Goal: Task Accomplishment & Management: Complete application form

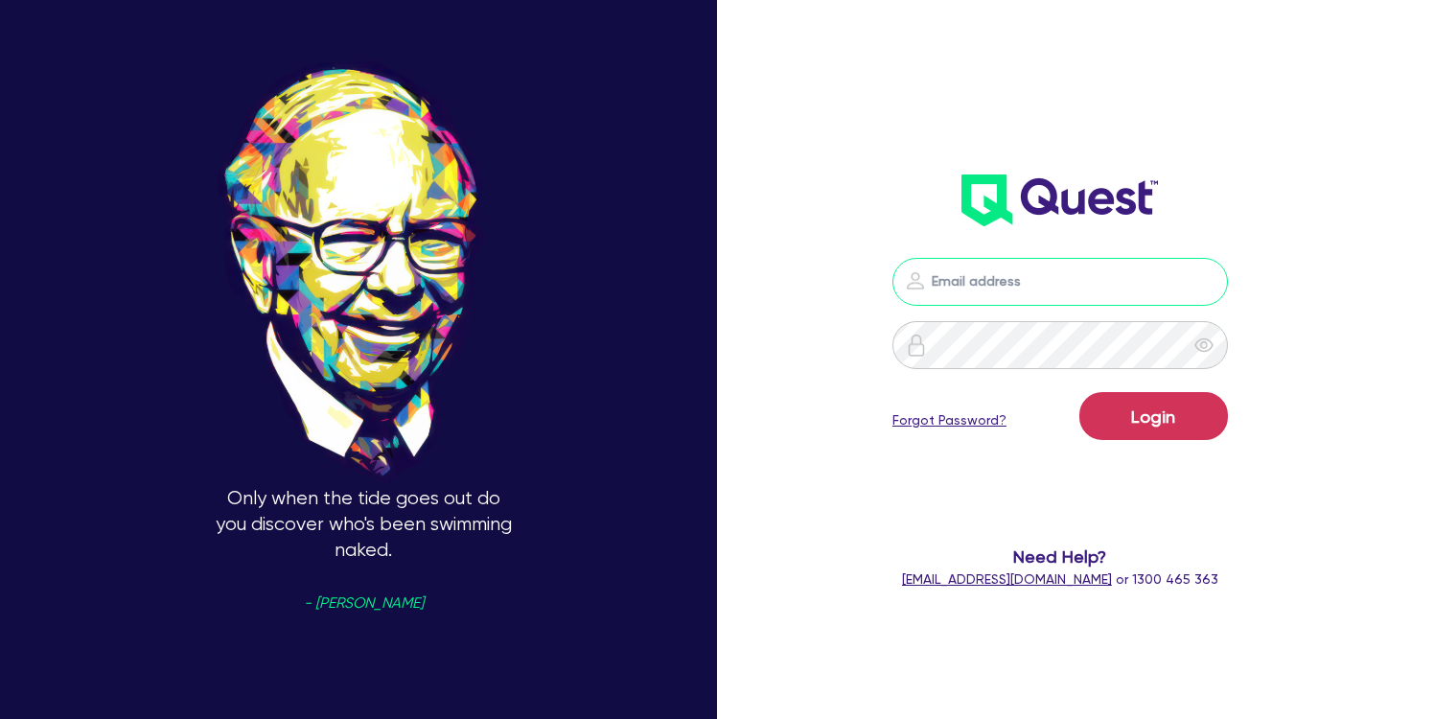
click at [974, 280] on input "email" at bounding box center [1060, 282] width 336 height 48
type input "[EMAIL_ADDRESS][DOMAIN_NAME]"
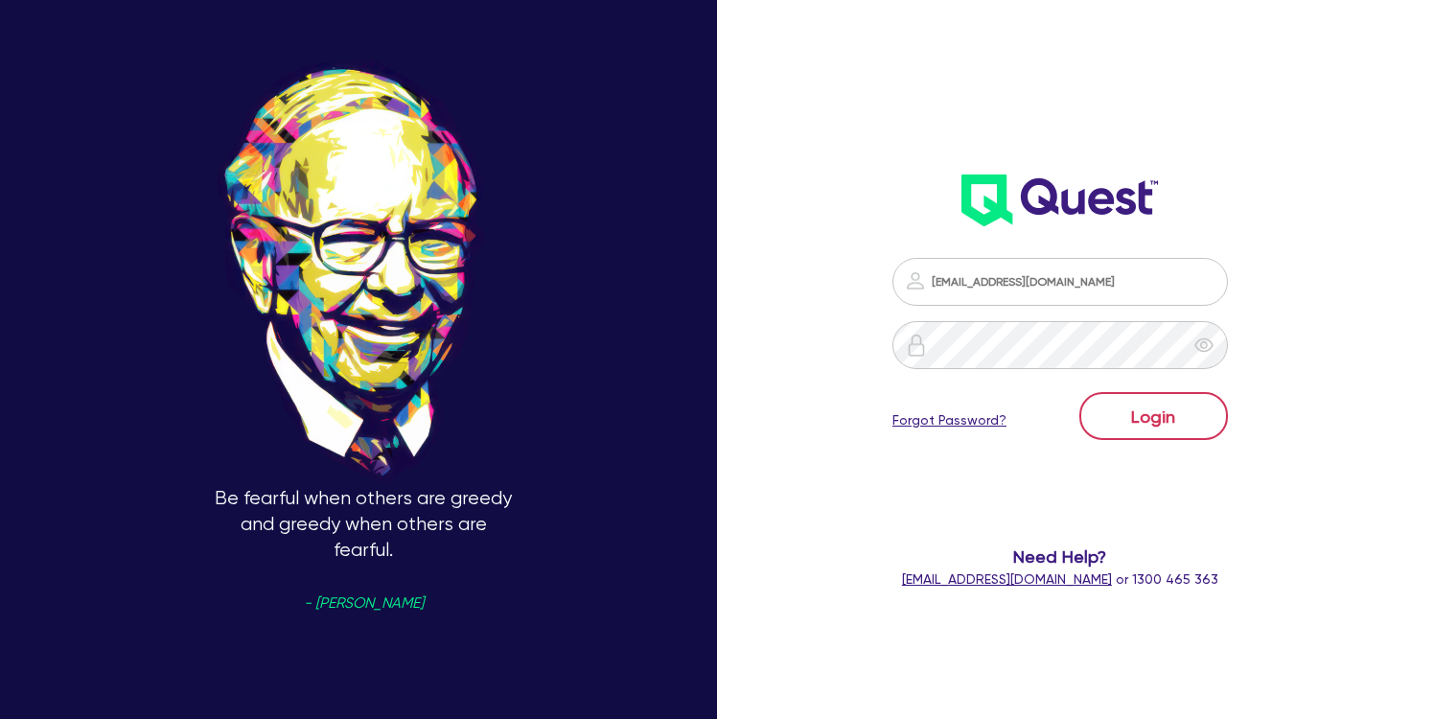
click at [1146, 415] on button "Login" at bounding box center [1153, 416] width 149 height 48
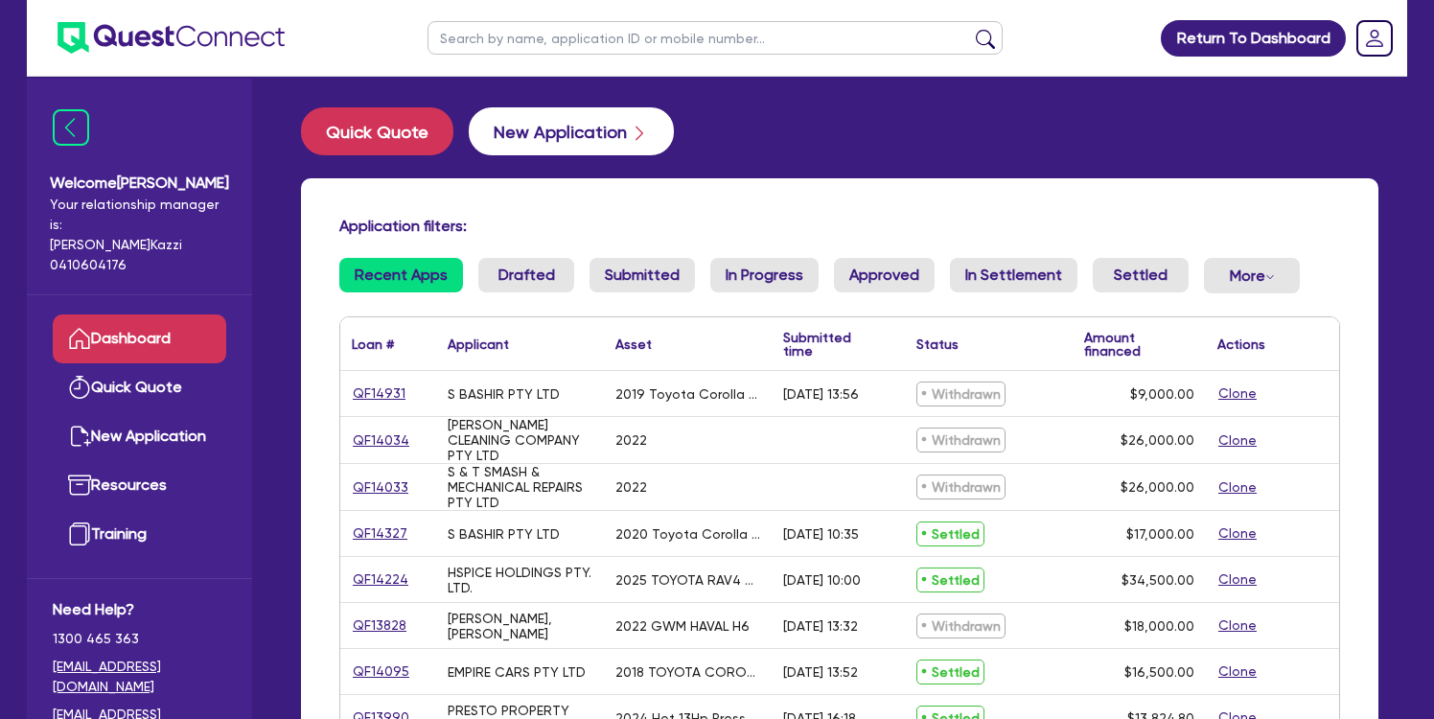
click at [592, 131] on button "New Application" at bounding box center [571, 131] width 205 height 48
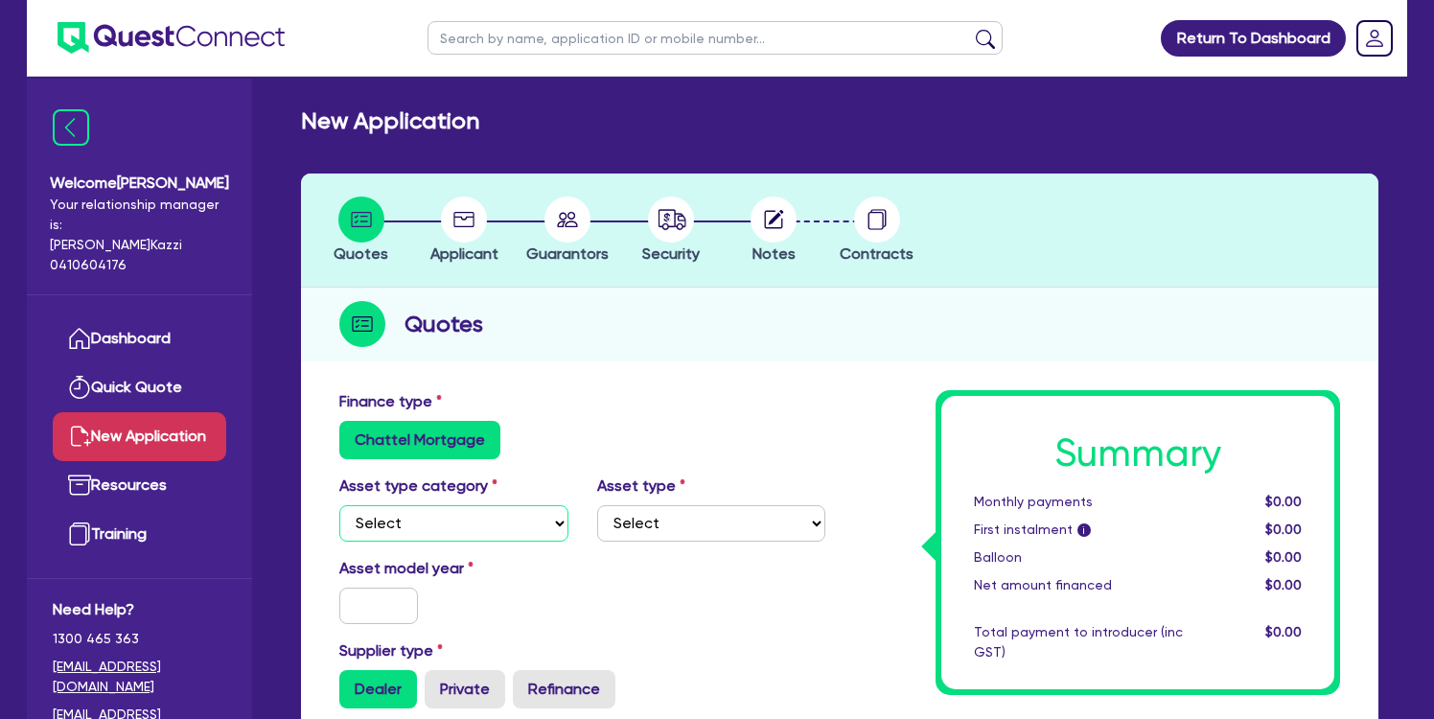
select select "CARS_AND_LIGHT_TRUCKS"
select select "PASSENGER_VEHICLES"
click at [390, 604] on input "text" at bounding box center [378, 606] width 79 height 36
type input "2025"
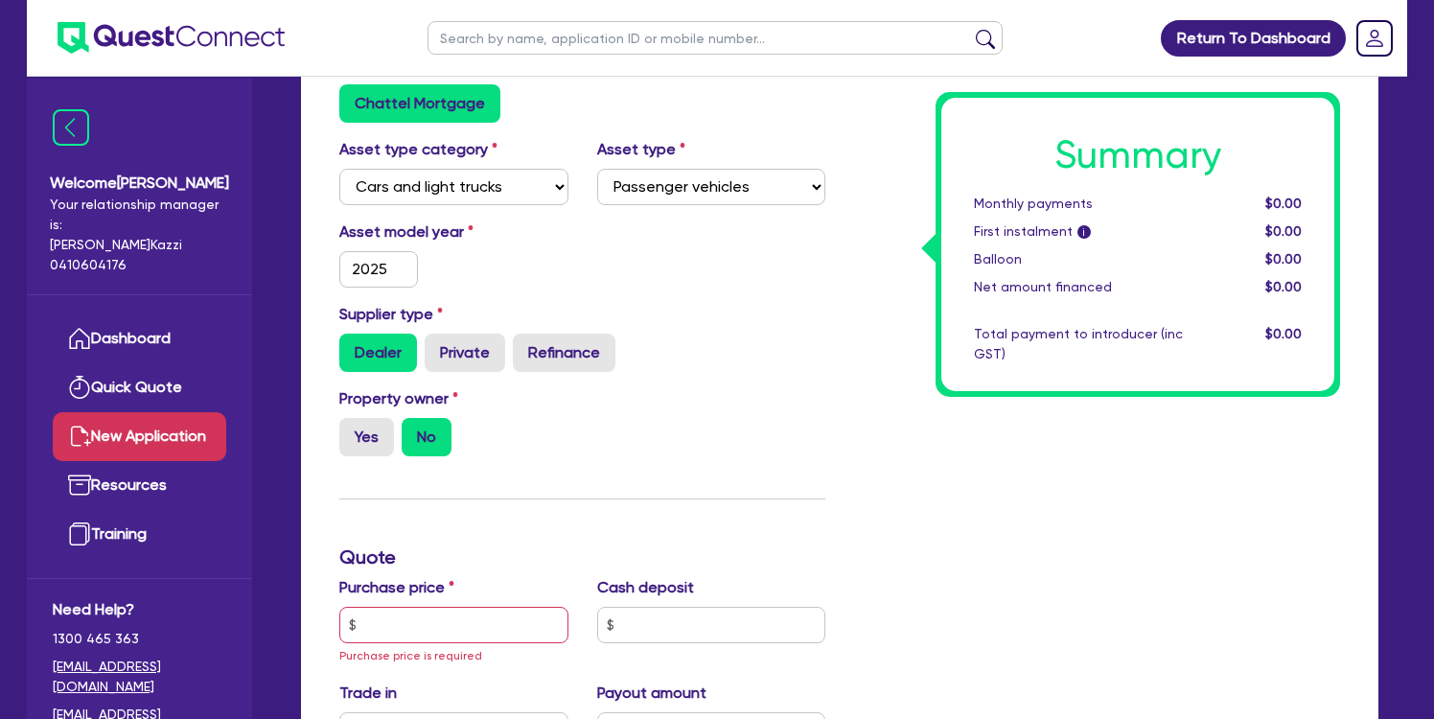
scroll to position [481, 0]
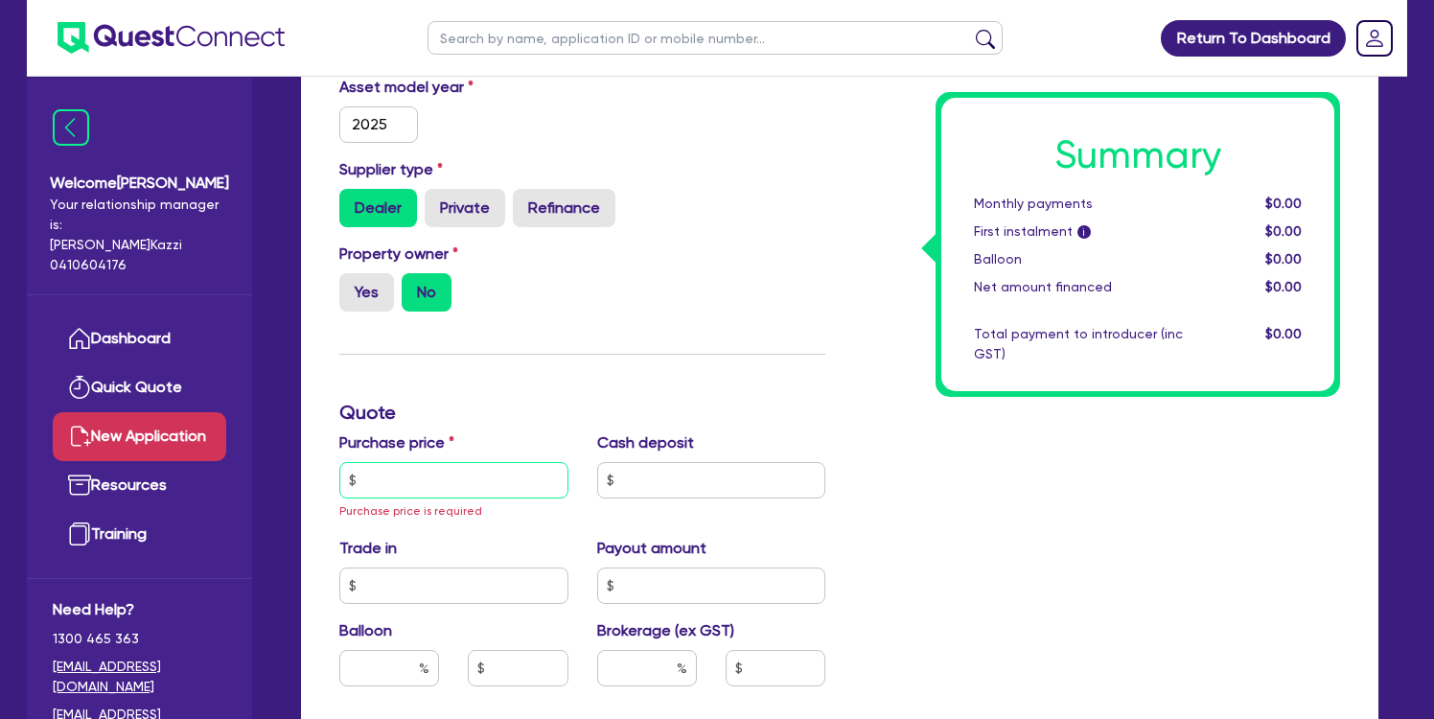
click at [423, 483] on input "text" at bounding box center [453, 480] width 229 height 36
type input "27,490"
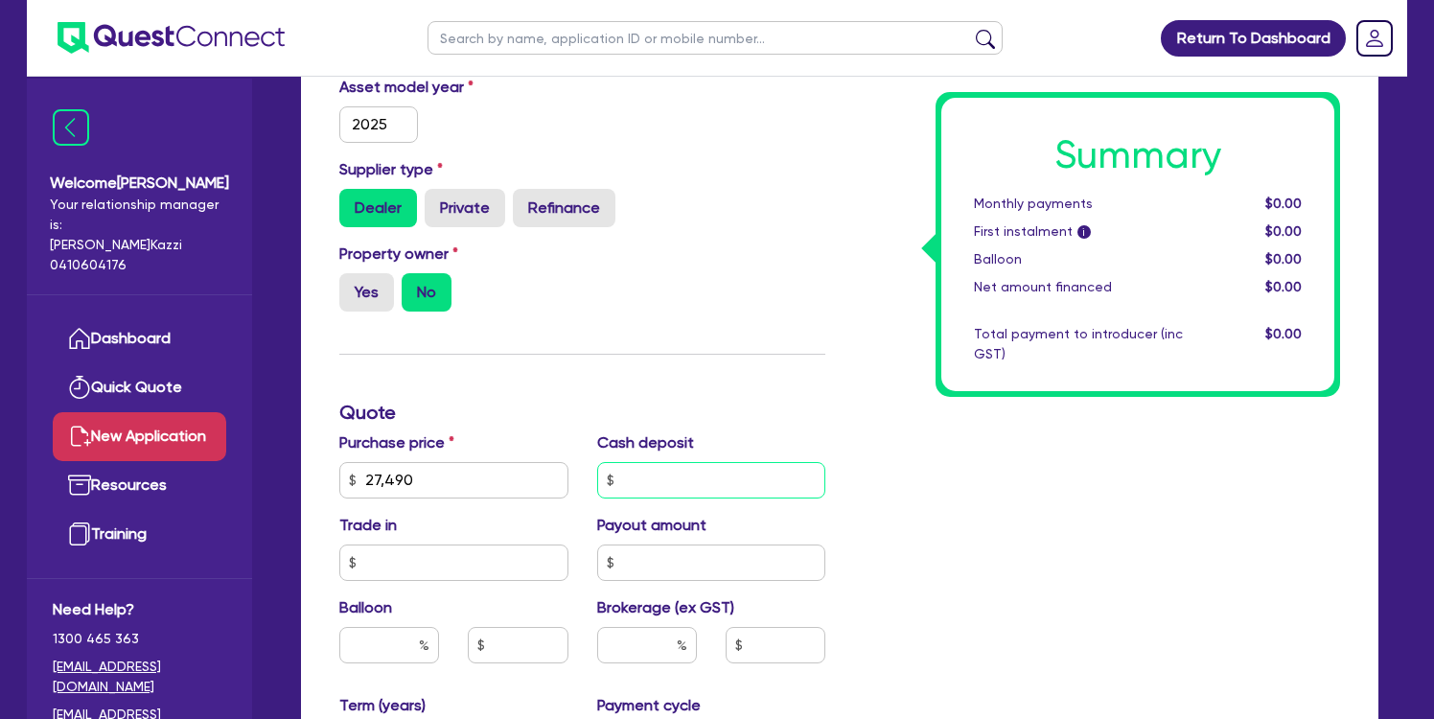
click at [666, 478] on input "text" at bounding box center [711, 480] width 229 height 36
type input "15,500"
click at [1047, 566] on div "Summary Monthly payments $0.00 First instalment i $0.00 Balloon $0.00 Net amoun…" at bounding box center [1097, 480] width 515 height 1142
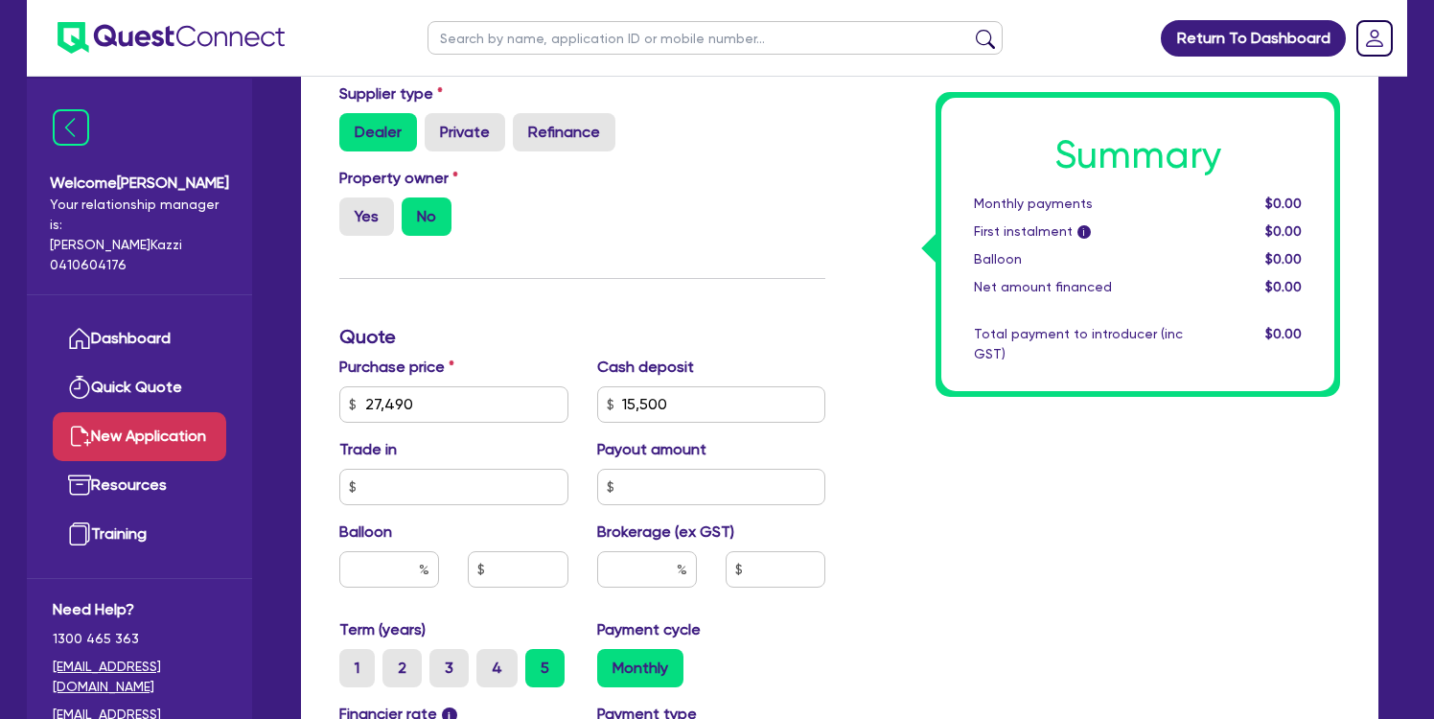
scroll to position [662, 0]
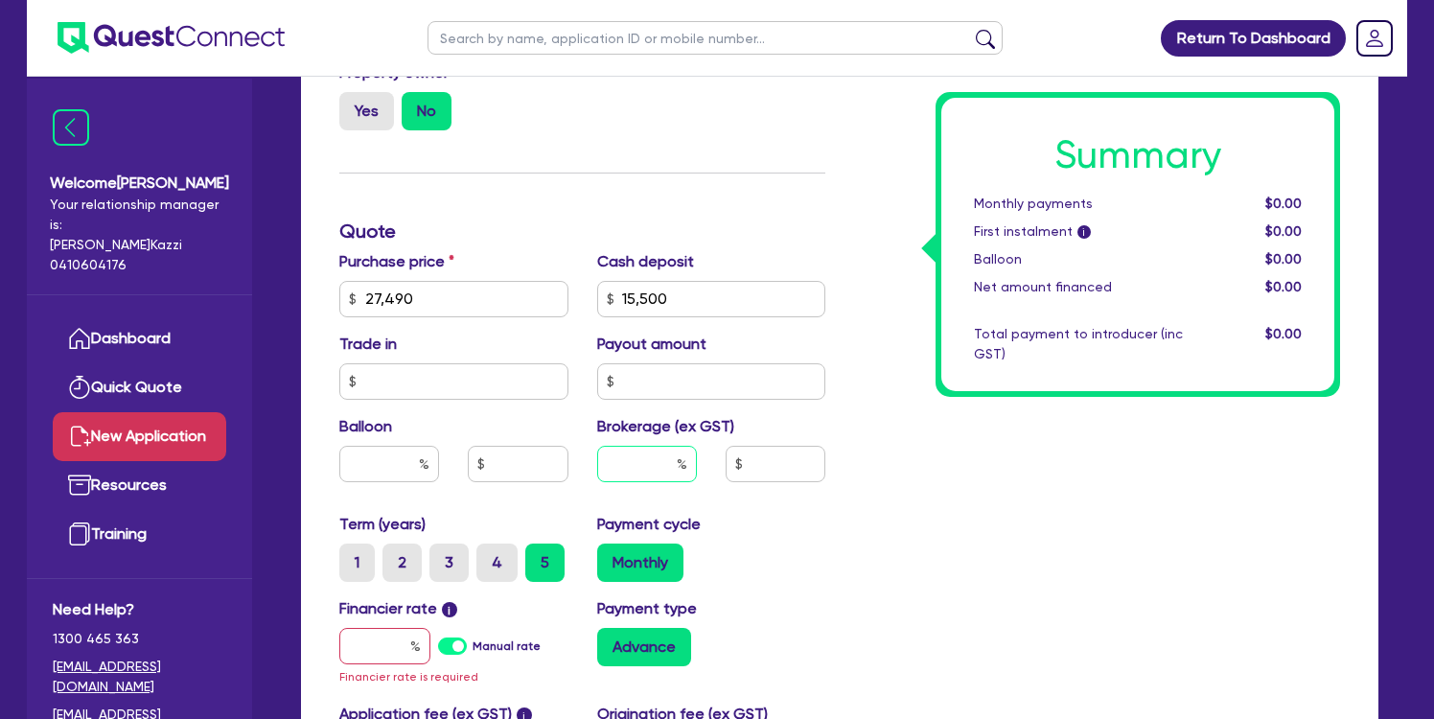
click at [648, 458] on input "text" at bounding box center [647, 464] width 100 height 36
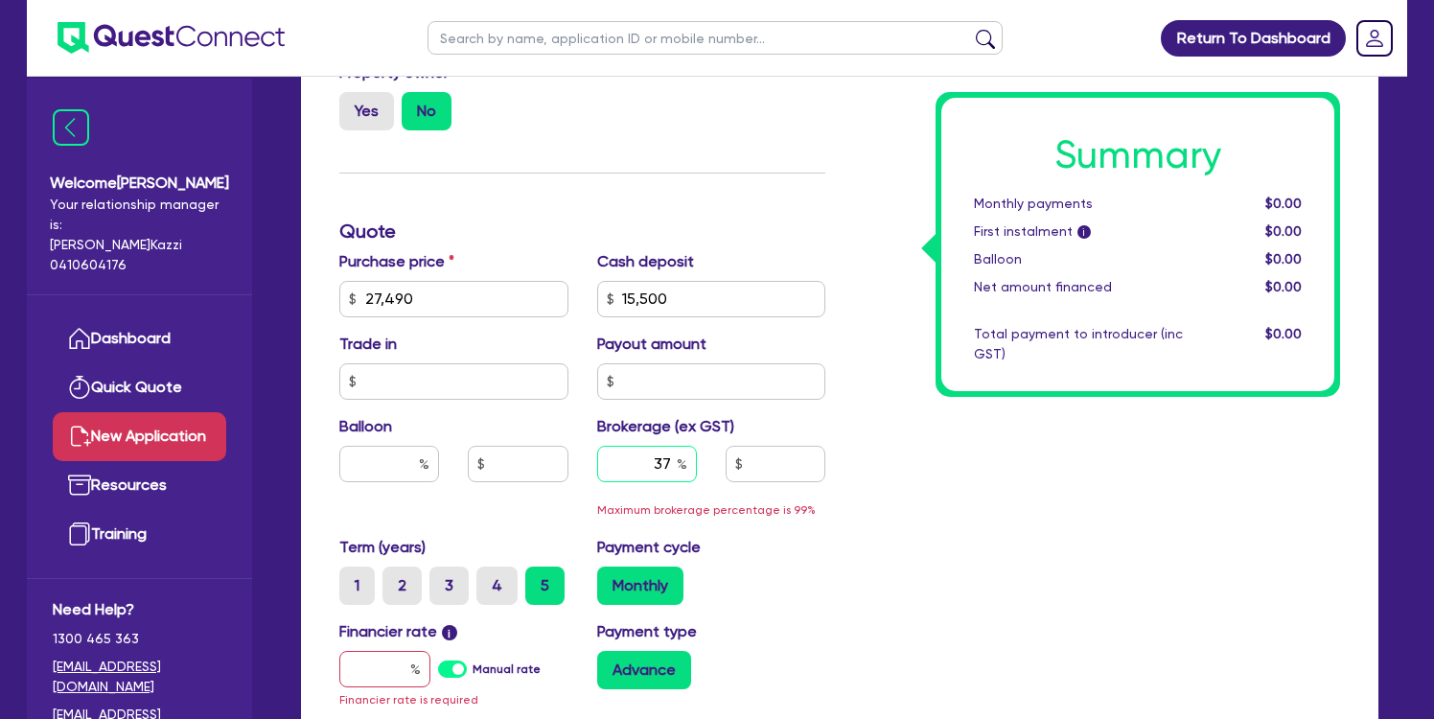
type input "3"
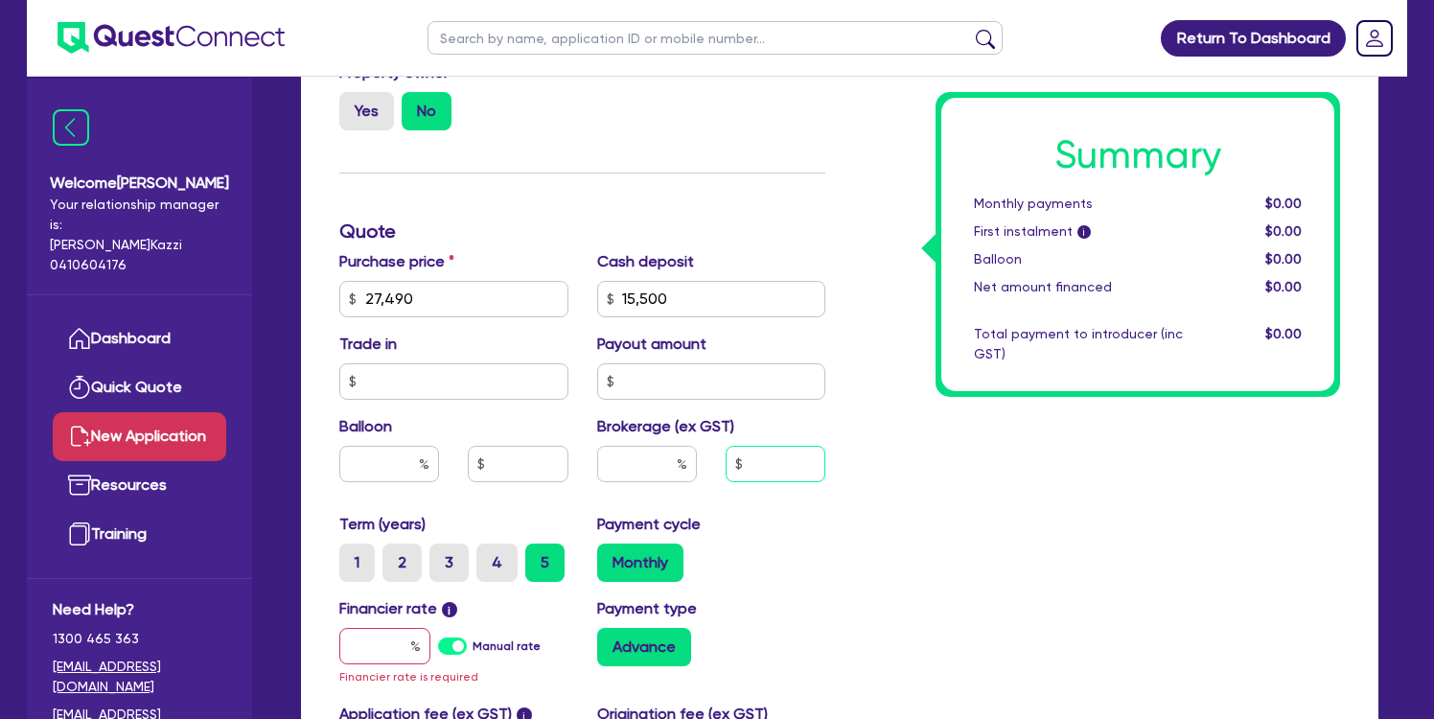
click at [765, 456] on input "text" at bounding box center [776, 464] width 100 height 36
type input "372"
click at [924, 520] on div "Summary Monthly payments $0.00 First instalment i $0.00 Balloon $0.00 Net amoun…" at bounding box center [1097, 299] width 515 height 1142
click at [460, 559] on label "3" at bounding box center [448, 563] width 39 height 38
click at [442, 556] on input "3" at bounding box center [435, 550] width 12 height 12
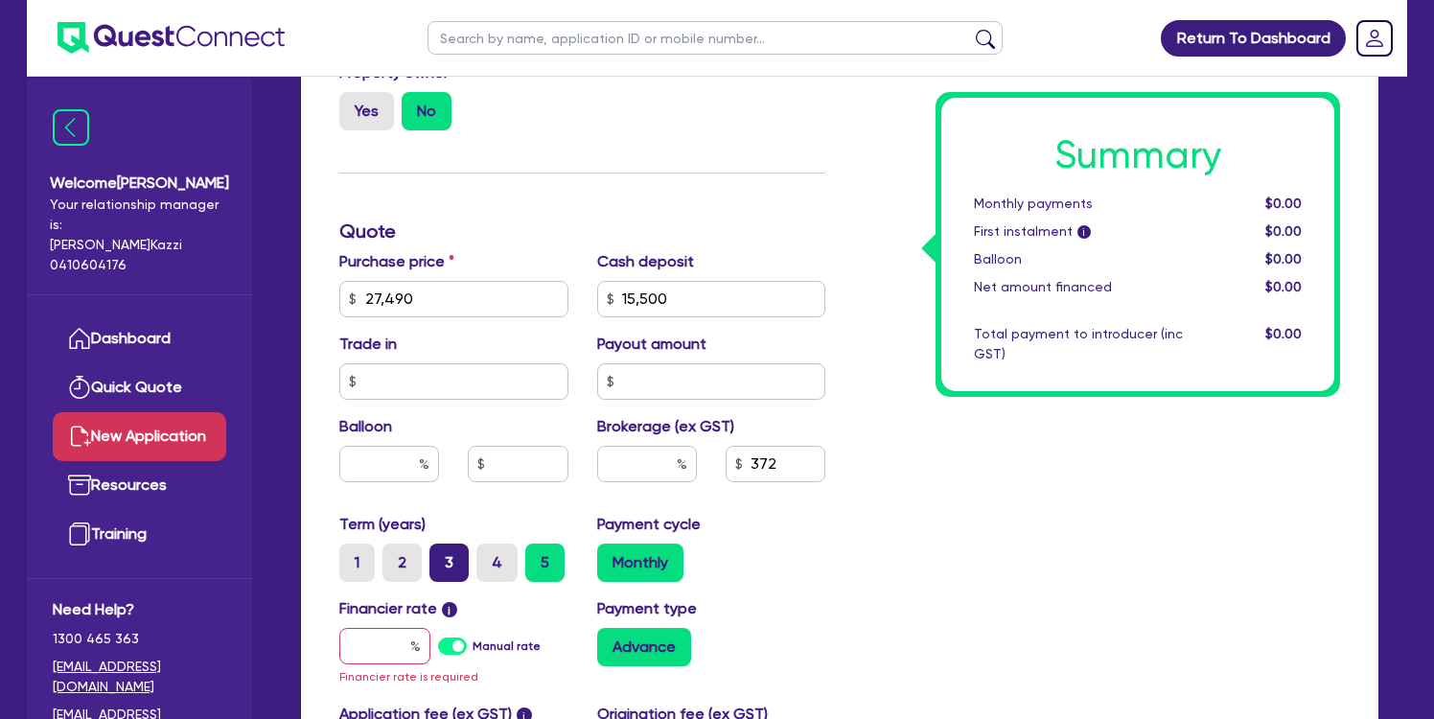
radio input "true"
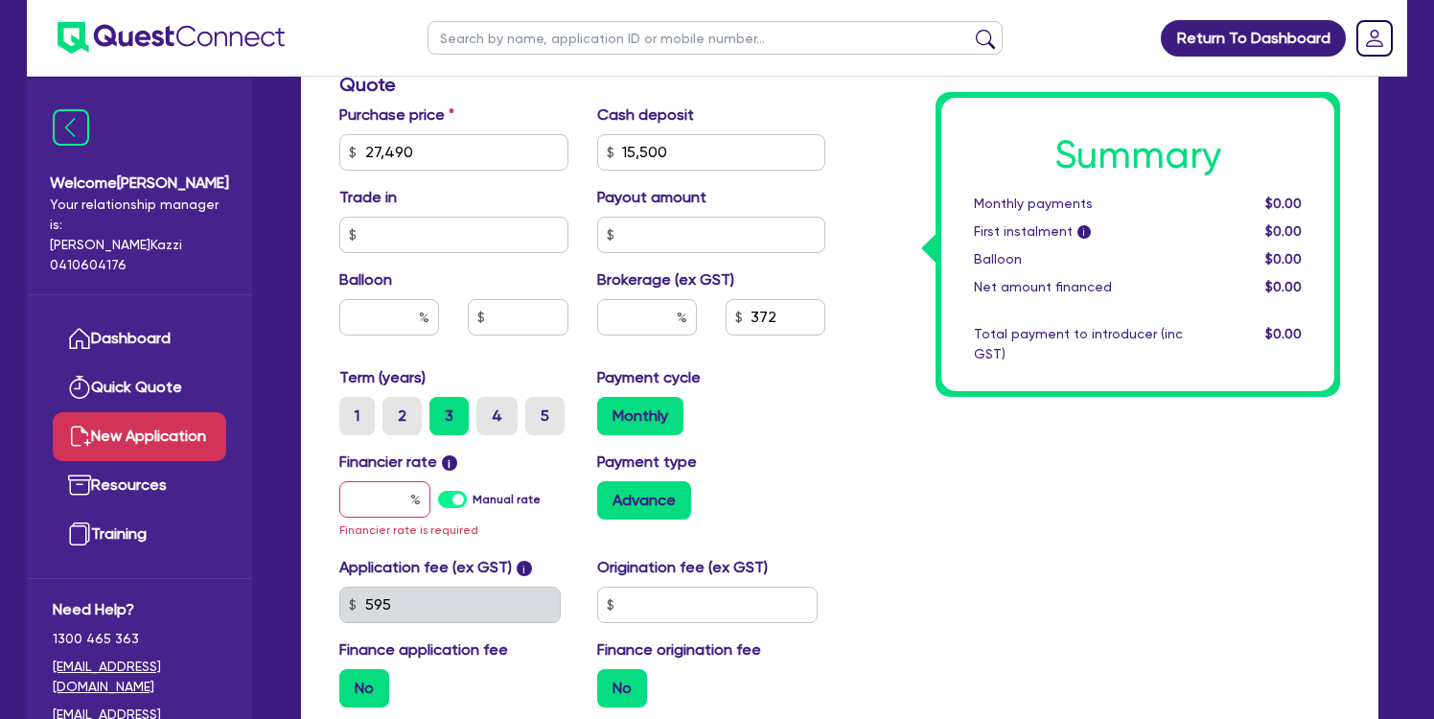
scroll to position [824, 0]
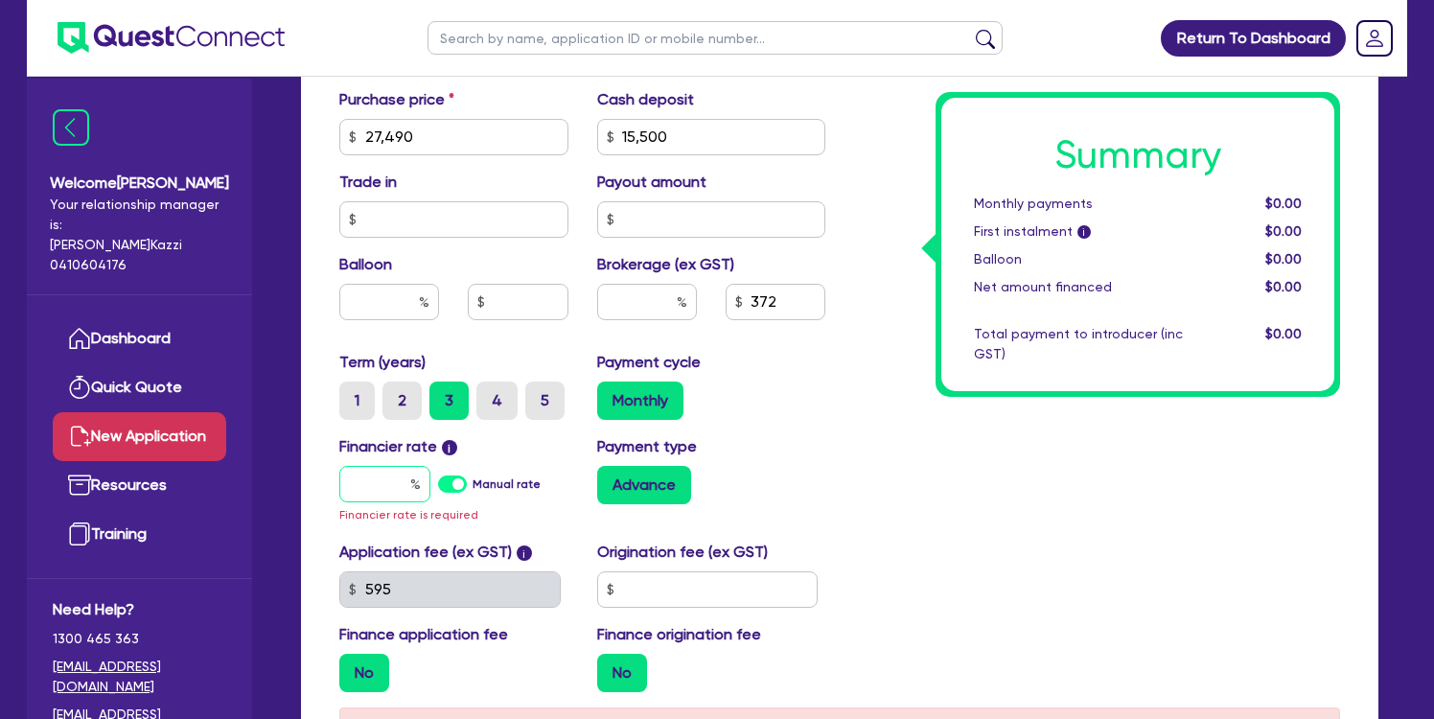
click at [373, 489] on input "text" at bounding box center [384, 484] width 91 height 36
type input "1"
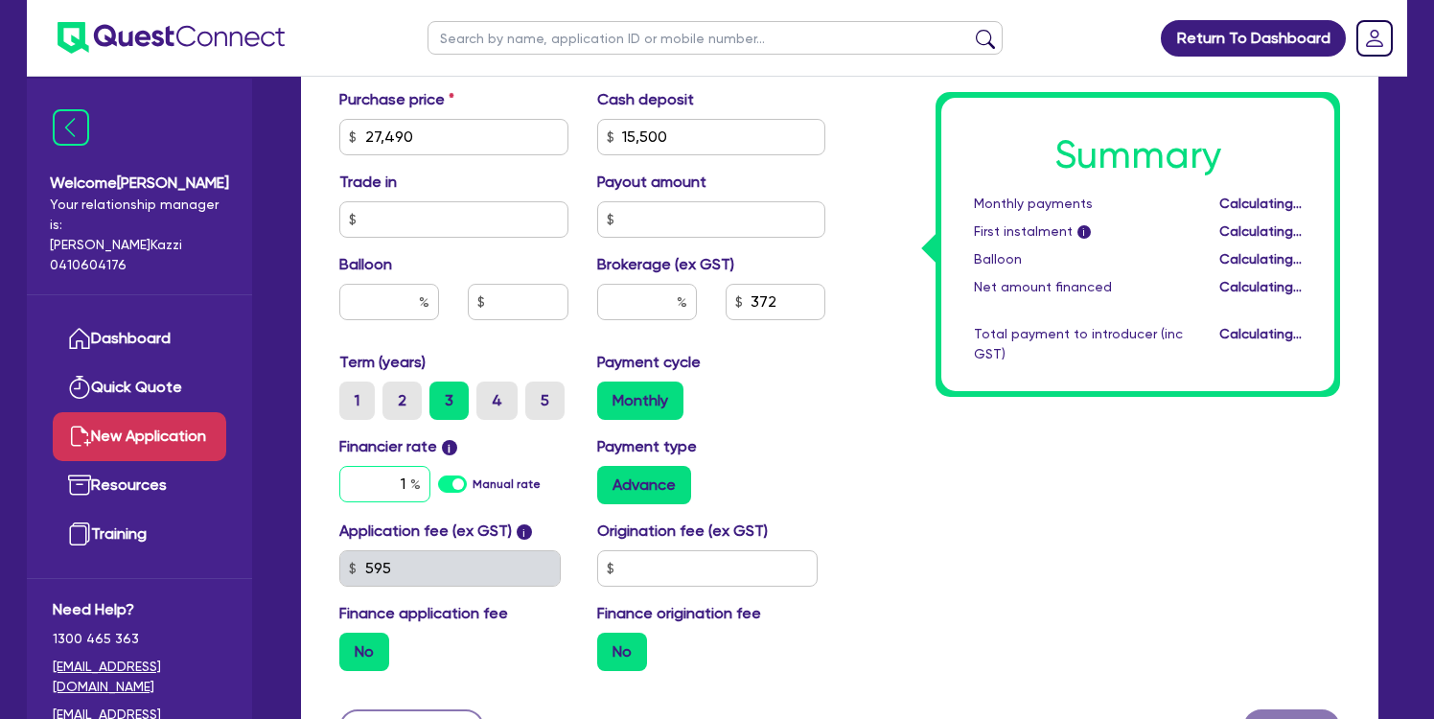
type input "3.10"
type input "14.95"
type input "3.10"
click at [753, 561] on input "text" at bounding box center [707, 568] width 221 height 36
type input "350"
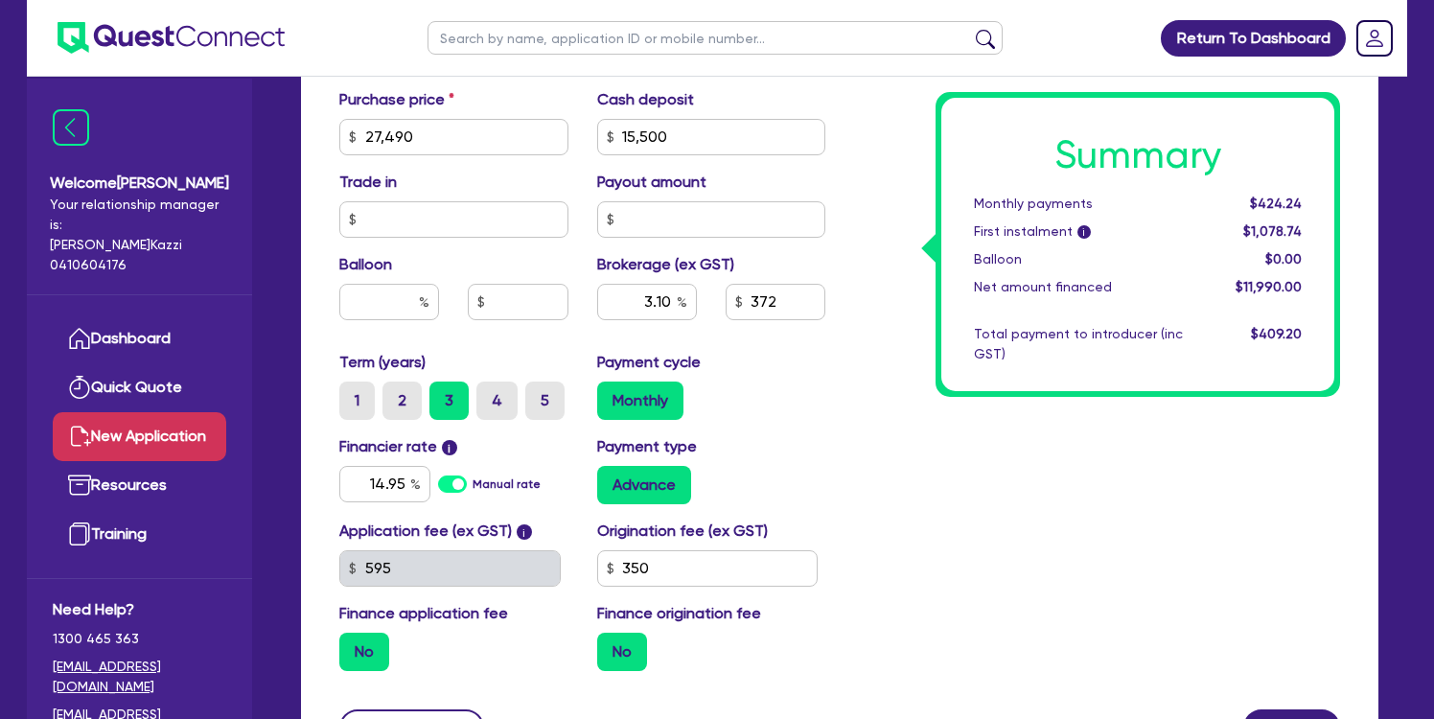
click at [988, 541] on div "Summary Monthly payments $424.24 First instalment i $1,078.74 Balloon $0.00 Net…" at bounding box center [1097, 126] width 515 height 1121
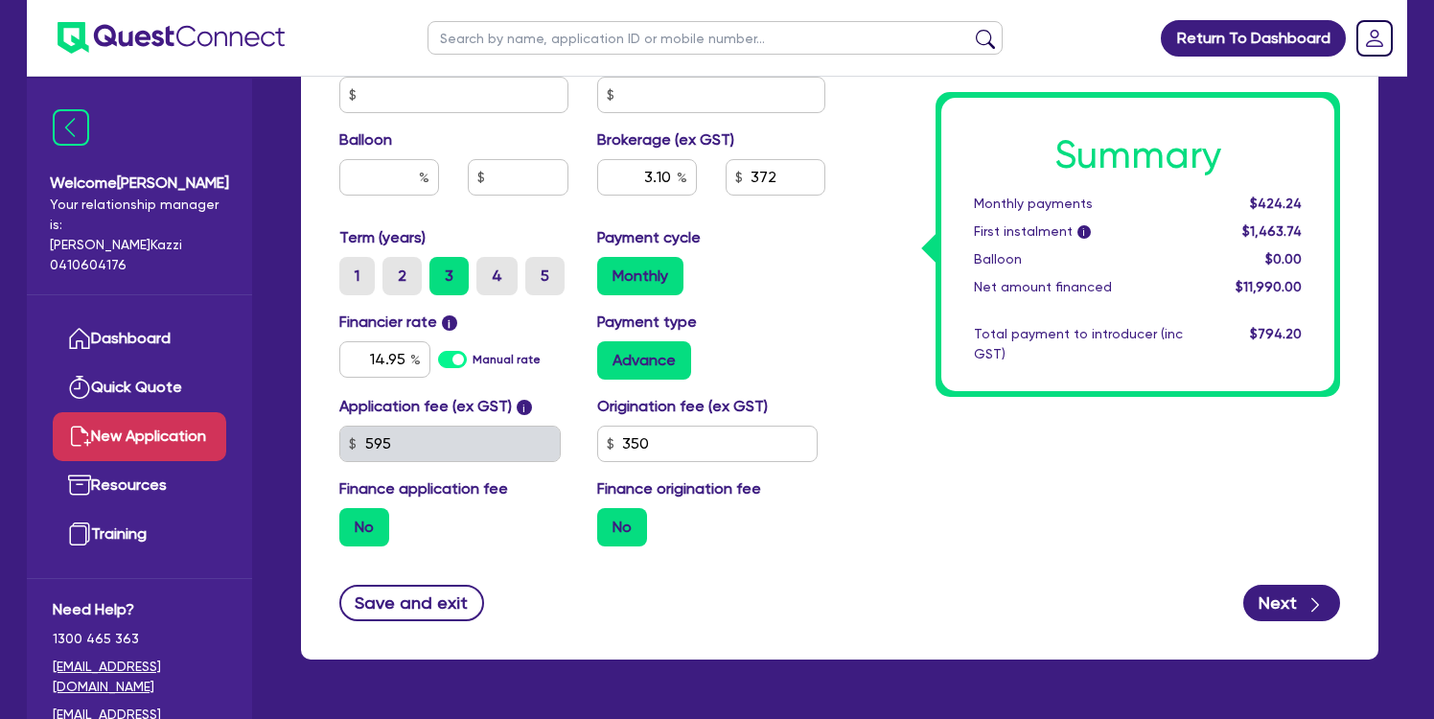
scroll to position [946, 0]
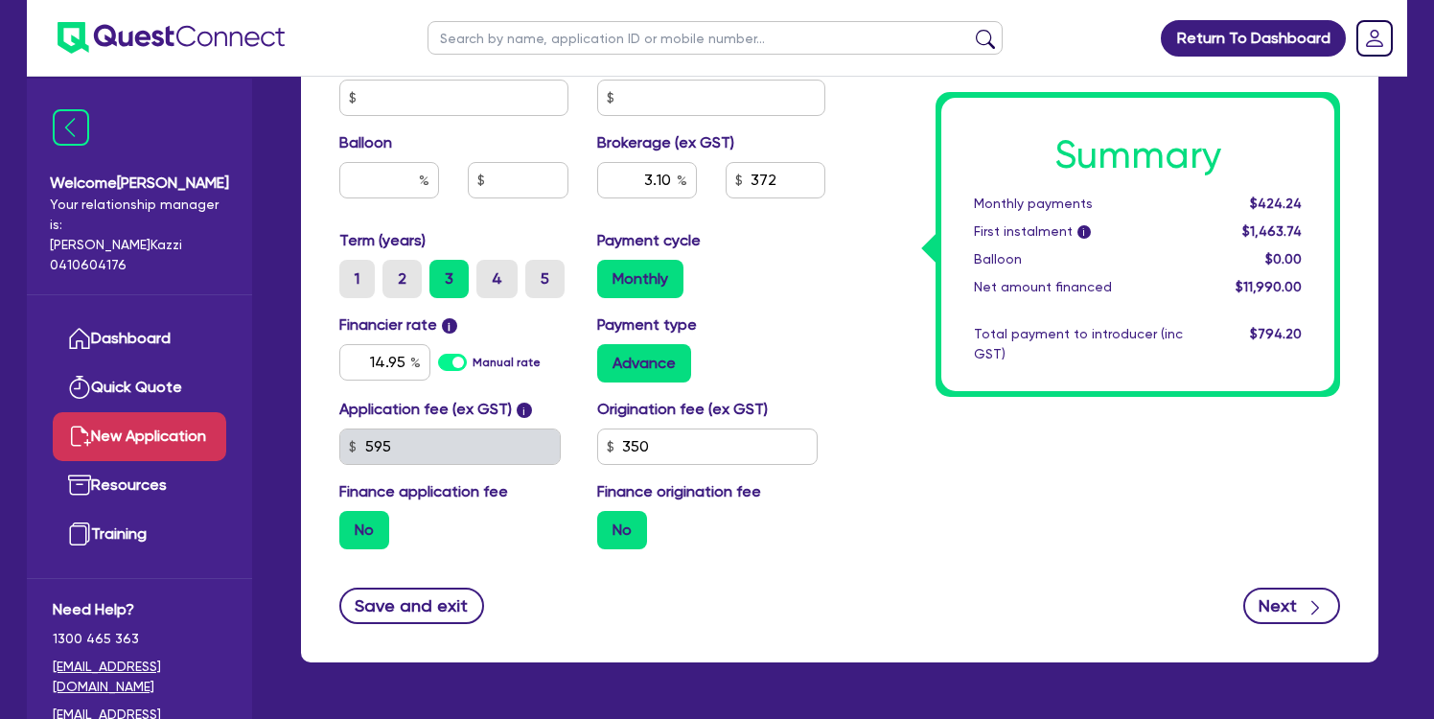
click at [1285, 607] on button "Next" at bounding box center [1291, 606] width 97 height 36
type input "3.10"
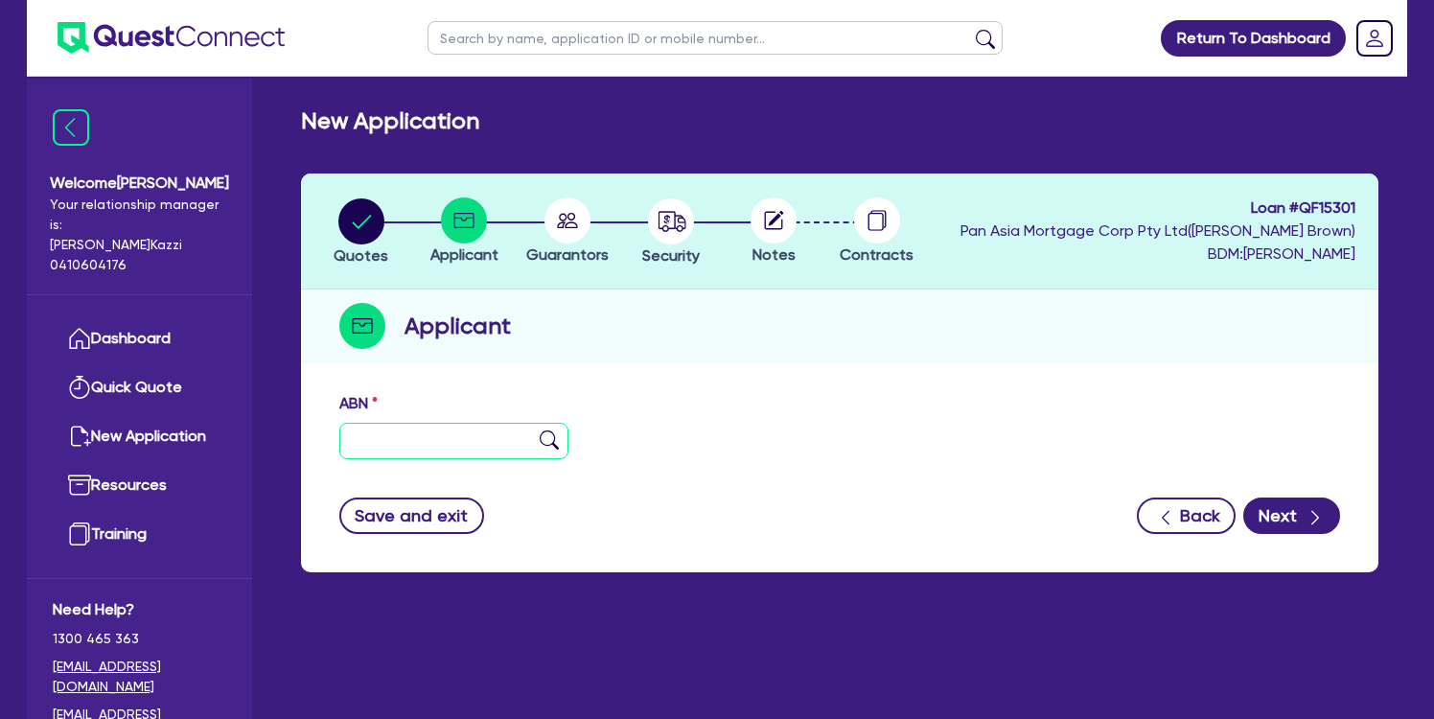
click at [487, 451] on input "text" at bounding box center [453, 441] width 229 height 36
type input "14 815 414 489"
click at [549, 437] on img at bounding box center [549, 439] width 19 height 19
type input "[PERSON_NAME], MD [PERSON_NAME]"
select select "SOLE_TRADER"
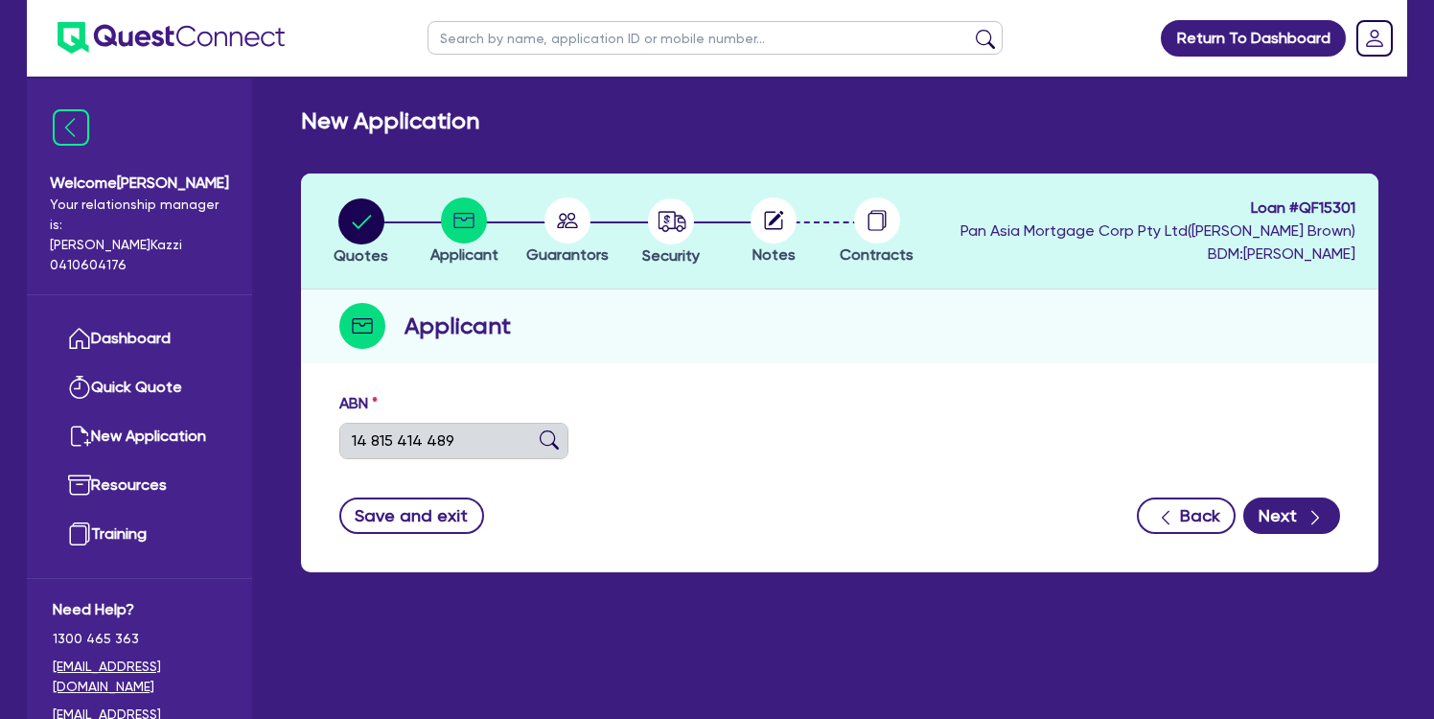
type input "[DATE]"
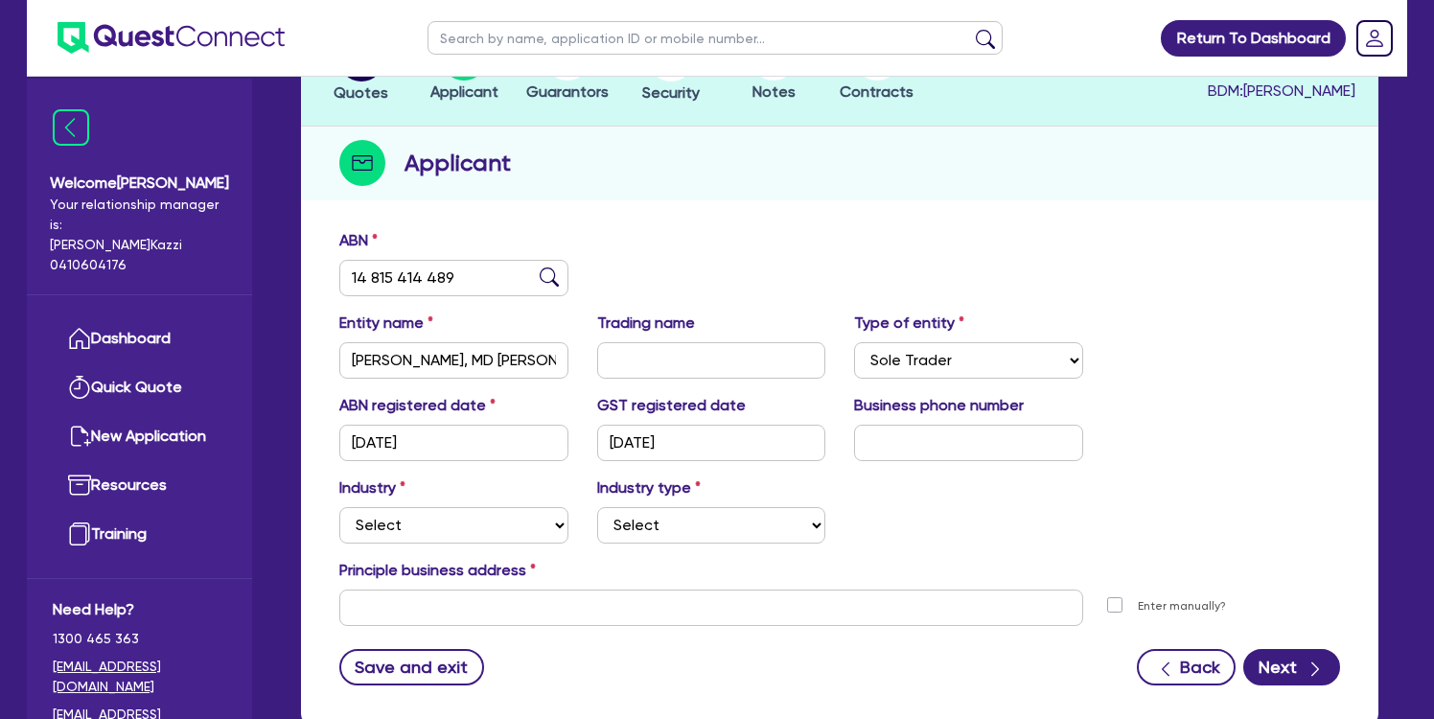
scroll to position [226, 0]
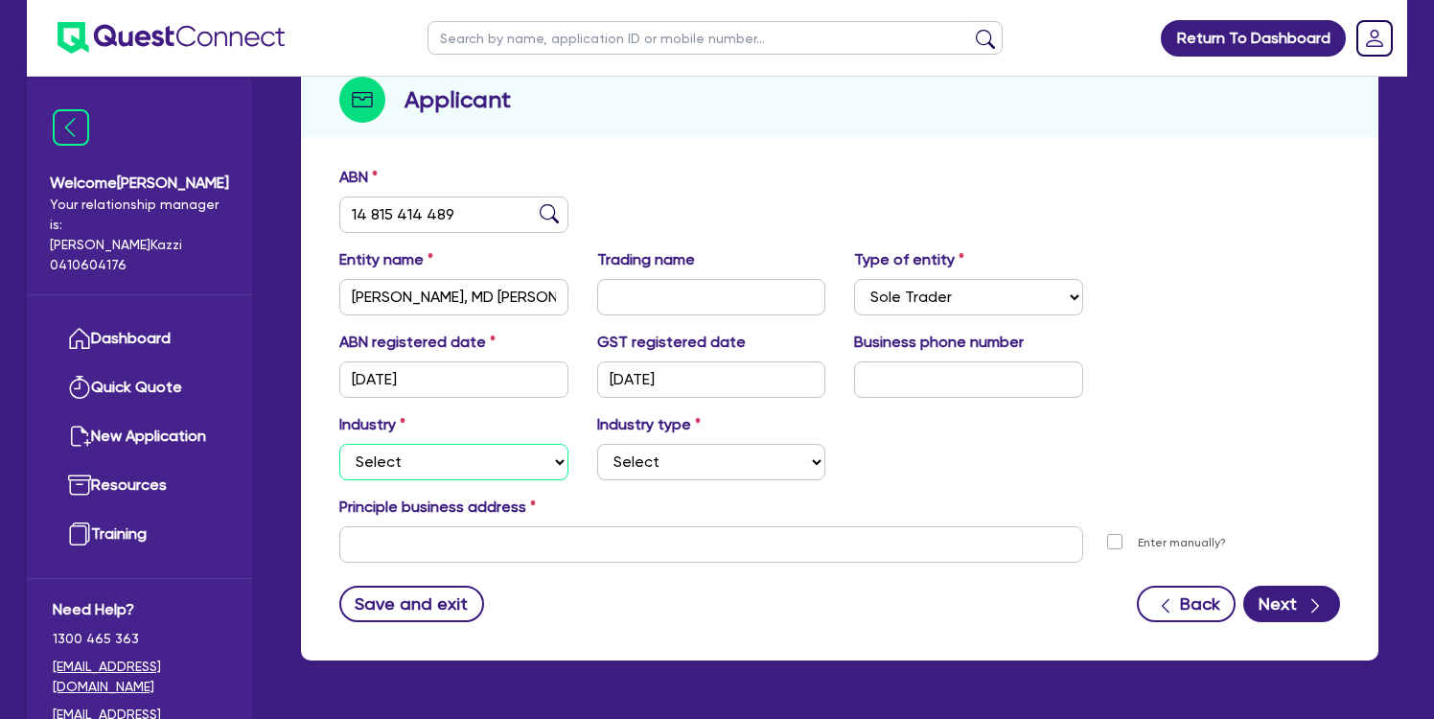
select select "TRANSPORT_WAREHOUSING"
select select "TAXI_LUXURY_CAR_SERVICES"
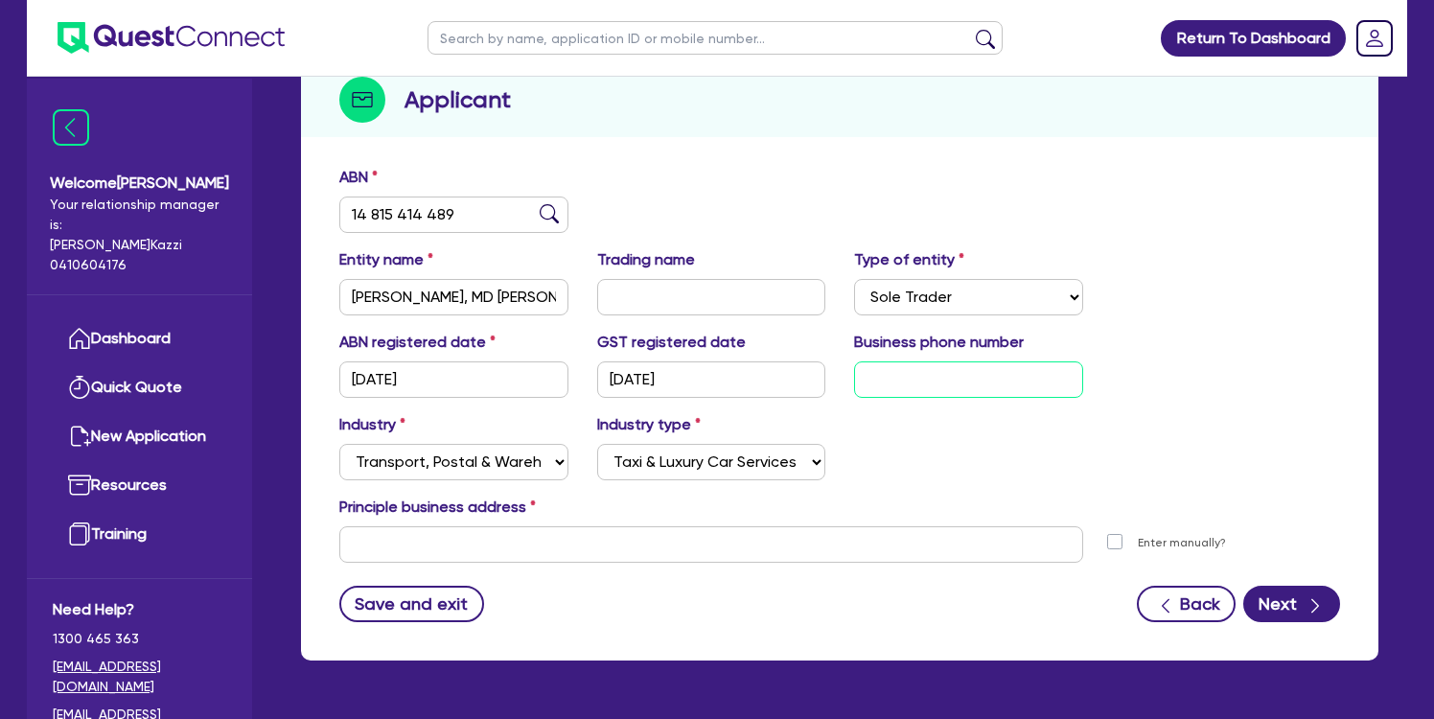
click at [877, 376] on input "text" at bounding box center [968, 379] width 229 height 36
type input "04 1577 4055"
click at [1191, 334] on div "ABN registered date [DATE] GST registered date [DATE] Business phone number [PH…" at bounding box center [840, 372] width 1030 height 82
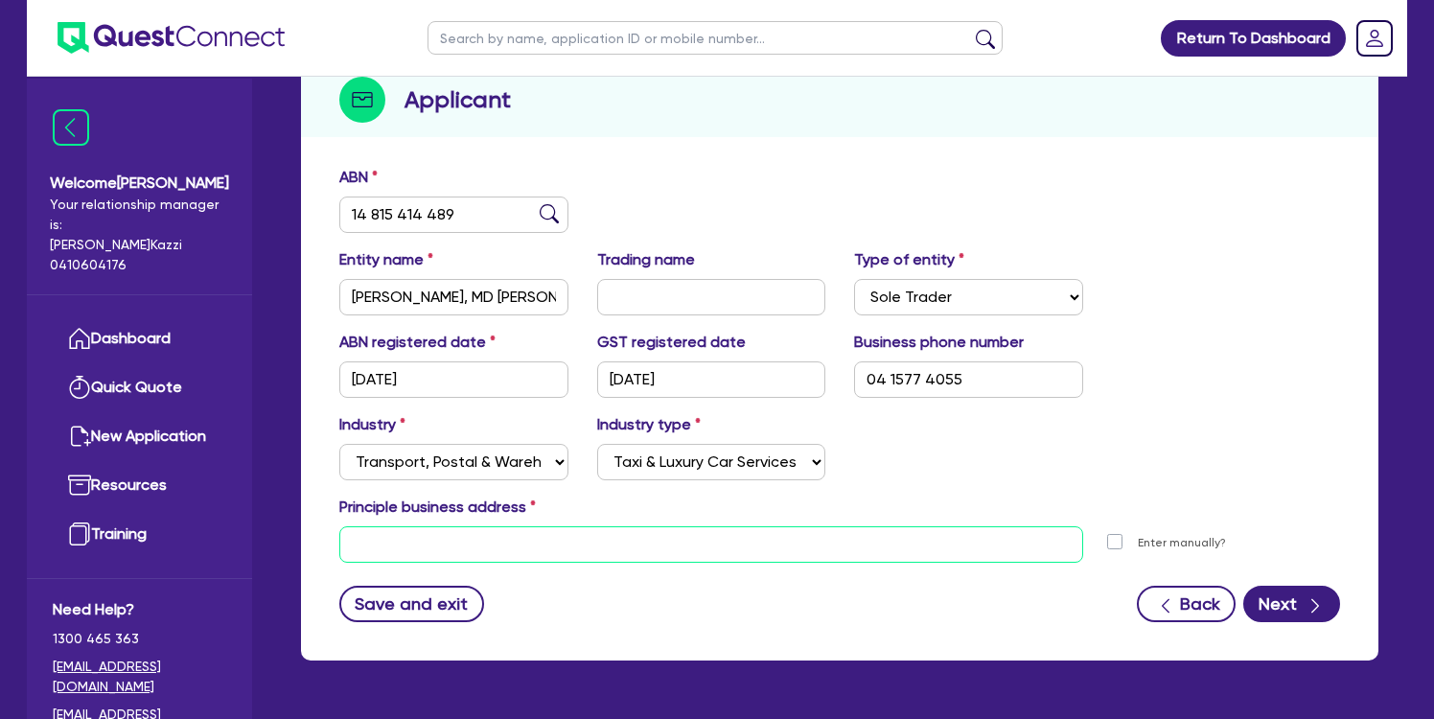
click at [976, 533] on input "text" at bounding box center [711, 544] width 744 height 36
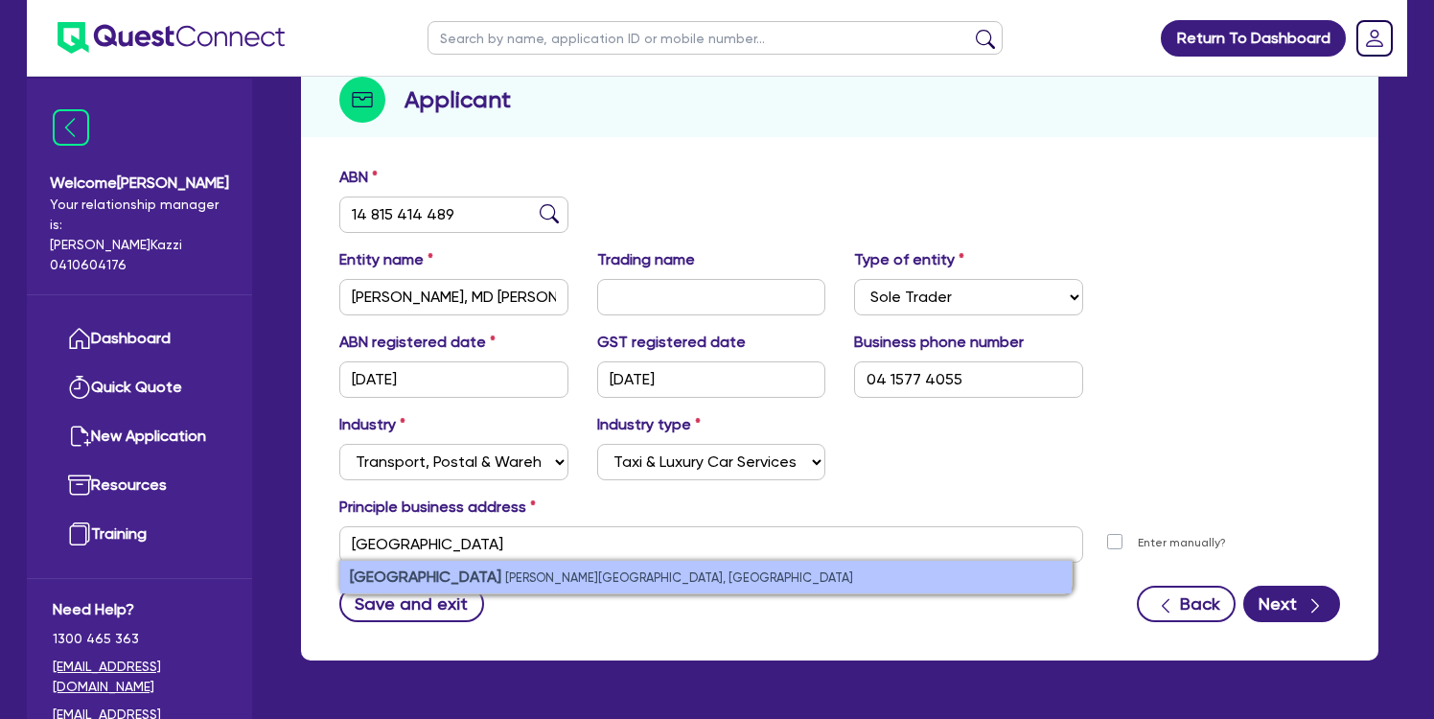
click at [592, 570] on small "[PERSON_NAME][GEOGRAPHIC_DATA], [GEOGRAPHIC_DATA]" at bounding box center [679, 577] width 348 height 14
type input "[STREET_ADDRESS][PERSON_NAME]"
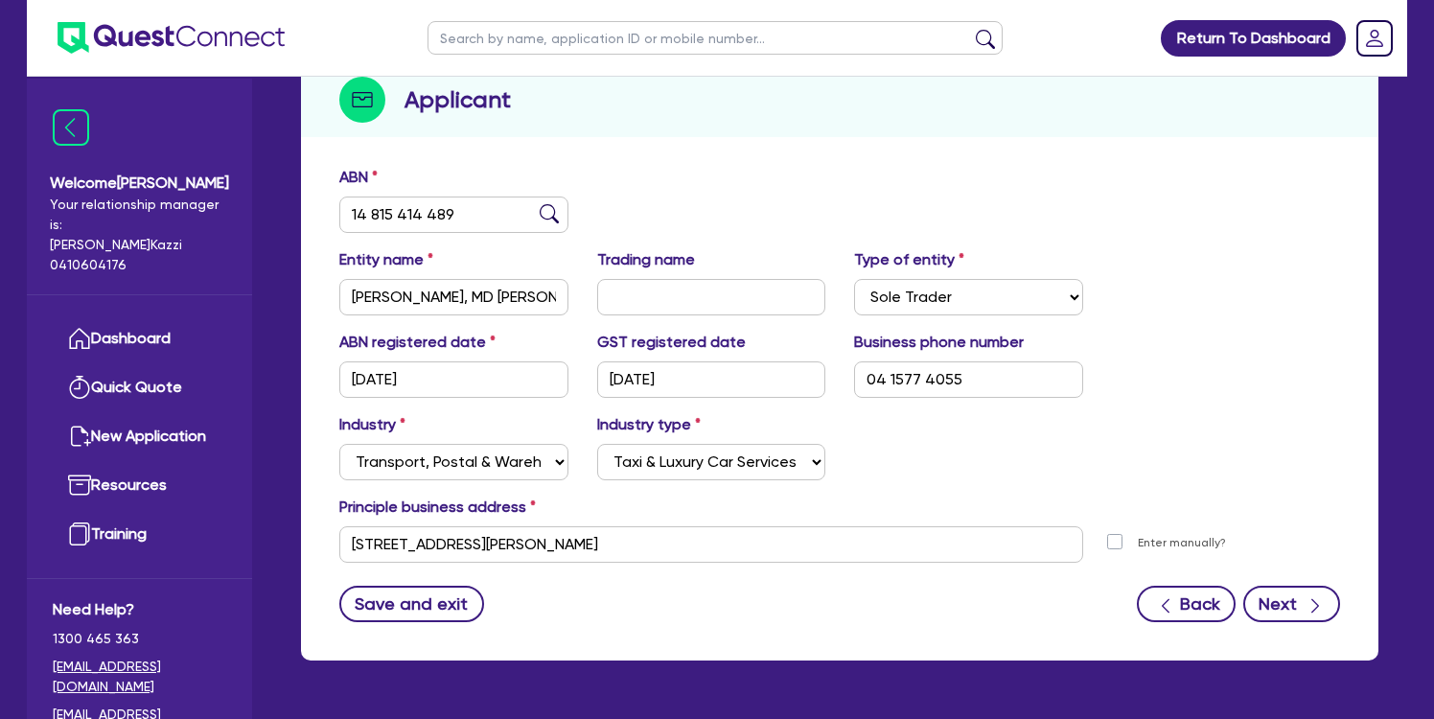
click at [1307, 600] on icon "button" at bounding box center [1315, 605] width 19 height 19
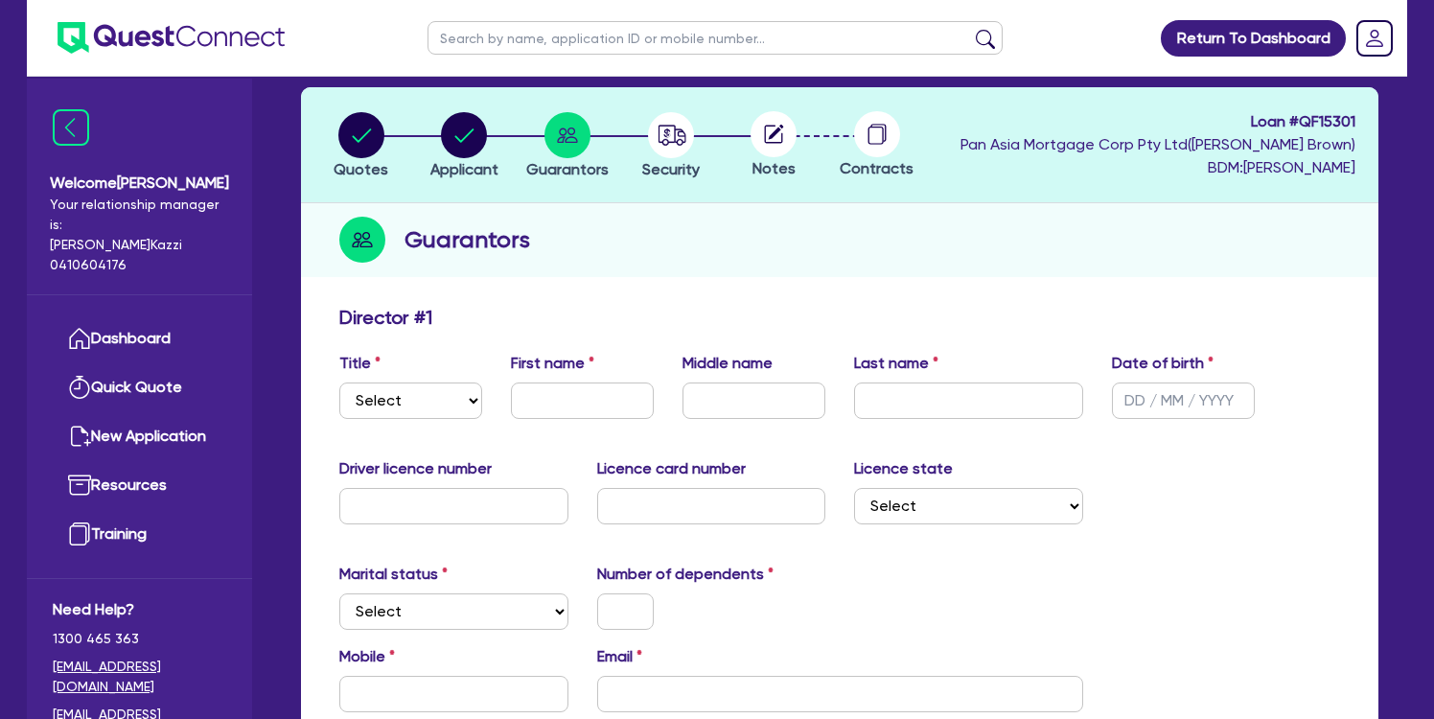
scroll to position [155, 0]
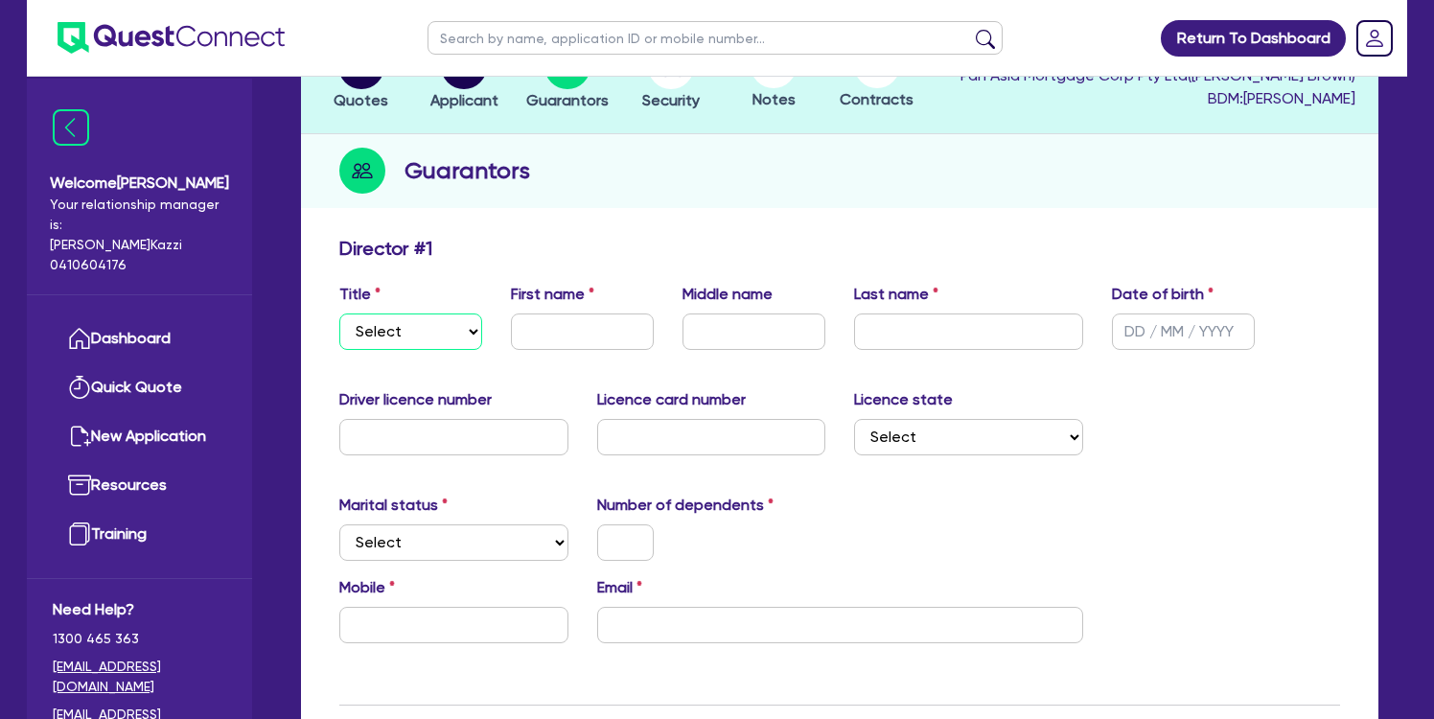
select select "MR"
click at [551, 329] on input "text" at bounding box center [582, 331] width 143 height 36
type input "MD"
click at [723, 323] on input "text" at bounding box center [754, 331] width 143 height 36
type input "ABDUS"
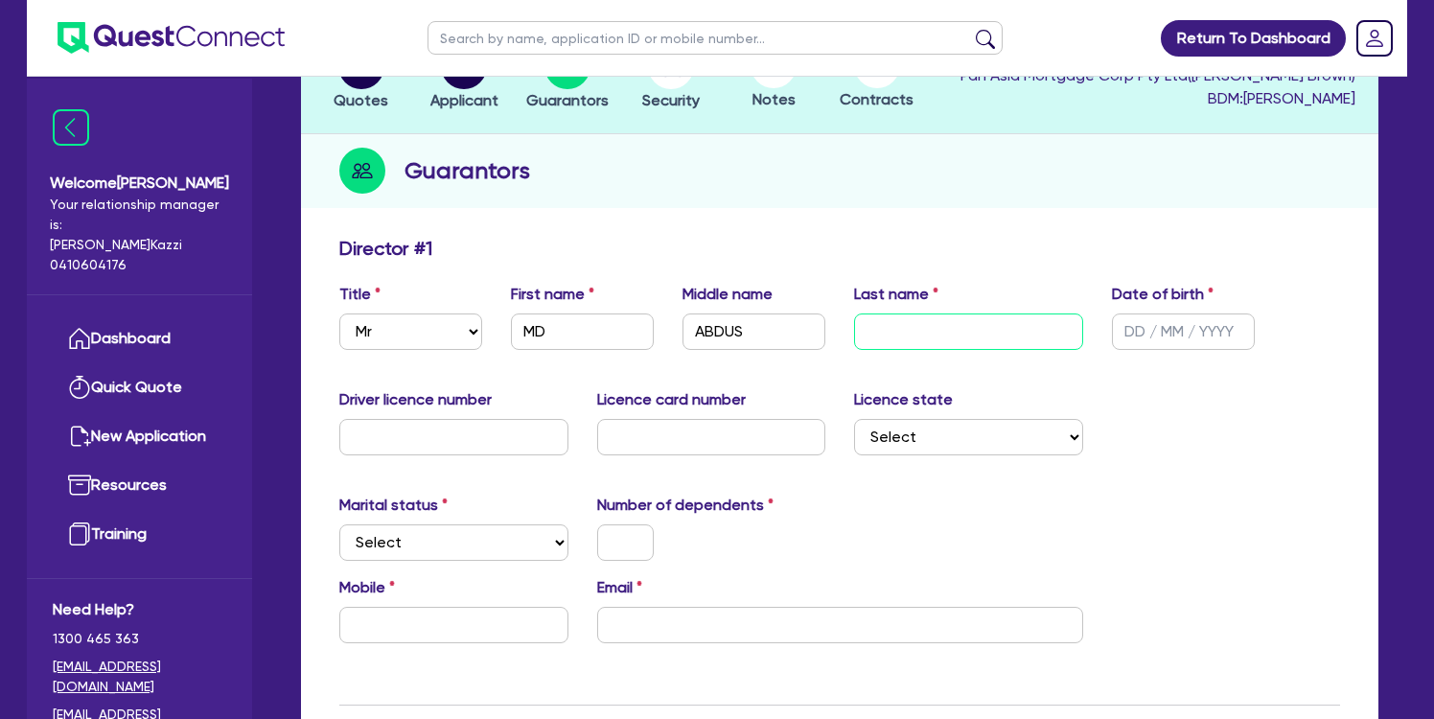
click at [937, 329] on input "text" at bounding box center [968, 331] width 229 height 36
type input "[PERSON_NAME]"
click at [1128, 332] on input "text" at bounding box center [1183, 331] width 143 height 36
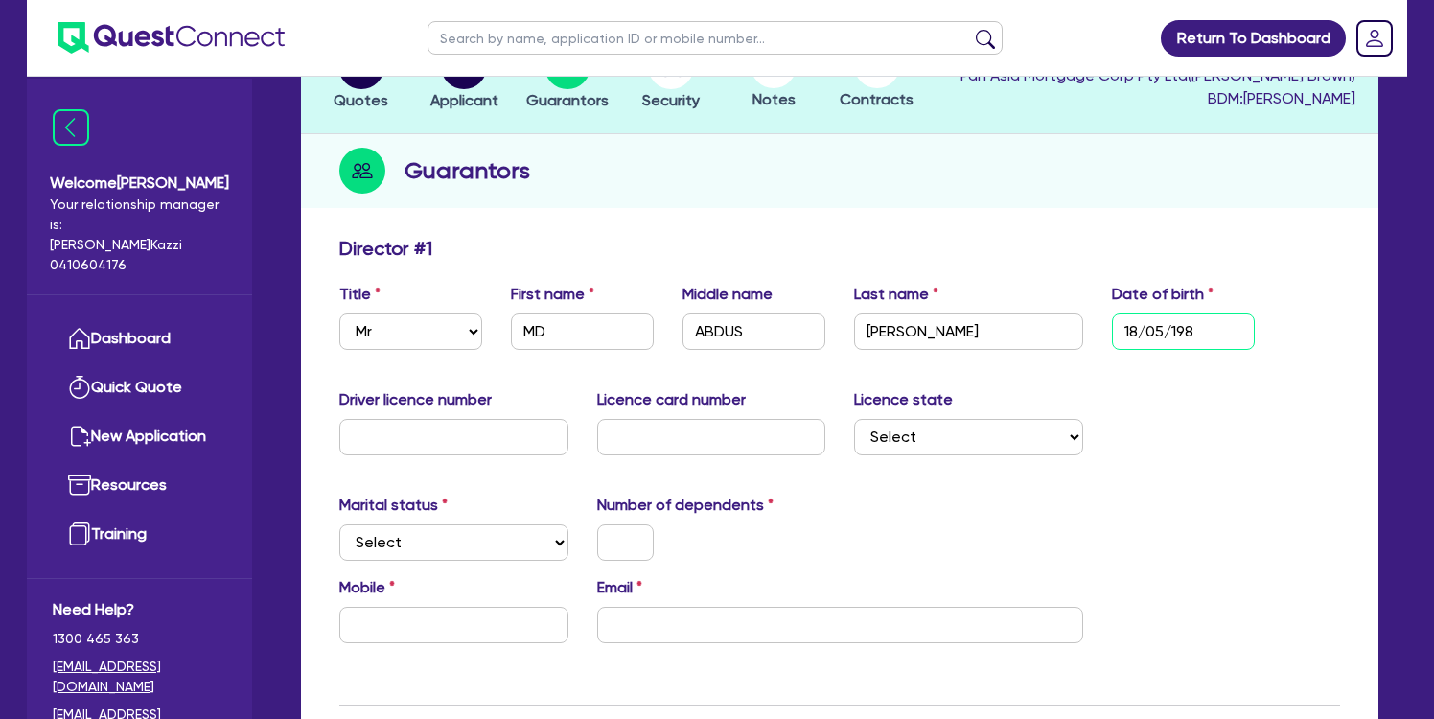
type input "[DATE]"
click at [511, 436] on input "text" at bounding box center [453, 437] width 229 height 36
type input "21950969"
click at [608, 434] on input "text" at bounding box center [711, 437] width 229 height 36
type input "2053620974"
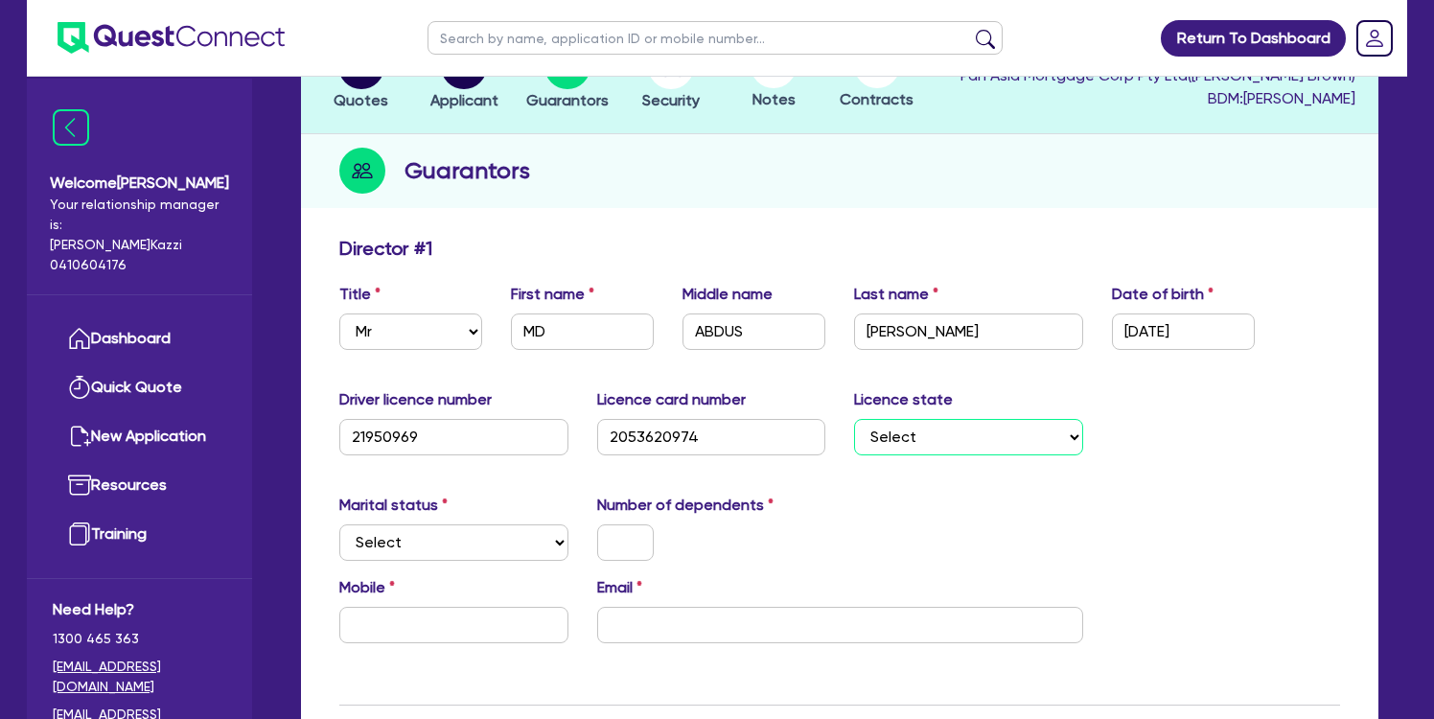
select select "[GEOGRAPHIC_DATA]"
select select "MARRIED"
click at [606, 543] on input "text" at bounding box center [625, 542] width 57 height 36
click at [507, 620] on input "text" at bounding box center [453, 625] width 229 height 36
type input "1"
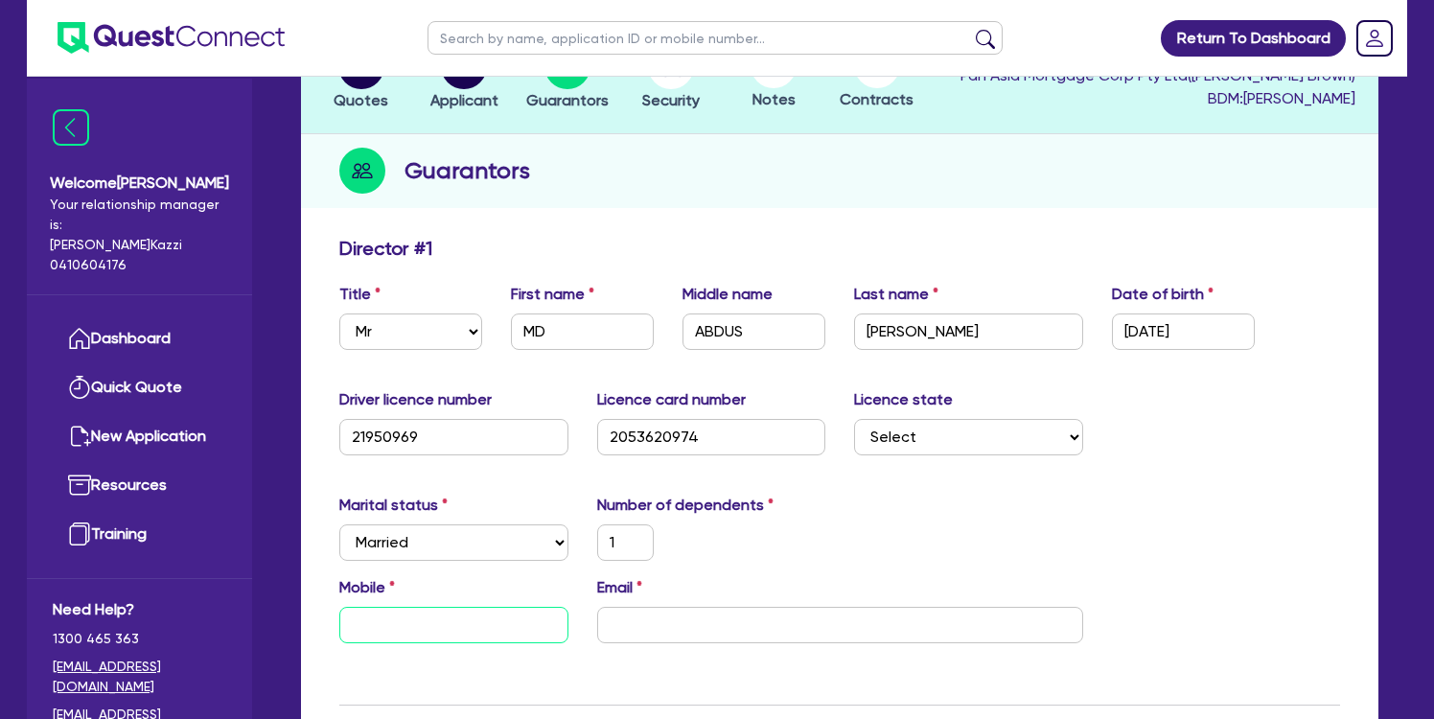
type input "0"
type input "1"
type input "04"
type input "1"
type input "041"
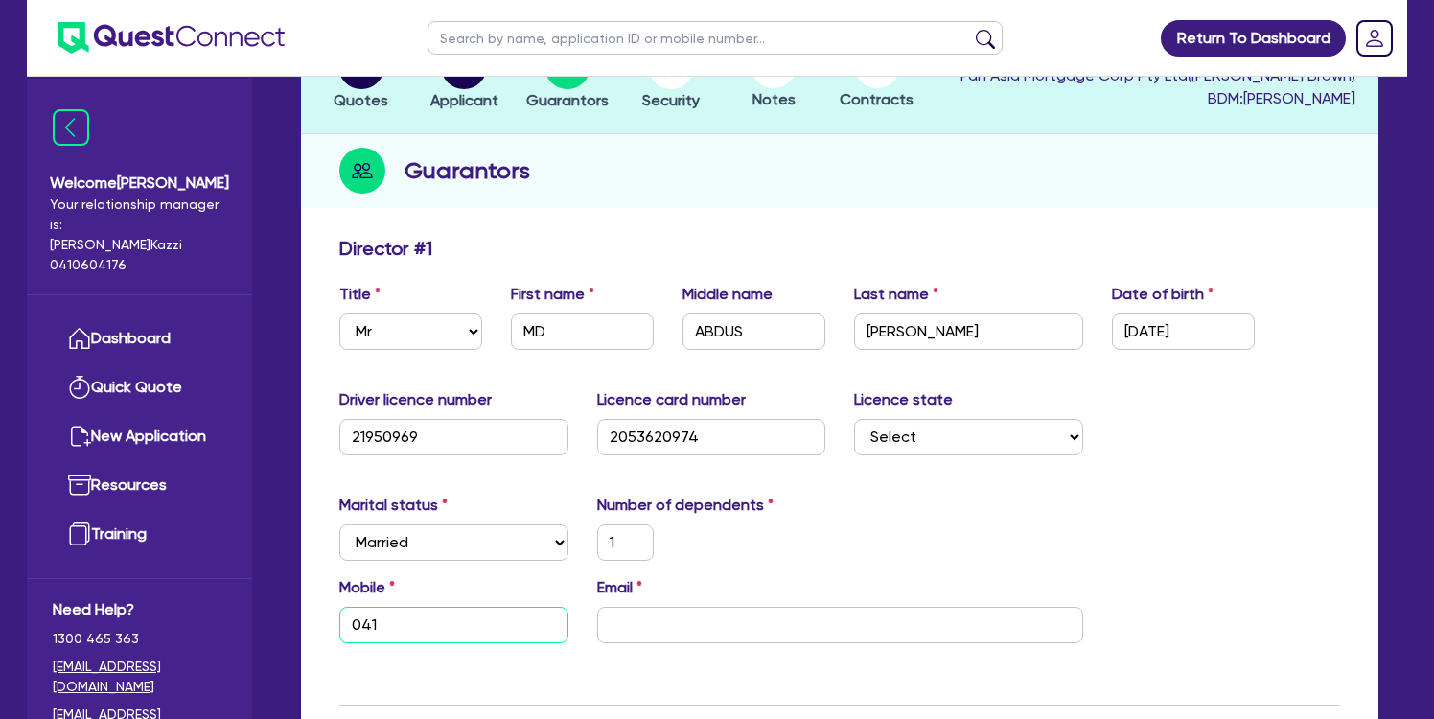
type input "1"
type input "0415"
type input "1"
type input "0415 7"
type input "1"
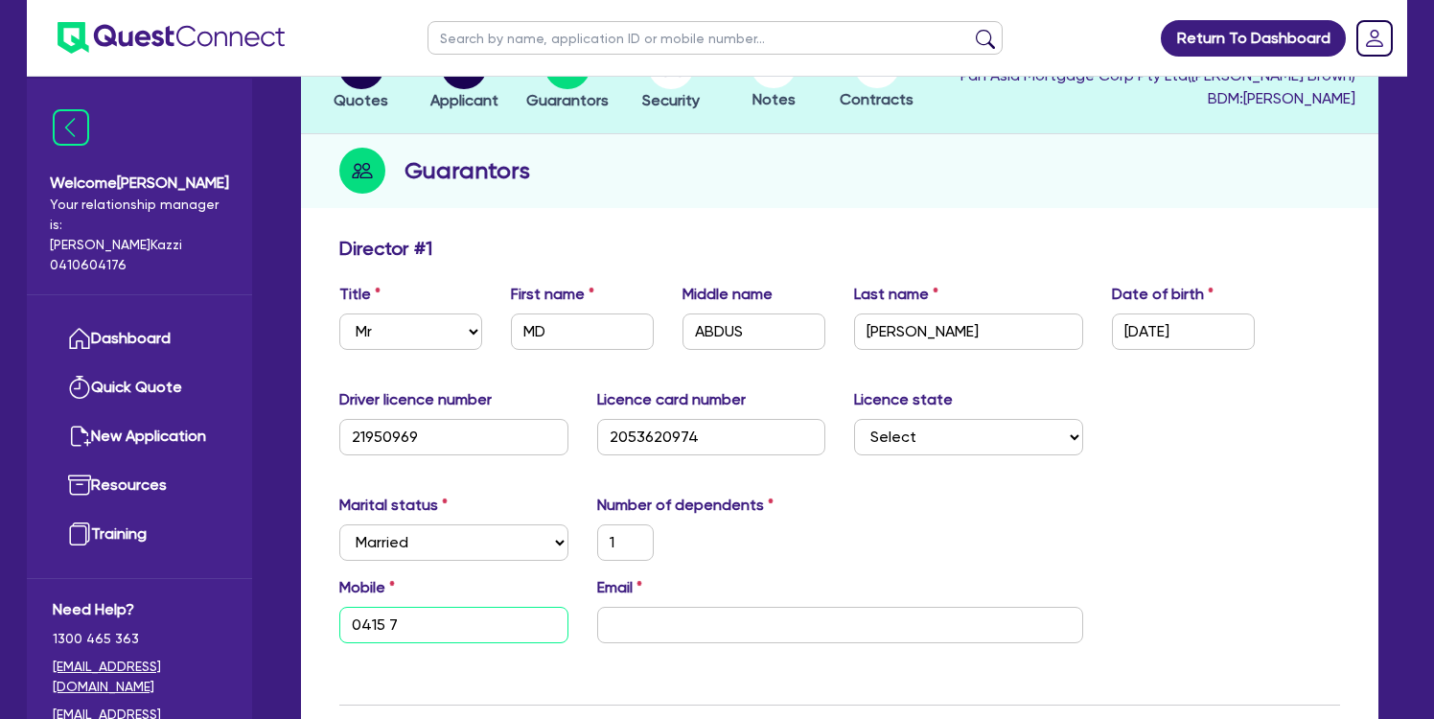
type input "0415 77"
type input "1"
type input "0415 774"
type input "1"
type input "0415 774 0"
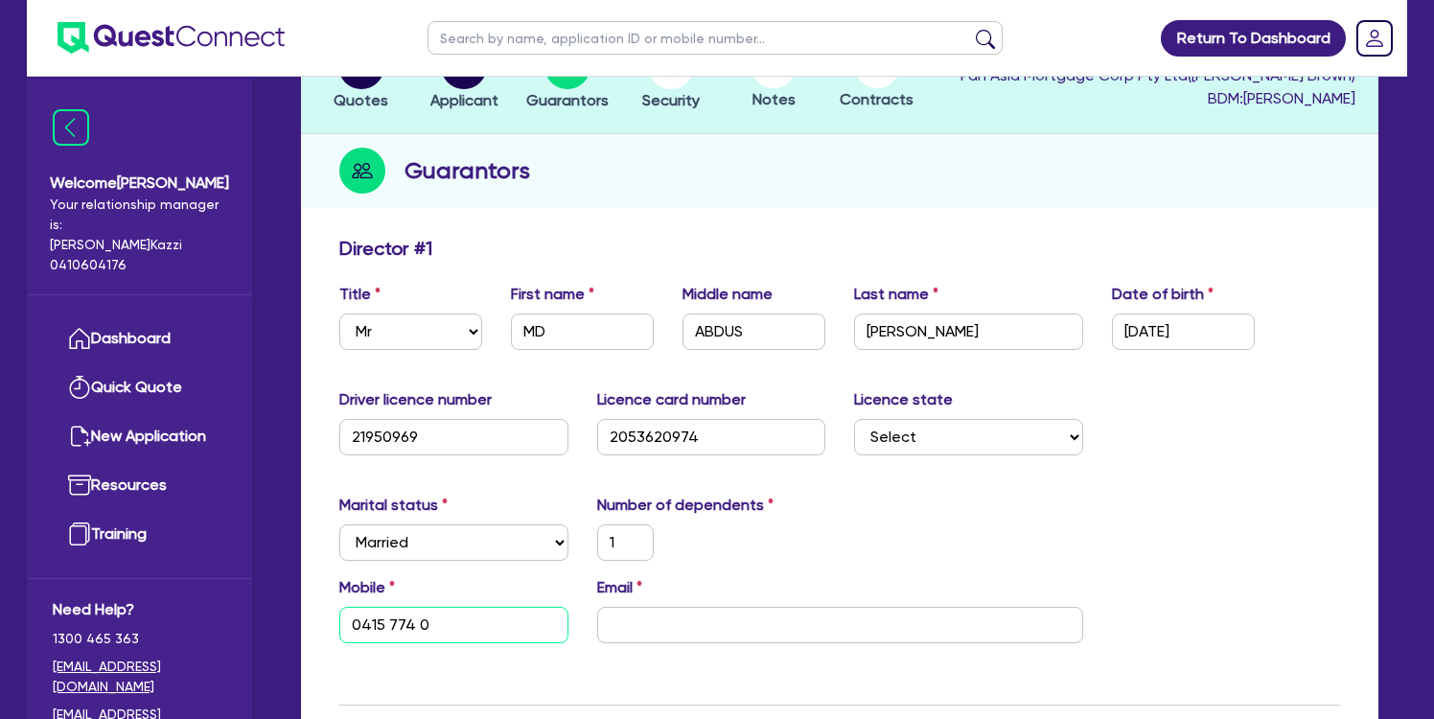
type input "1"
type input "0415 774 05"
type input "1"
type input "0415 774 055"
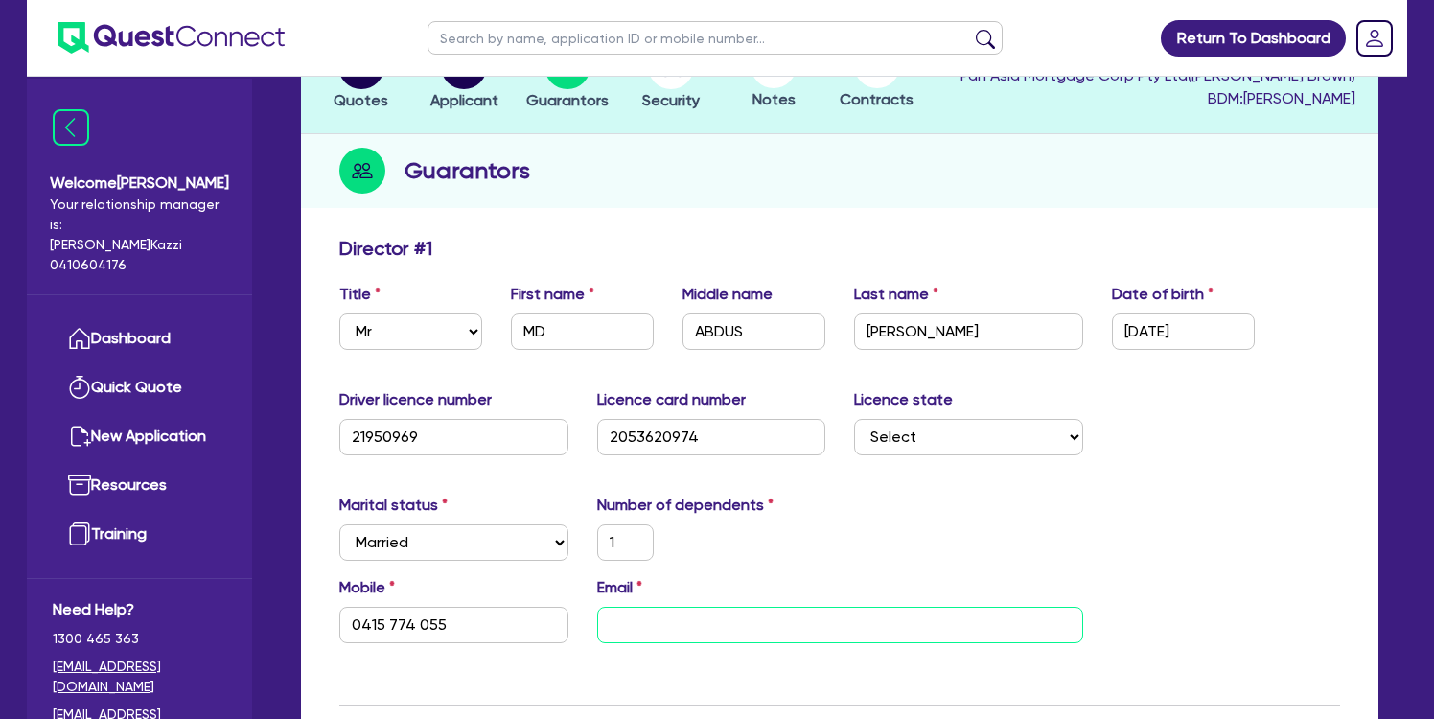
click at [669, 624] on input "email" at bounding box center [840, 625] width 486 height 36
paste input "[EMAIL_ADDRESS][DOMAIN_NAME]"
type input "1"
type input "0415 774 055"
type input "[EMAIL_ADDRESS][DOMAIN_NAME]"
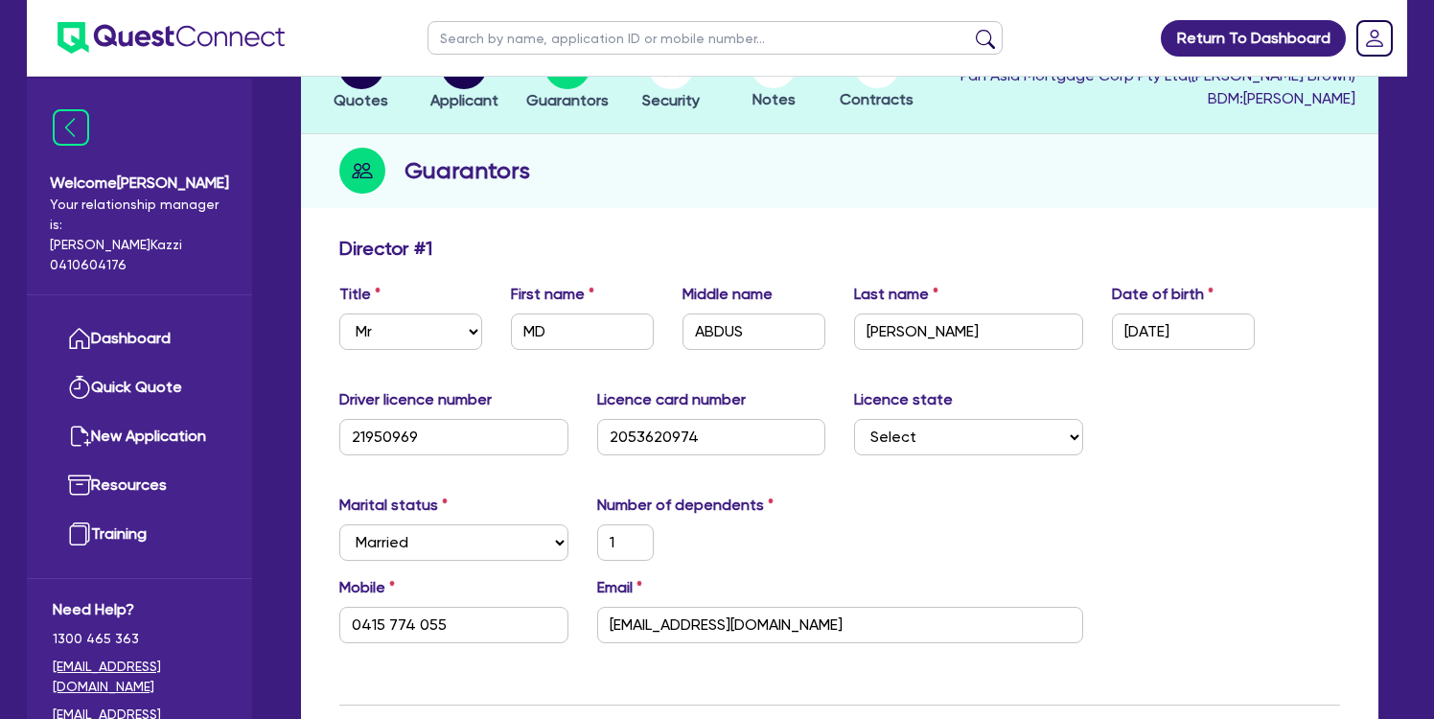
click at [1201, 531] on div "Marital status Select [DEMOGRAPHIC_DATA] Married De Facto / Partner Number of d…" at bounding box center [840, 535] width 1030 height 82
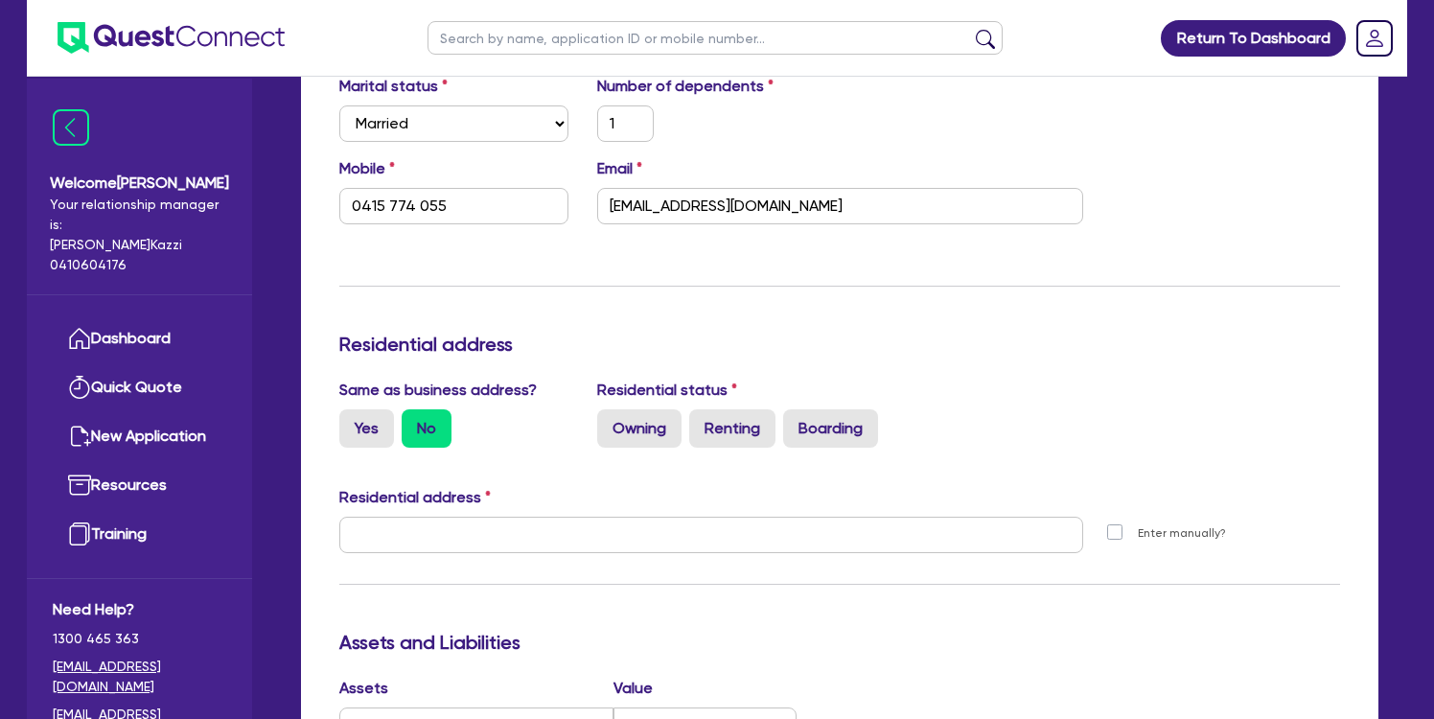
scroll to position [658, 0]
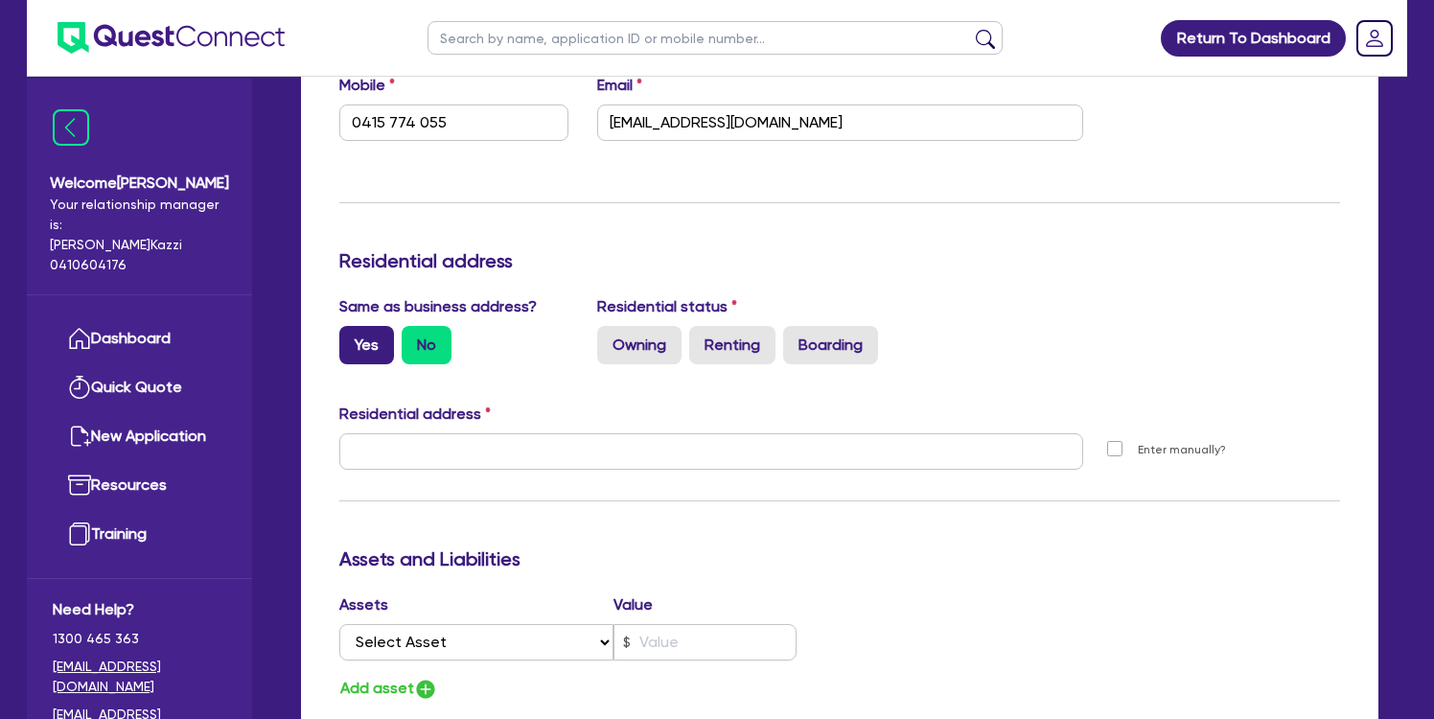
click at [362, 337] on label "Yes" at bounding box center [366, 345] width 55 height 38
click at [352, 337] on input "Yes" at bounding box center [345, 332] width 12 height 12
radio input "true"
type input "1"
type input "0415 774 055"
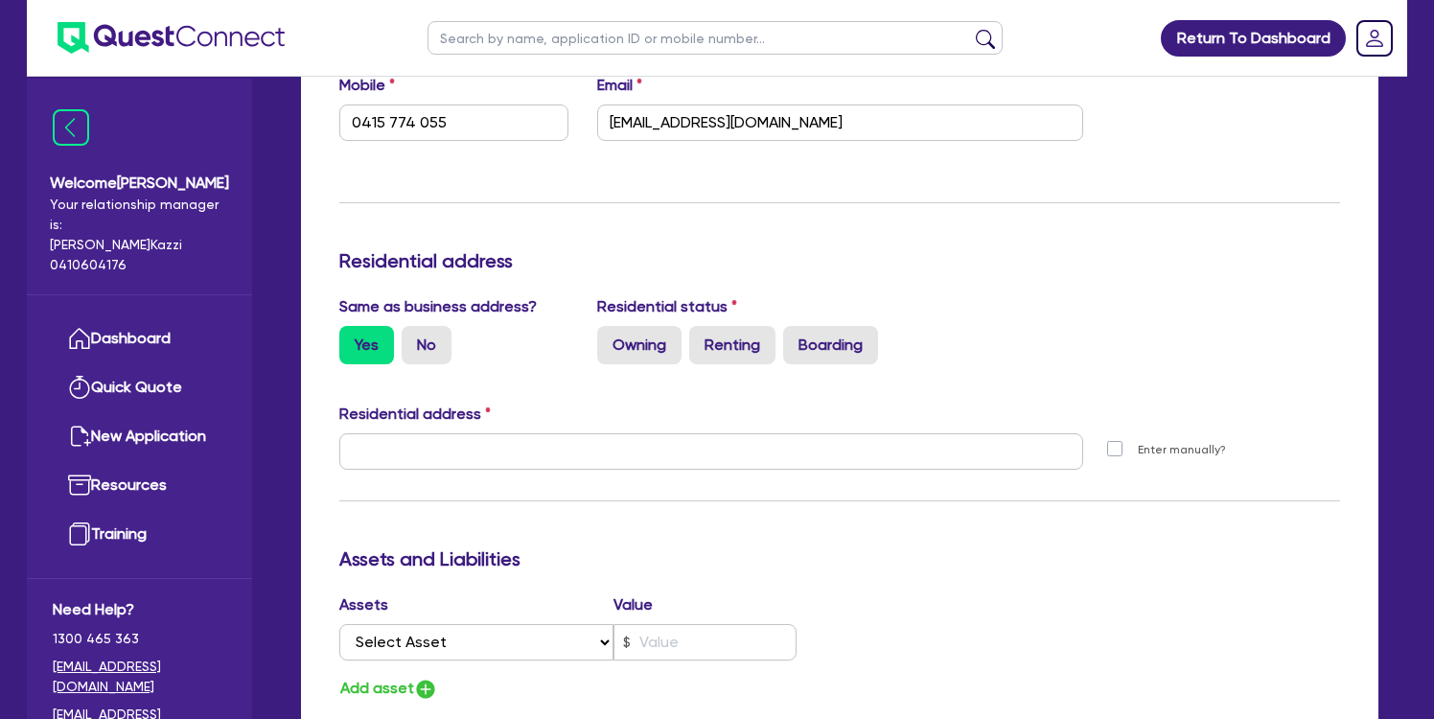
type input "[STREET_ADDRESS][PERSON_NAME]"
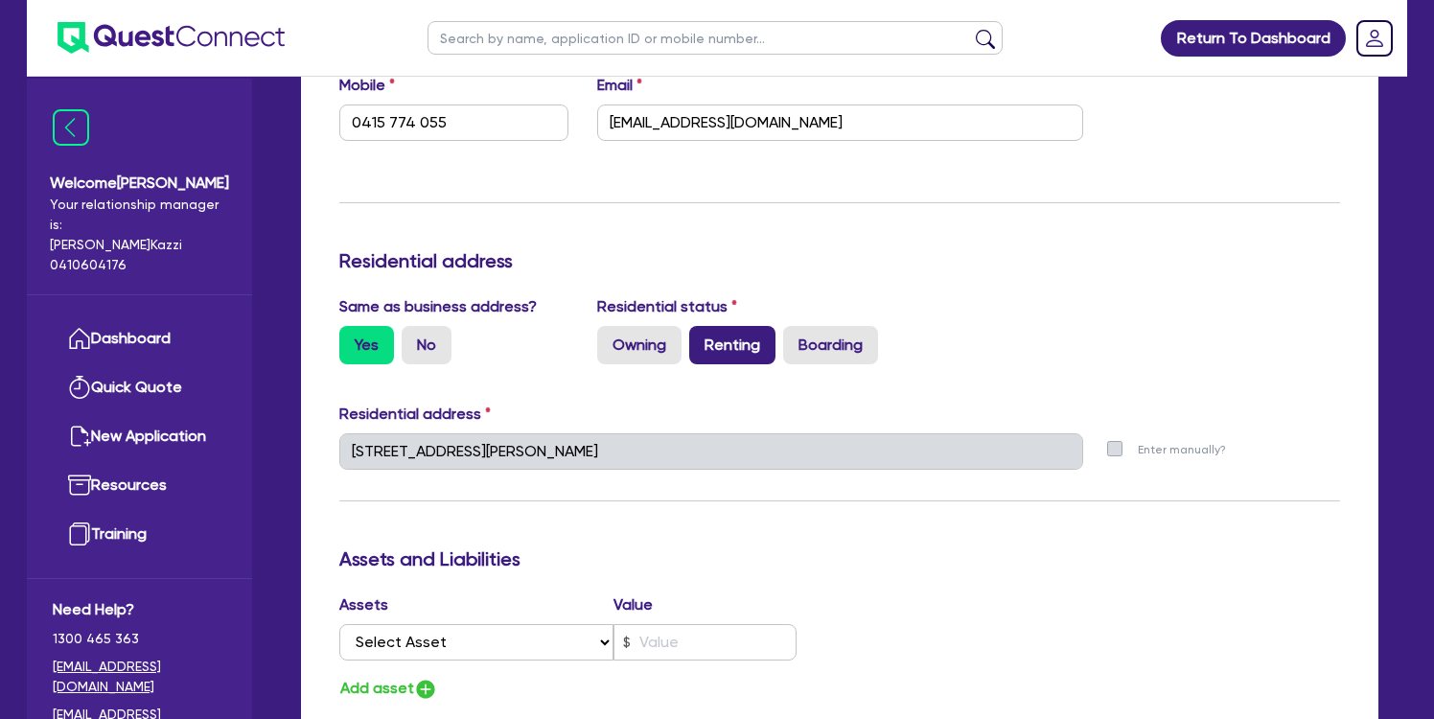
click at [735, 336] on label "Renting" at bounding box center [732, 345] width 86 height 38
click at [702, 336] on input "Renting" at bounding box center [695, 332] width 12 height 12
radio input "true"
type input "1"
type input "0415 774 055"
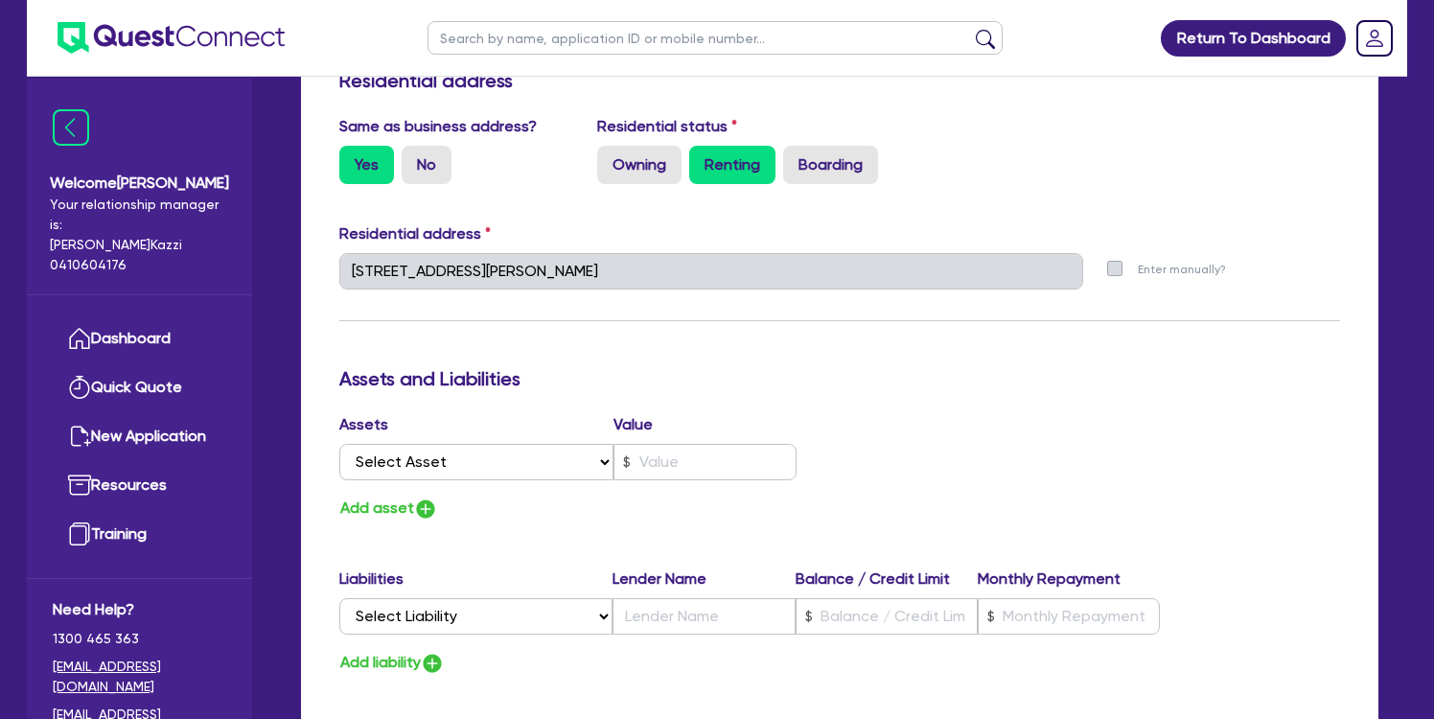
scroll to position [901, 0]
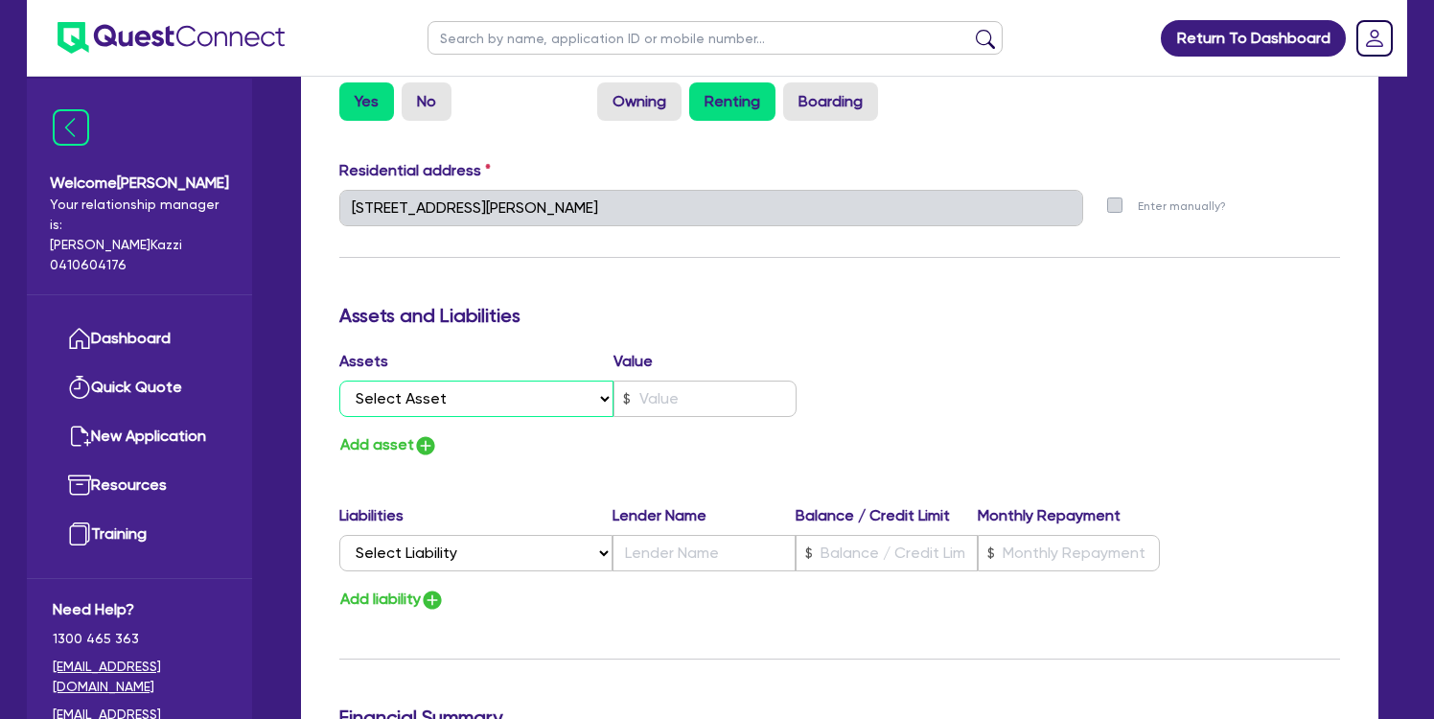
select select "CASH"
type input "1"
type input "0415 774 055"
click at [678, 391] on input "text" at bounding box center [704, 399] width 183 height 36
type input "1"
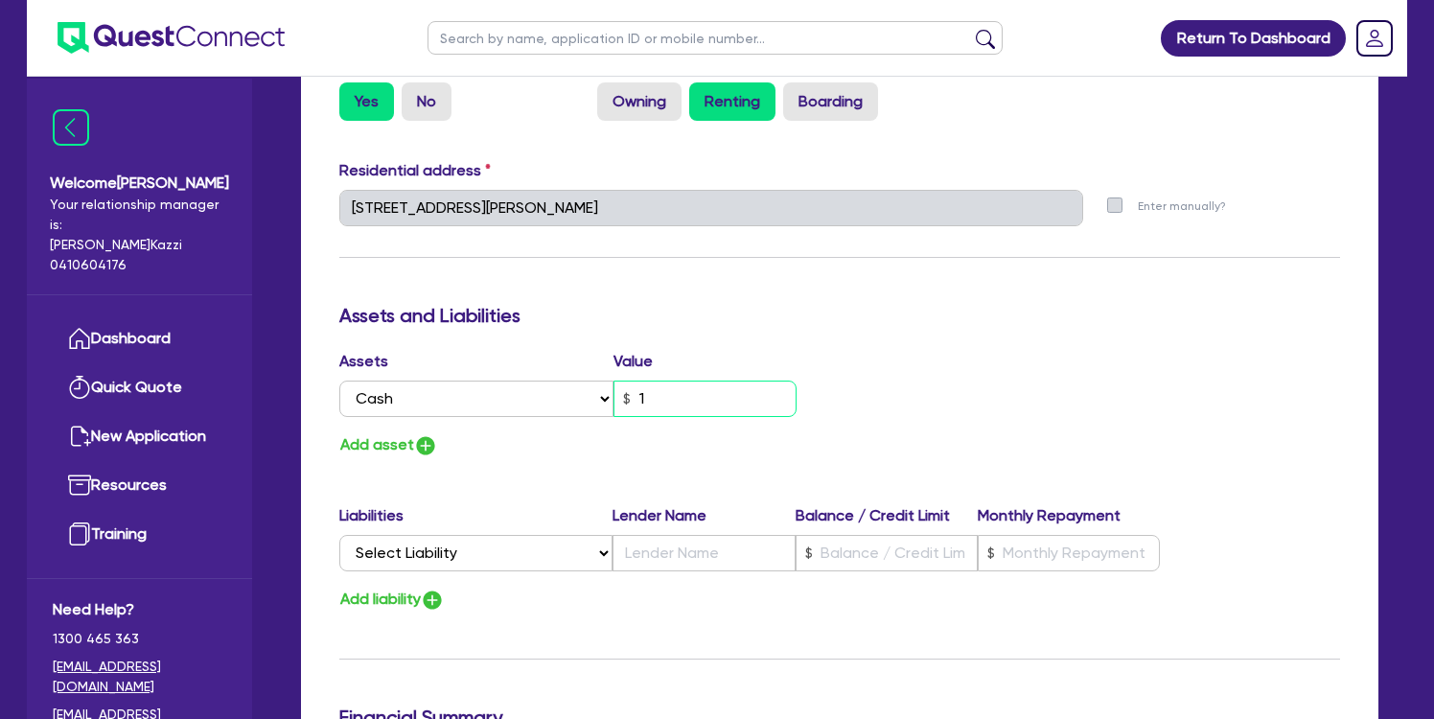
type input "0415 774 055"
type input "1"
type input "0415 774 055"
type input "17"
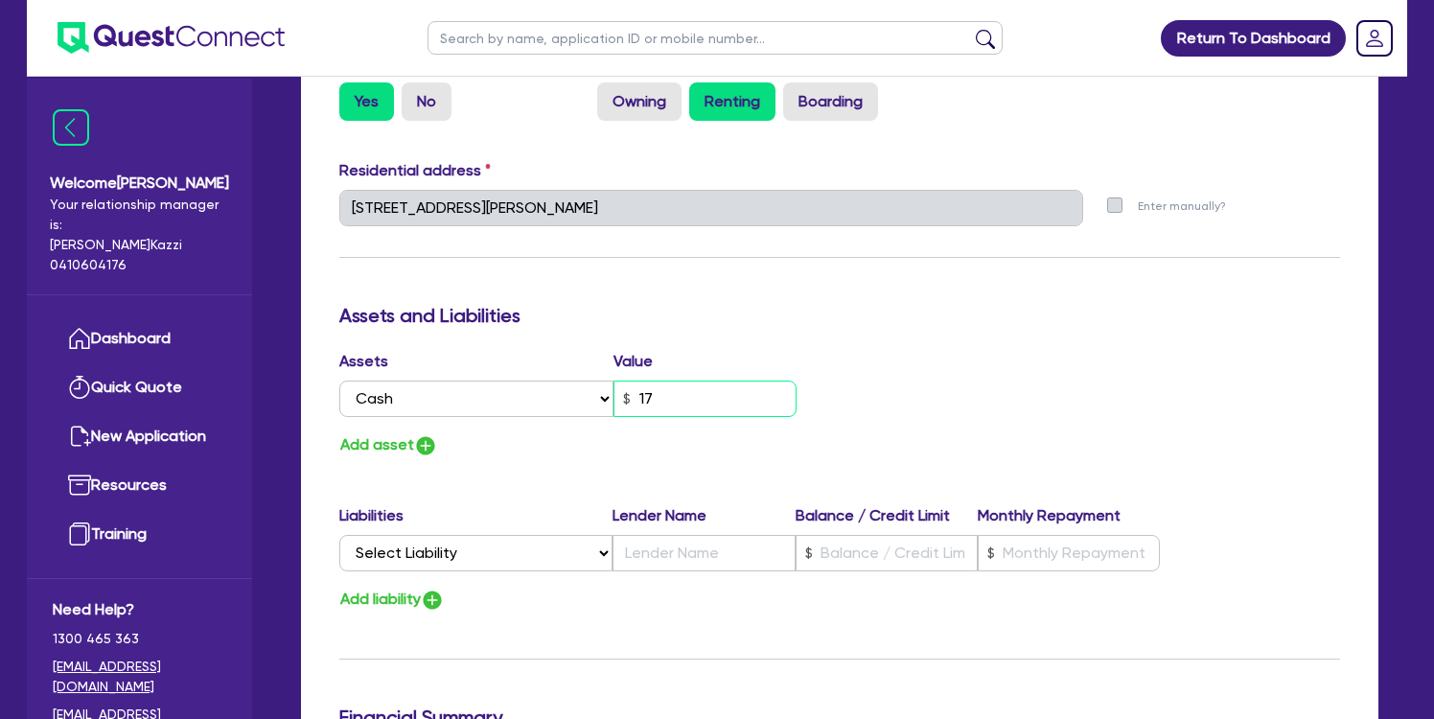
type input "1"
type input "0415 774 055"
type input "170"
type input "1"
type input "0415 774 055"
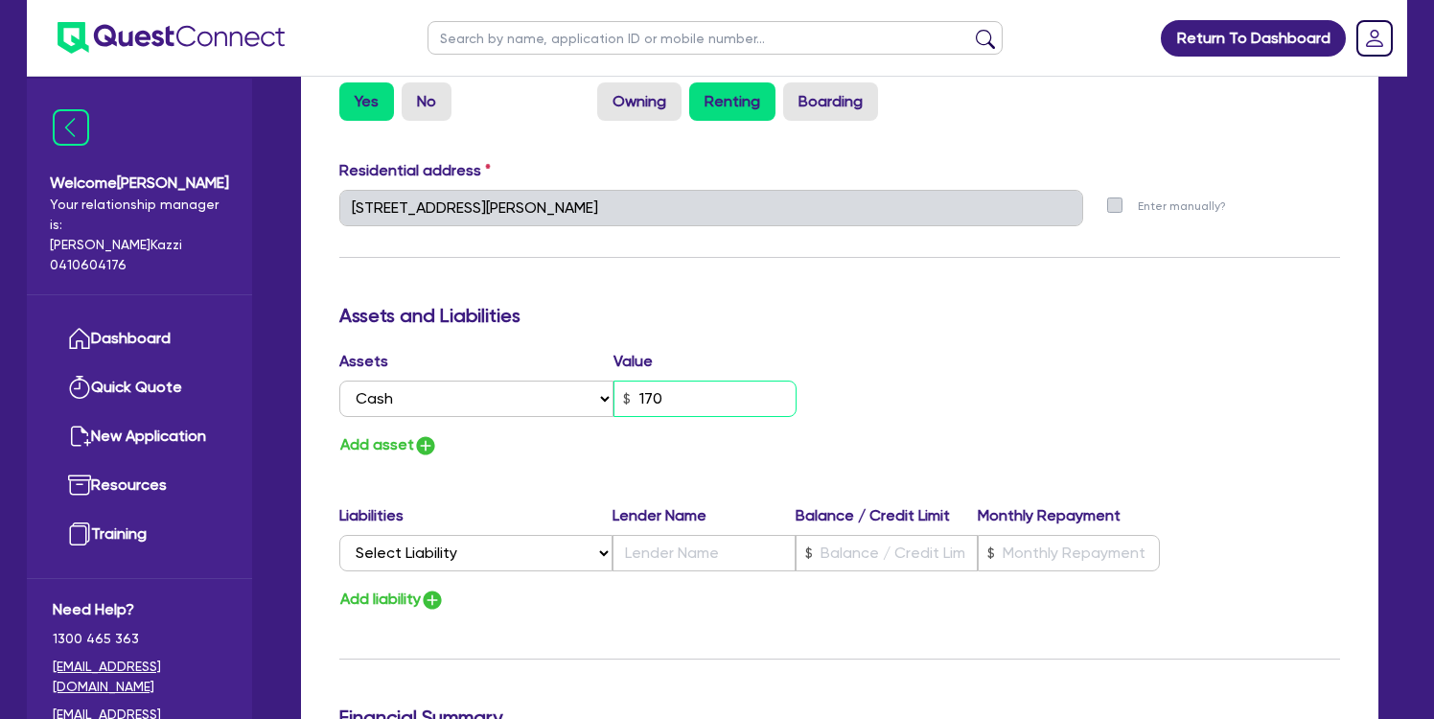
type input "1,700"
type input "1"
type input "0415 774 055"
type input "17,000"
click at [428, 445] on img "button" at bounding box center [425, 445] width 23 height 23
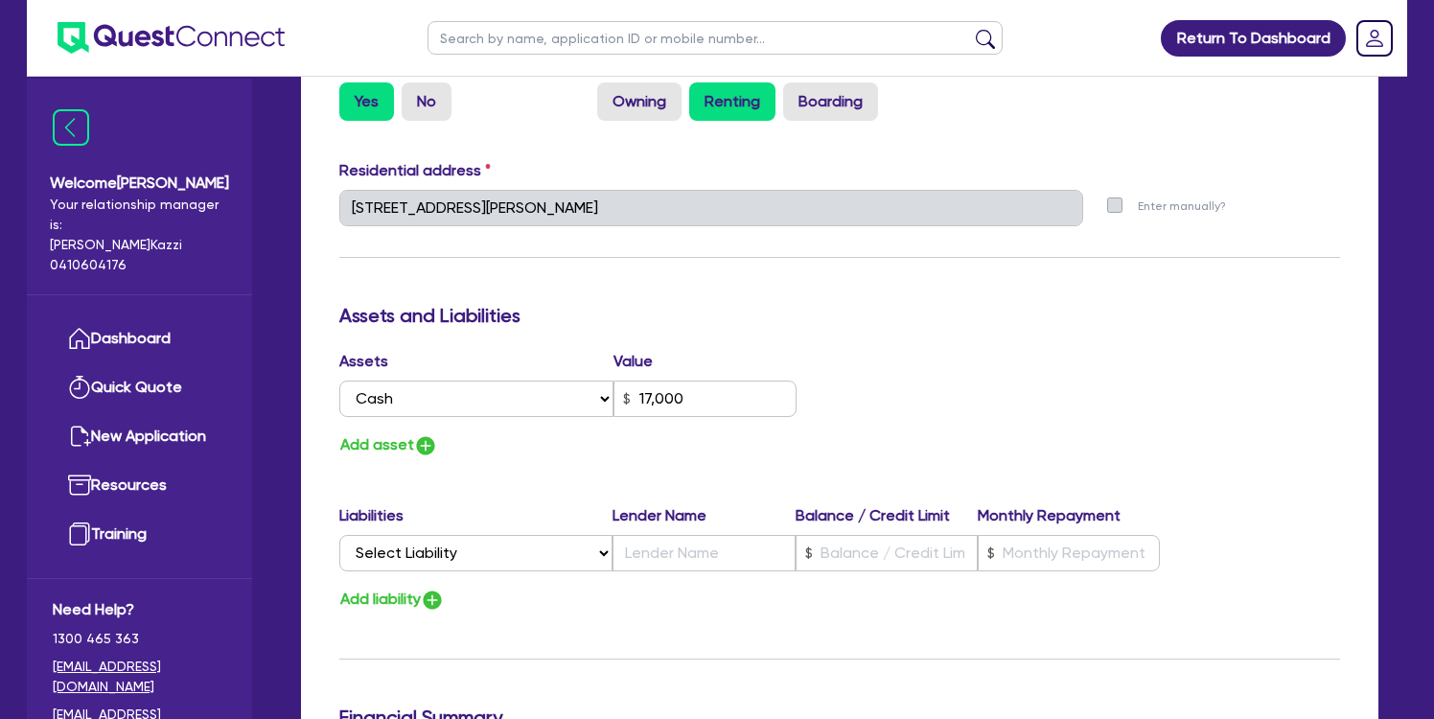
type input "1"
type input "0415 774 055"
type input "17,000"
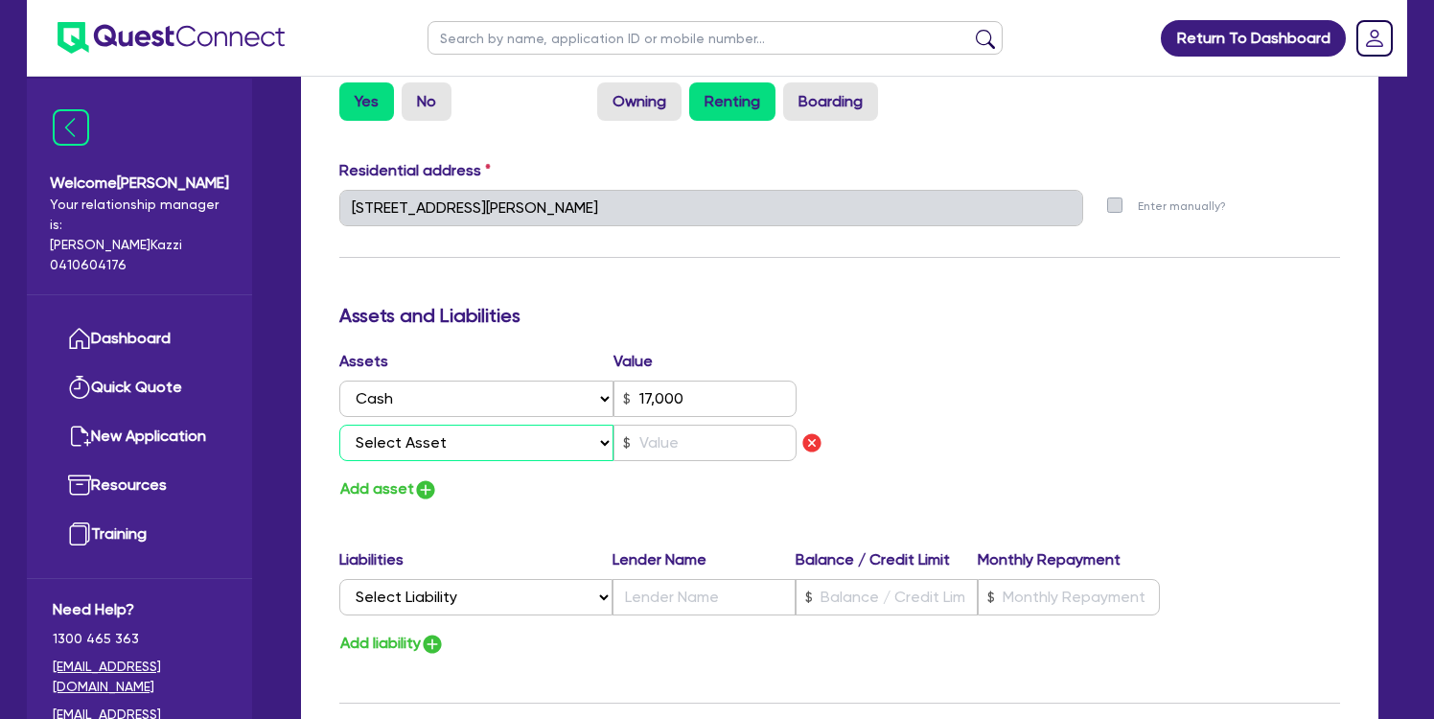
select select "HOUSEHOLD_PERSONAL"
type input "1"
type input "0415 774 055"
type input "17,000"
click at [676, 436] on input "text" at bounding box center [704, 443] width 183 height 36
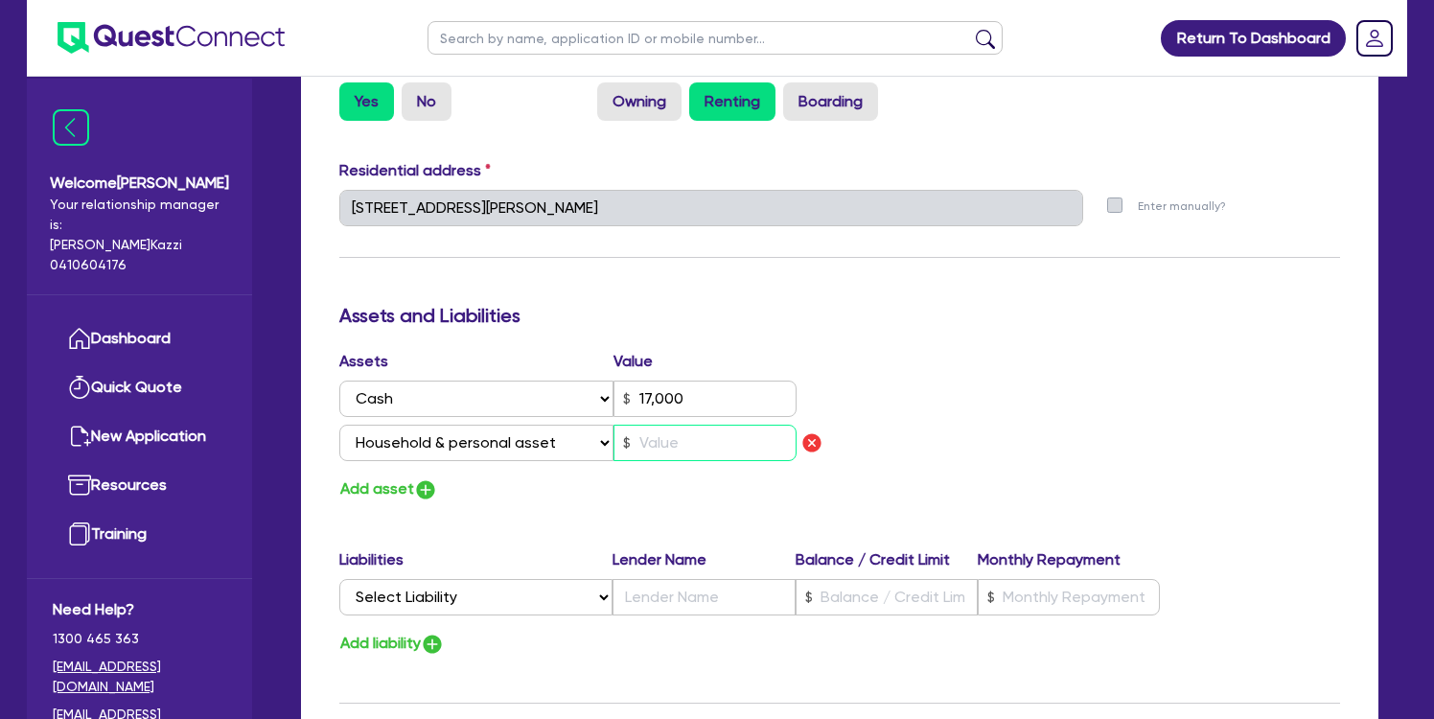
type input "1"
type input "0415 774 055"
type input "17,000"
type input "3"
type input "1"
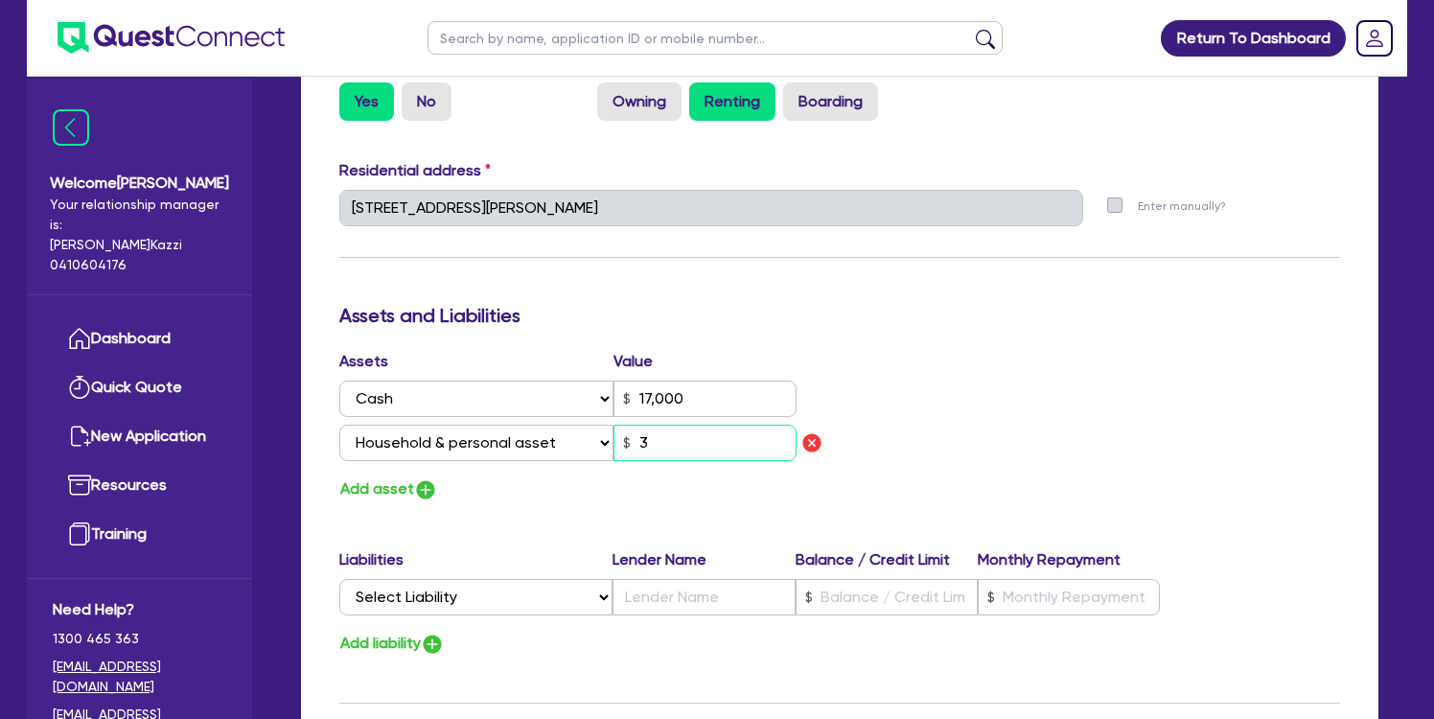
type input "0415 774 055"
type input "17,000"
type input "30"
type input "1"
type input "0415 774 055"
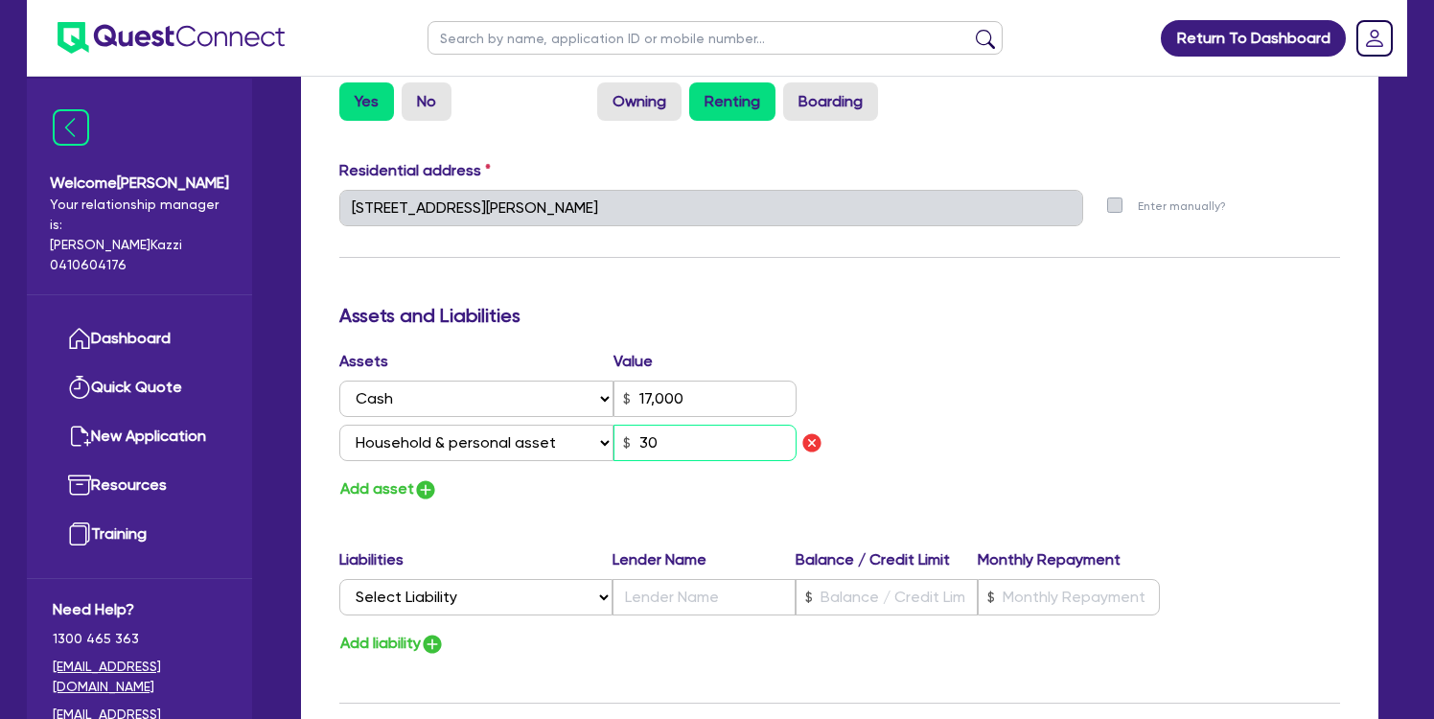
type input "17,000"
type input "300"
type input "1"
type input "0415 774 055"
type input "17,000"
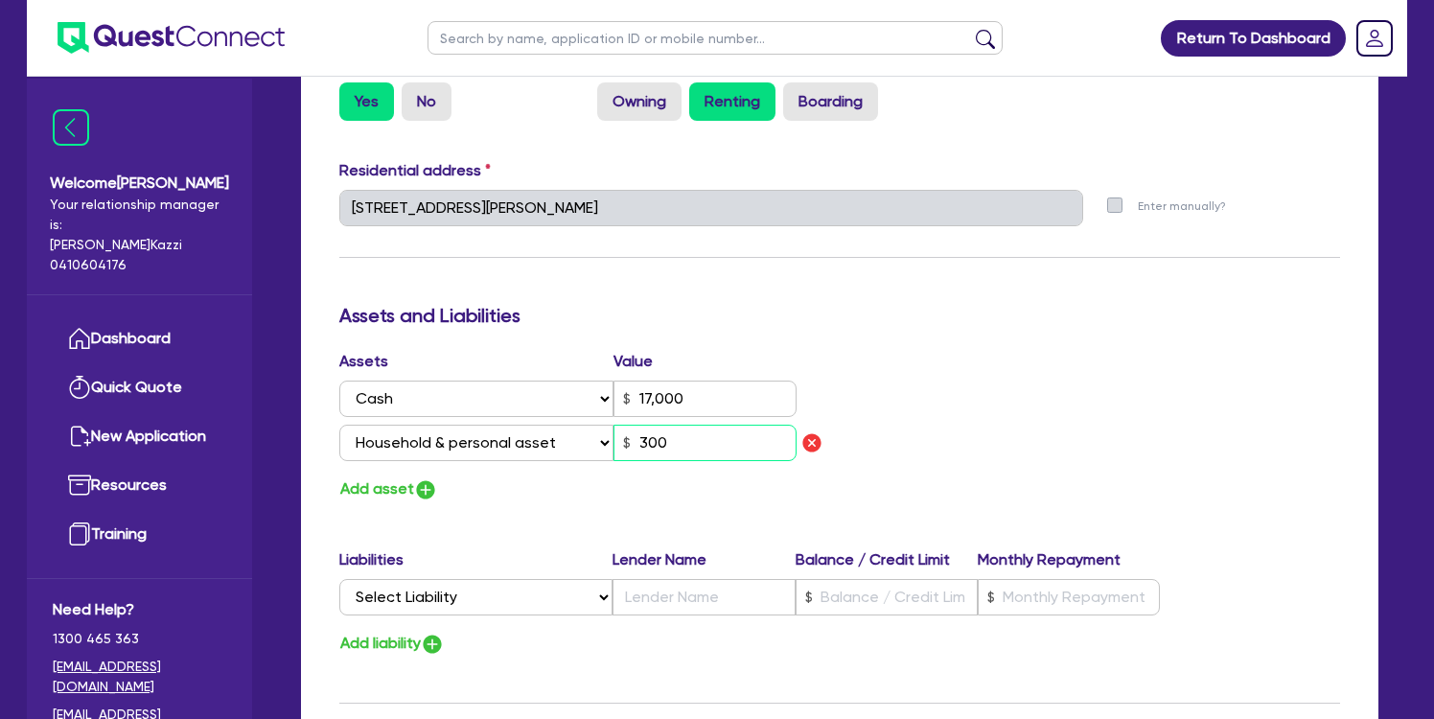
type input "3,000"
type input "1"
type input "0415 774 055"
type input "17,000"
type input "30,000"
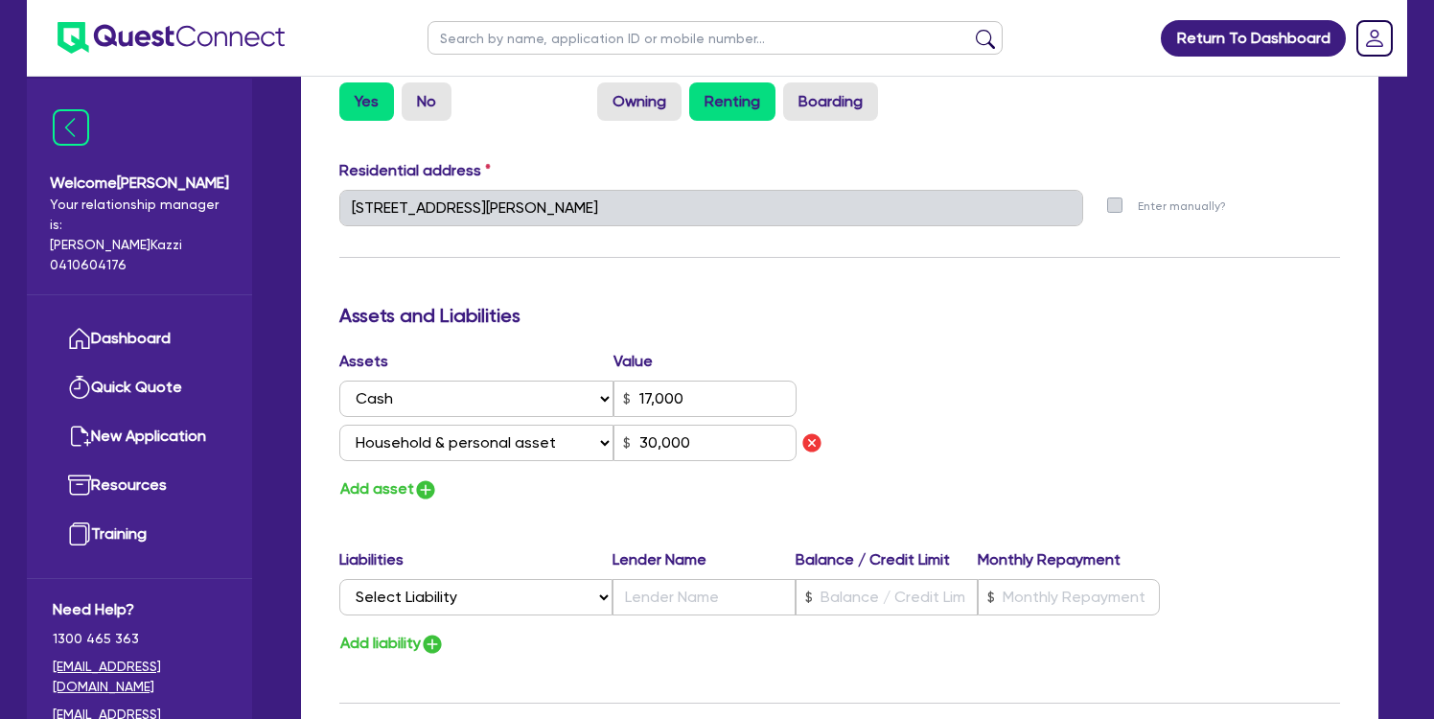
click at [1231, 410] on div "Assets Value Select Asset Cash Property Investment property Vehicle Truck Trail…" at bounding box center [840, 426] width 1030 height 152
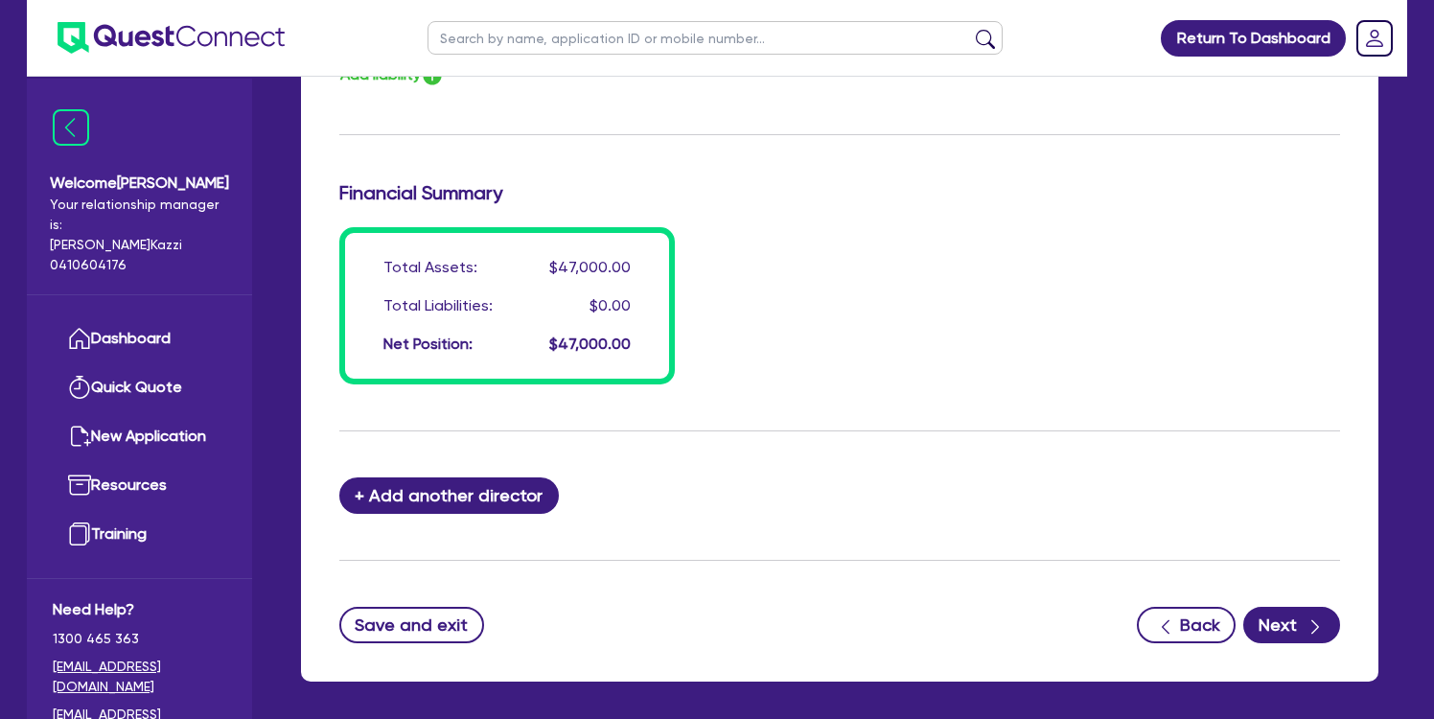
scroll to position [1482, 0]
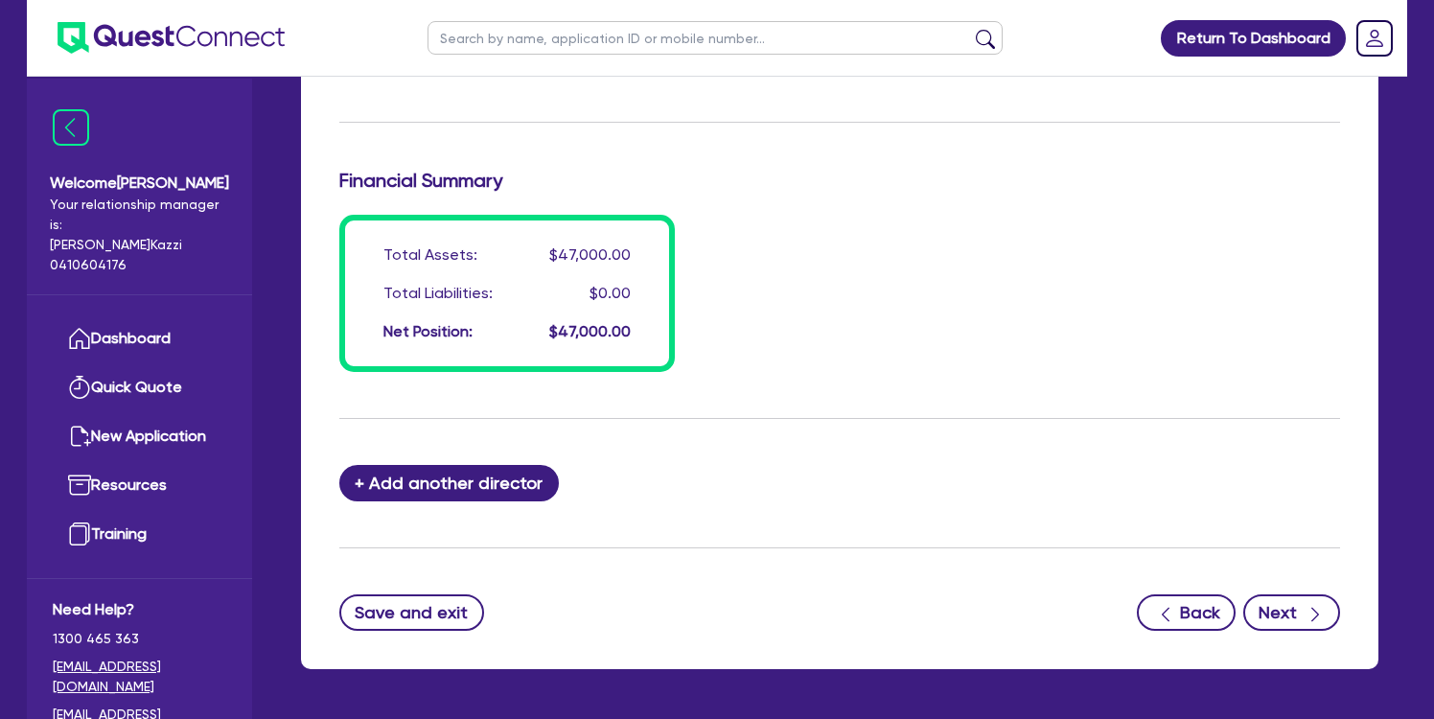
click at [1285, 618] on button "Next" at bounding box center [1291, 612] width 97 height 36
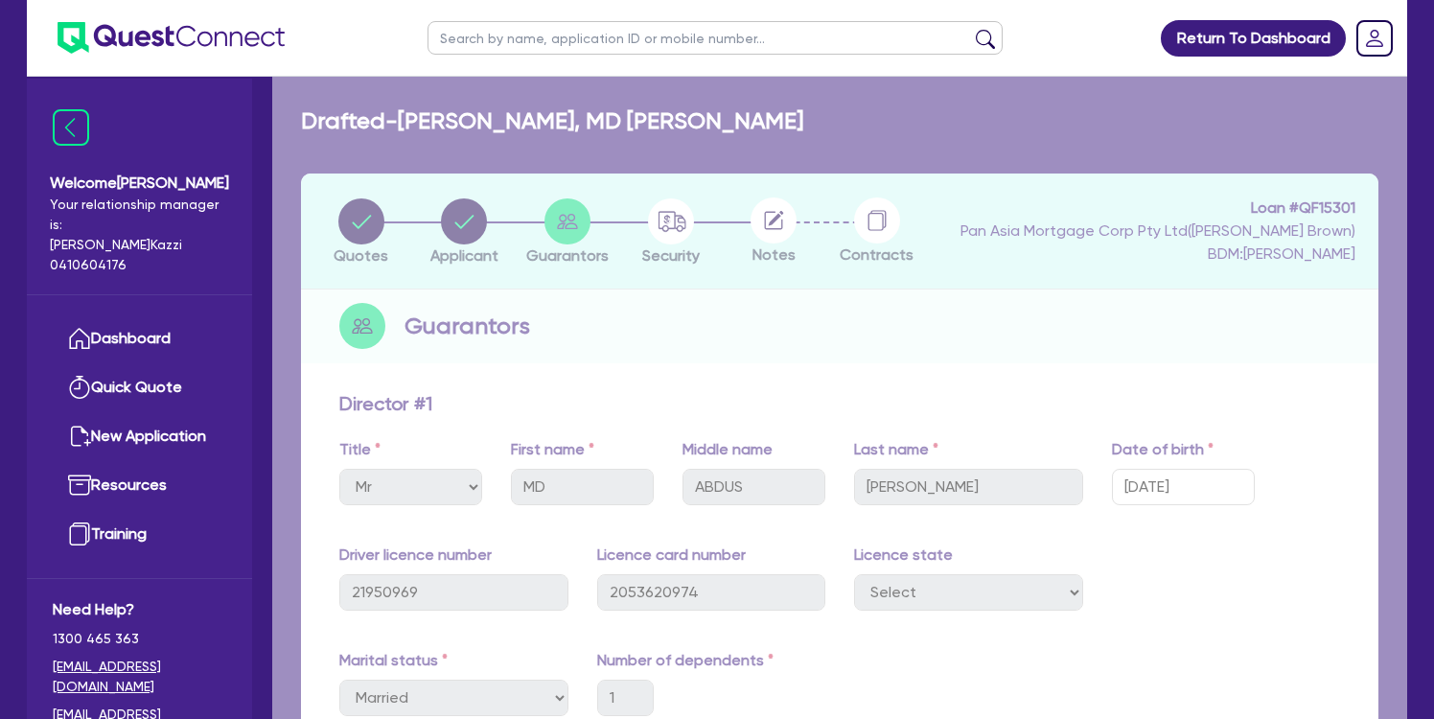
select select "CARS_AND_LIGHT_TRUCKS"
select select "PASSENGER_VEHICLES"
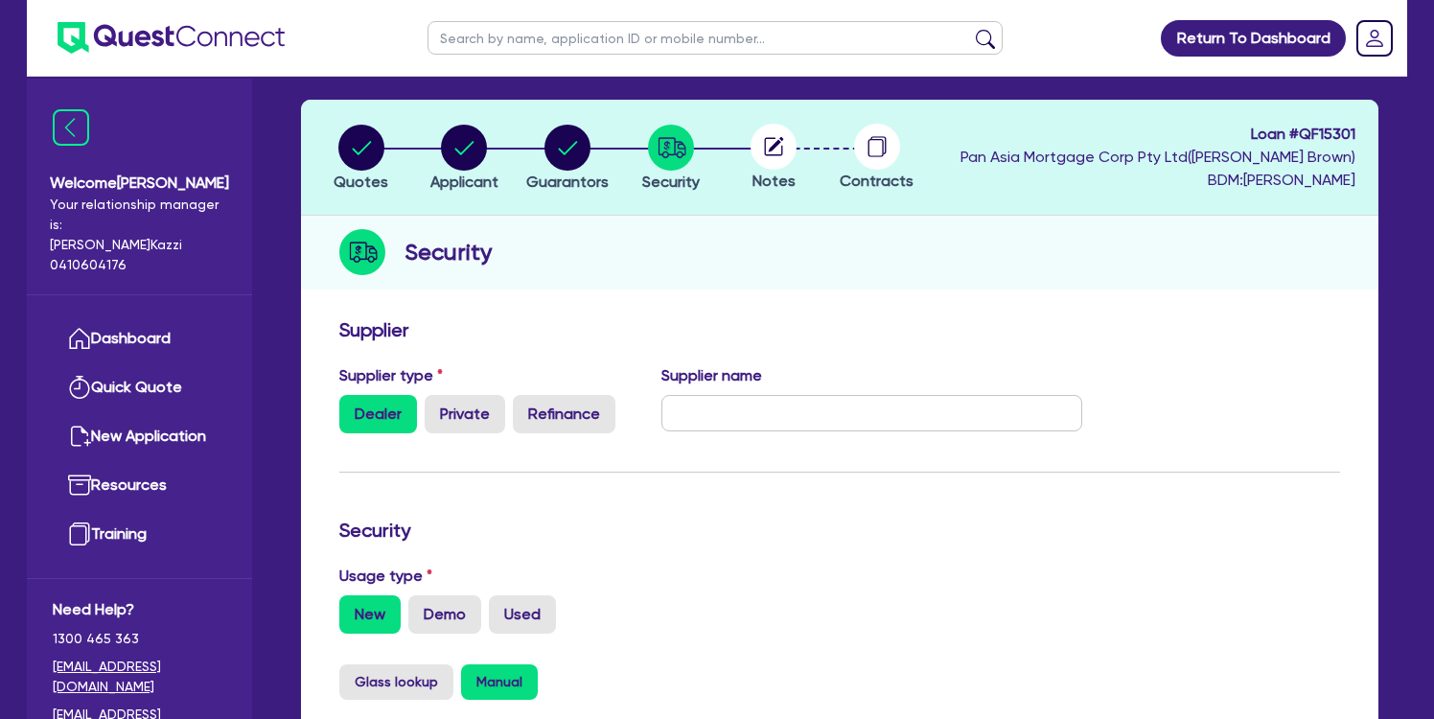
scroll to position [146, 0]
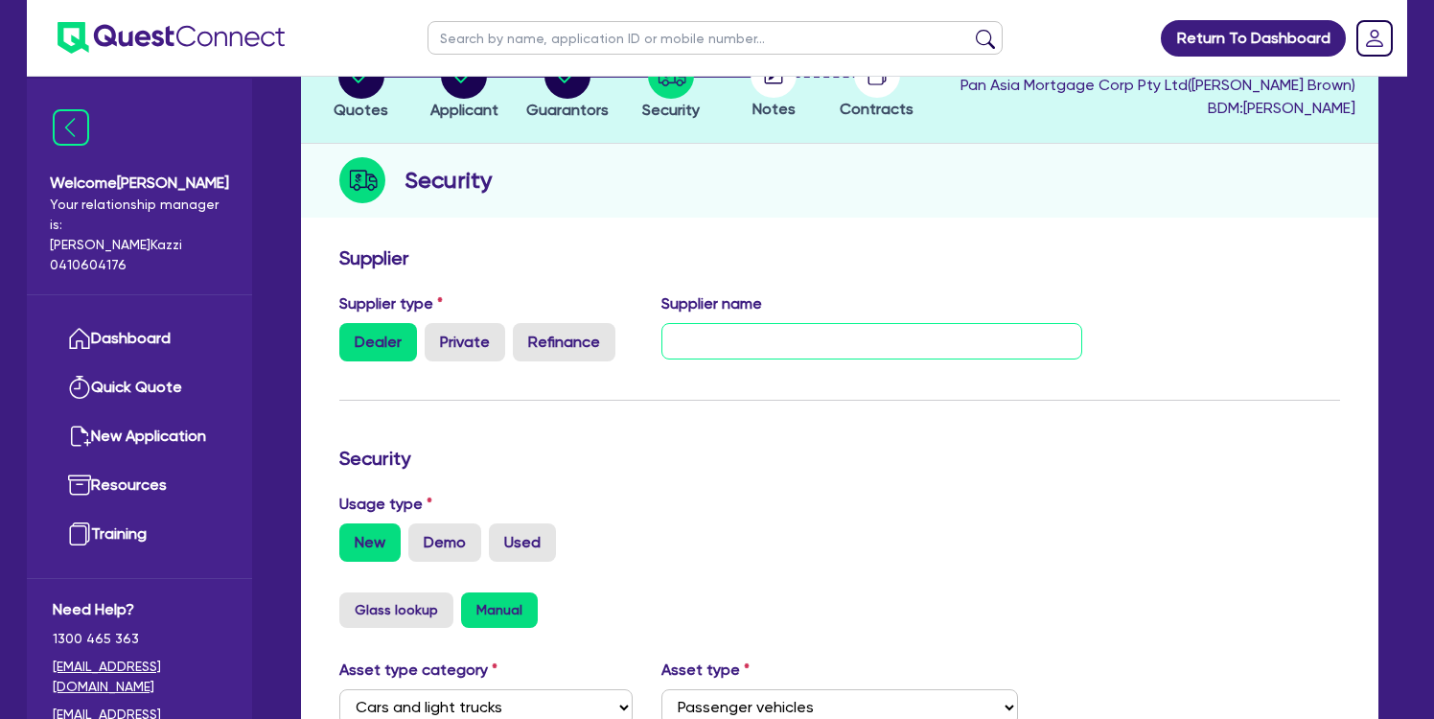
click at [806, 338] on input "text" at bounding box center [872, 341] width 422 height 36
paste input "[PERSON_NAME] MOTOR GROUP PTY LTD"
type input "[PERSON_NAME] MOTOR GROUP PTY LTD"
click at [1128, 404] on form "Supplier Supplier type Dealer Private Refinance Supplier name [PERSON_NAME] MOT…" at bounding box center [839, 703] width 1001 height 914
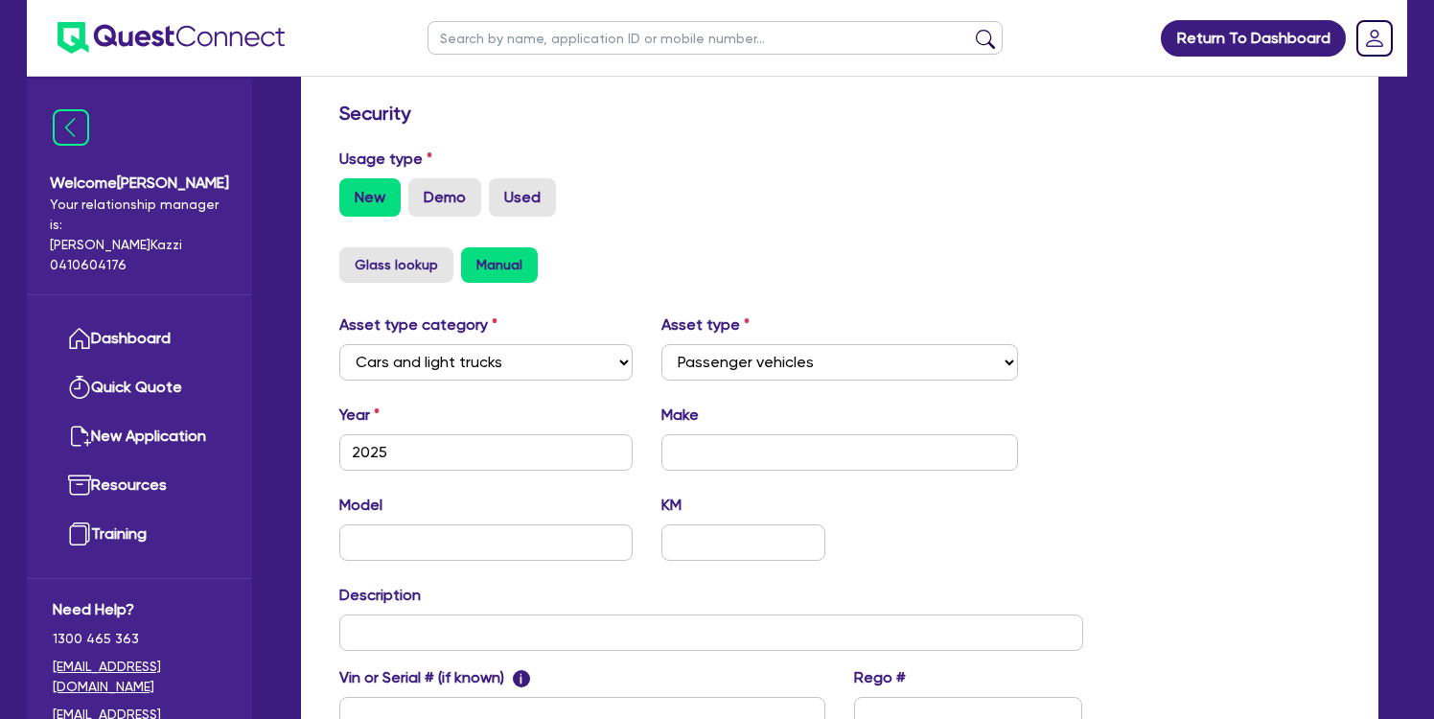
scroll to position [503, 0]
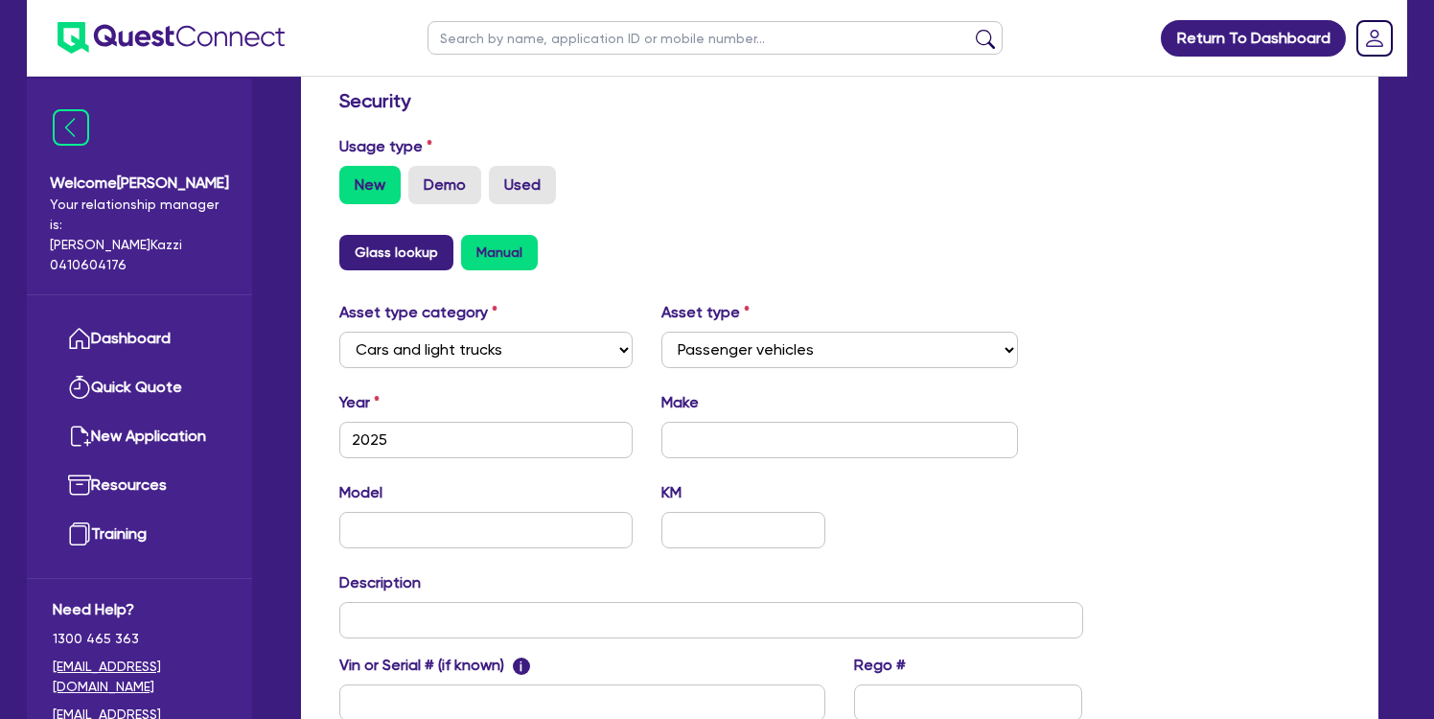
click at [393, 250] on button "Glass lookup" at bounding box center [396, 252] width 114 height 35
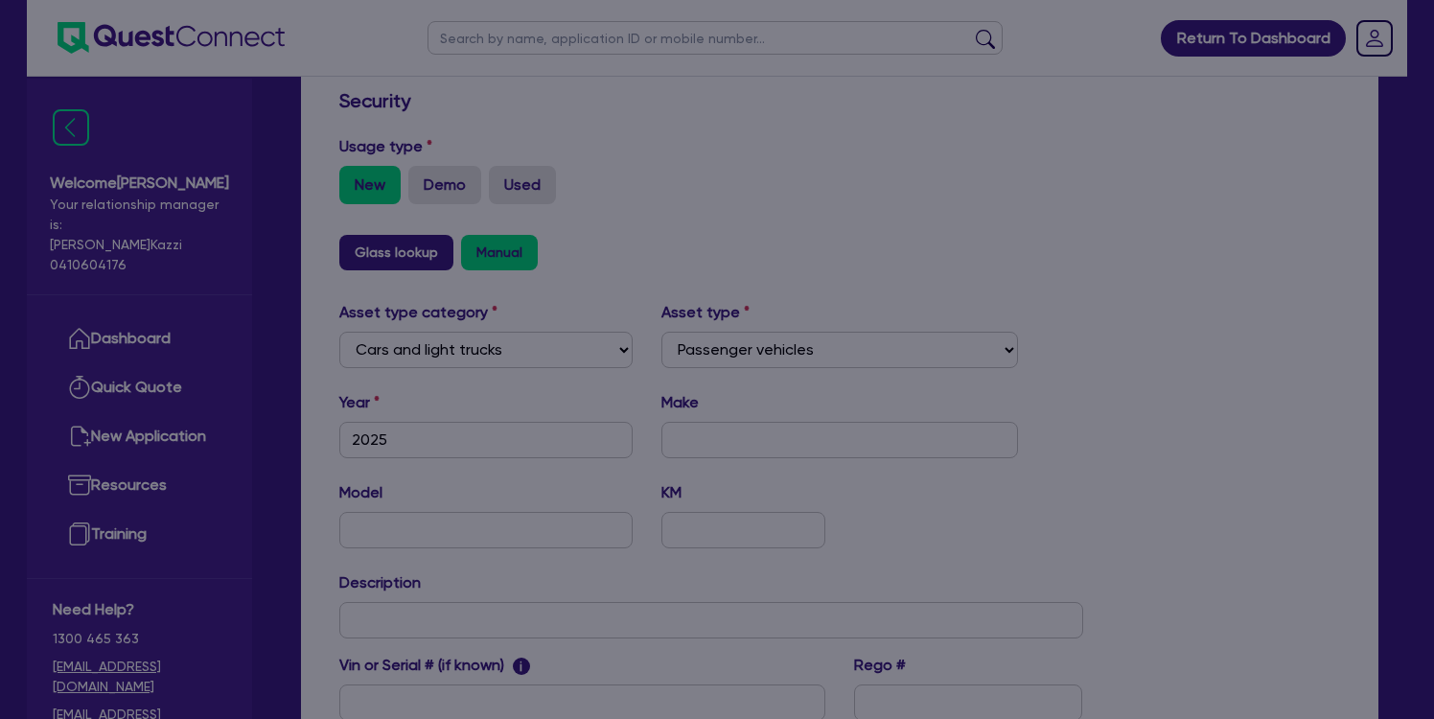
select select "2025"
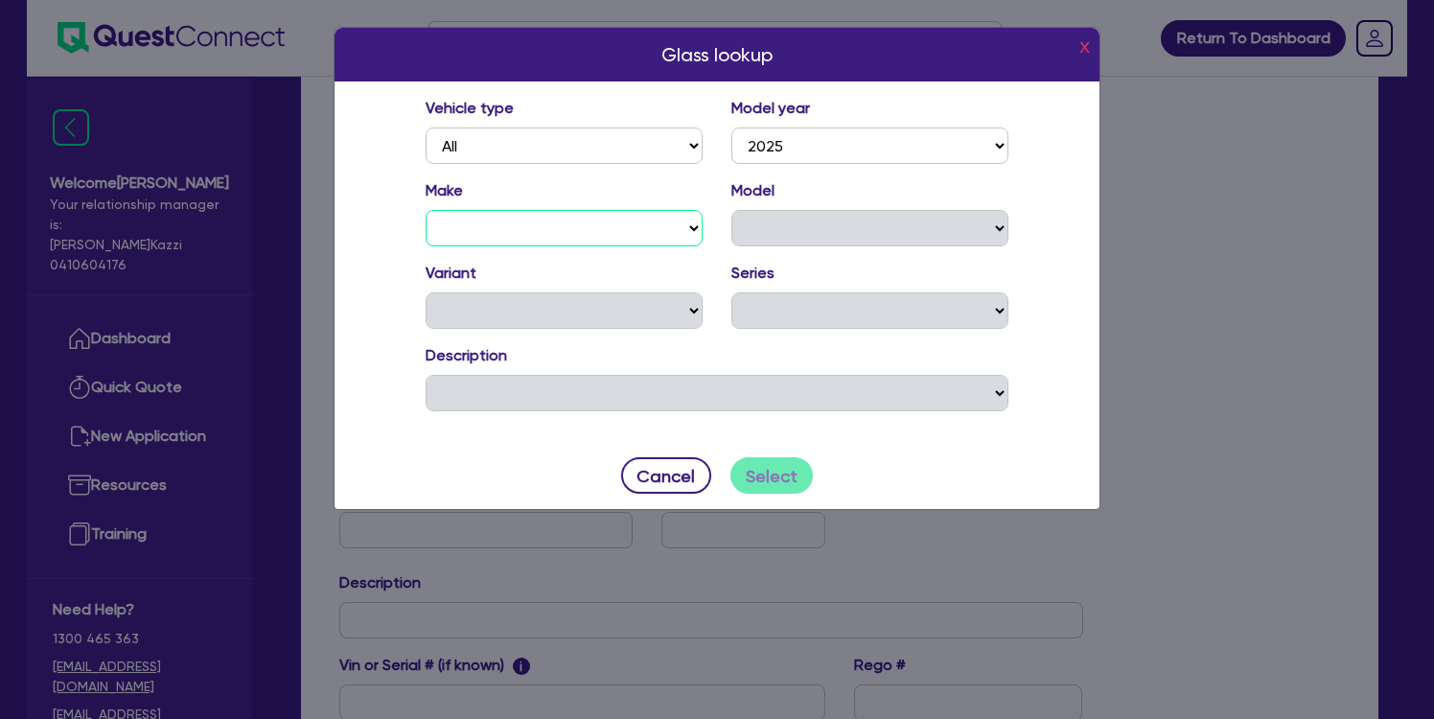
select select "CHY"
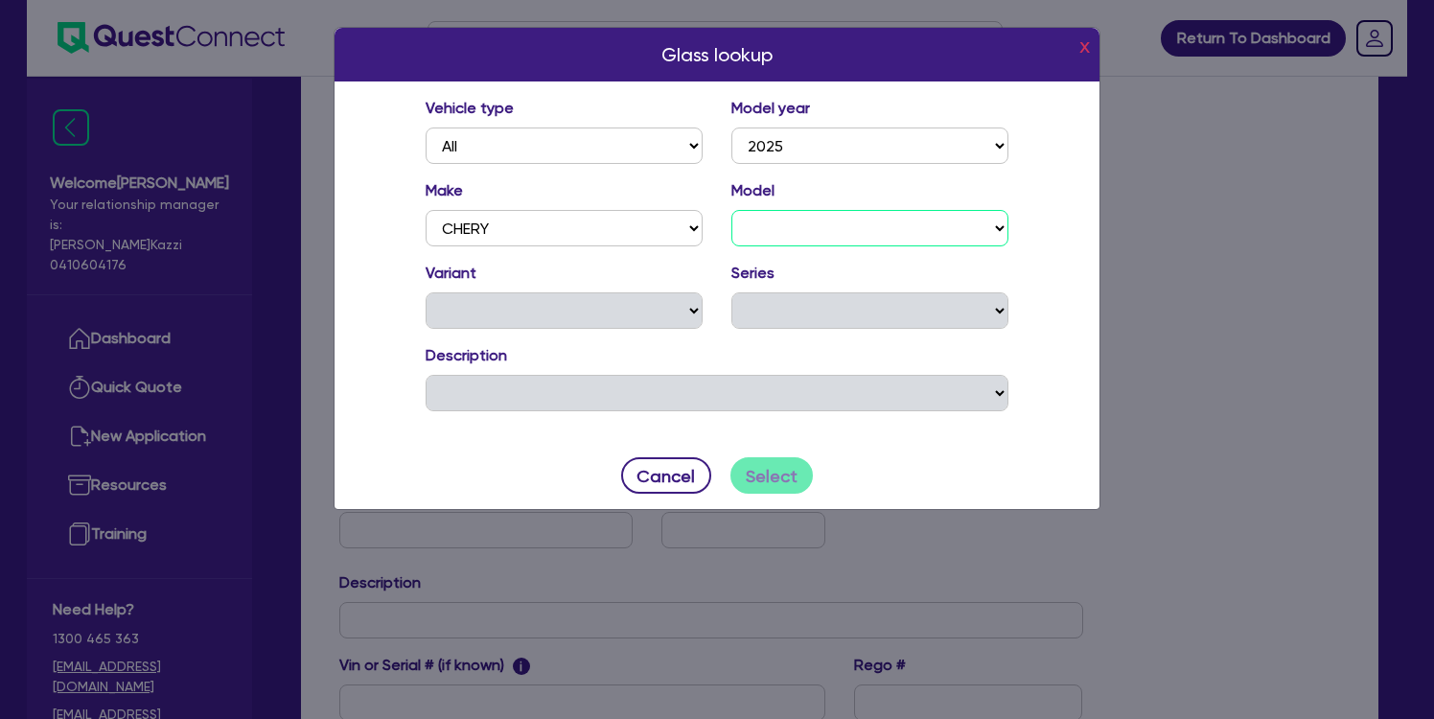
select select "T4-"
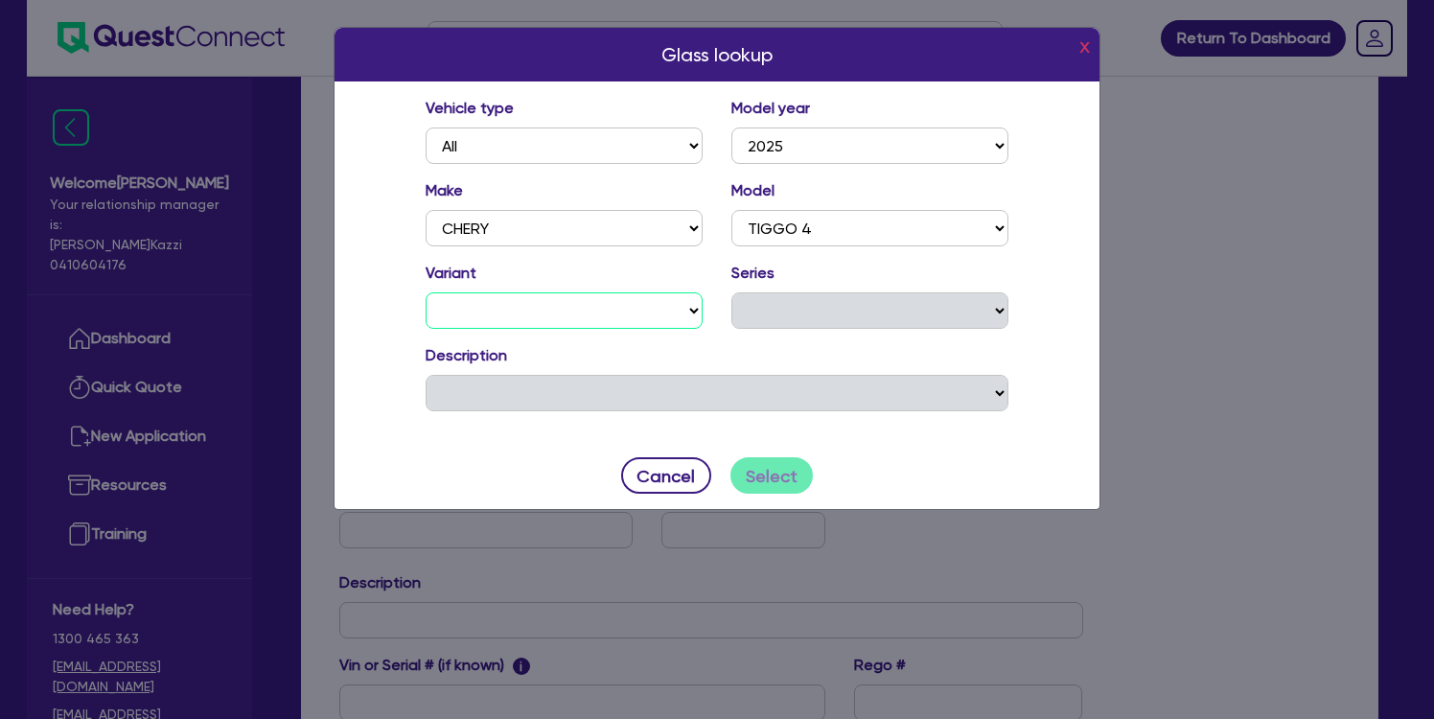
select select "ULTIMATE"
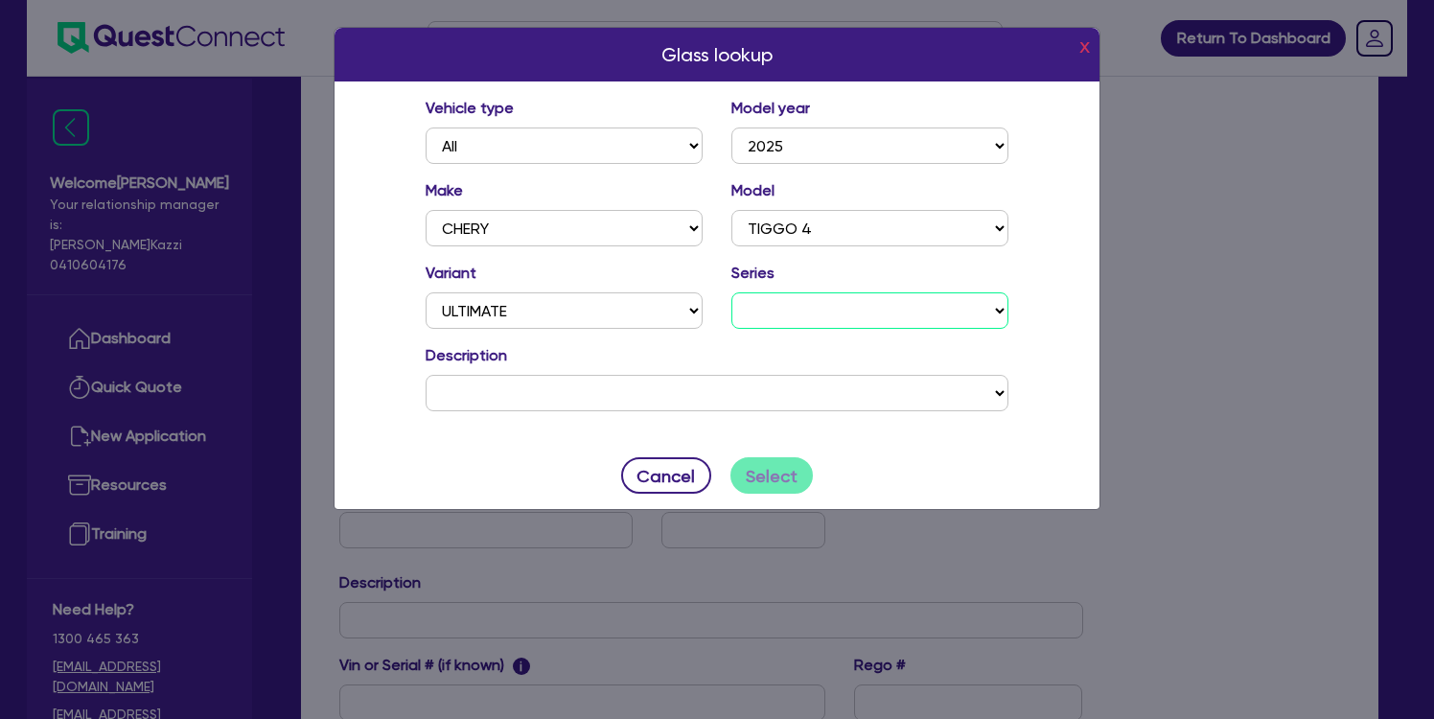
select select "25"
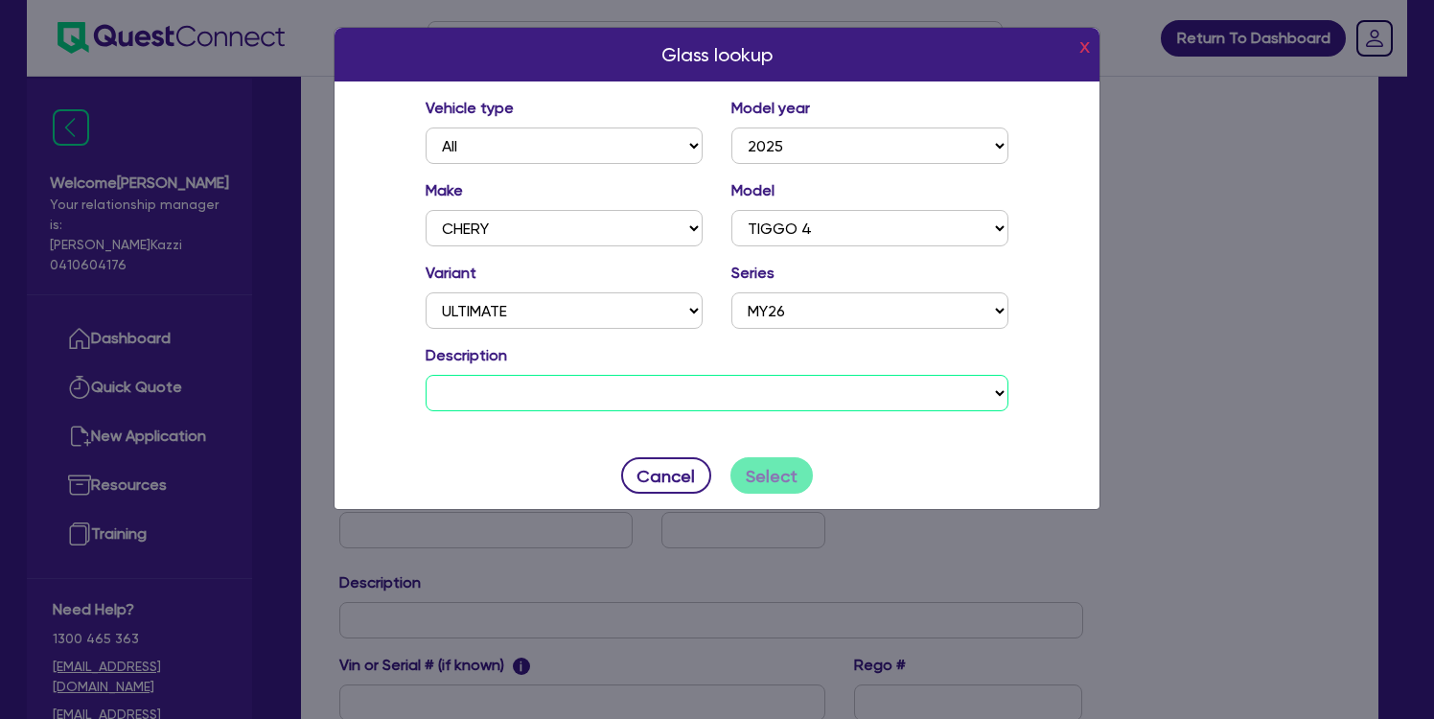
select select "0G9525"
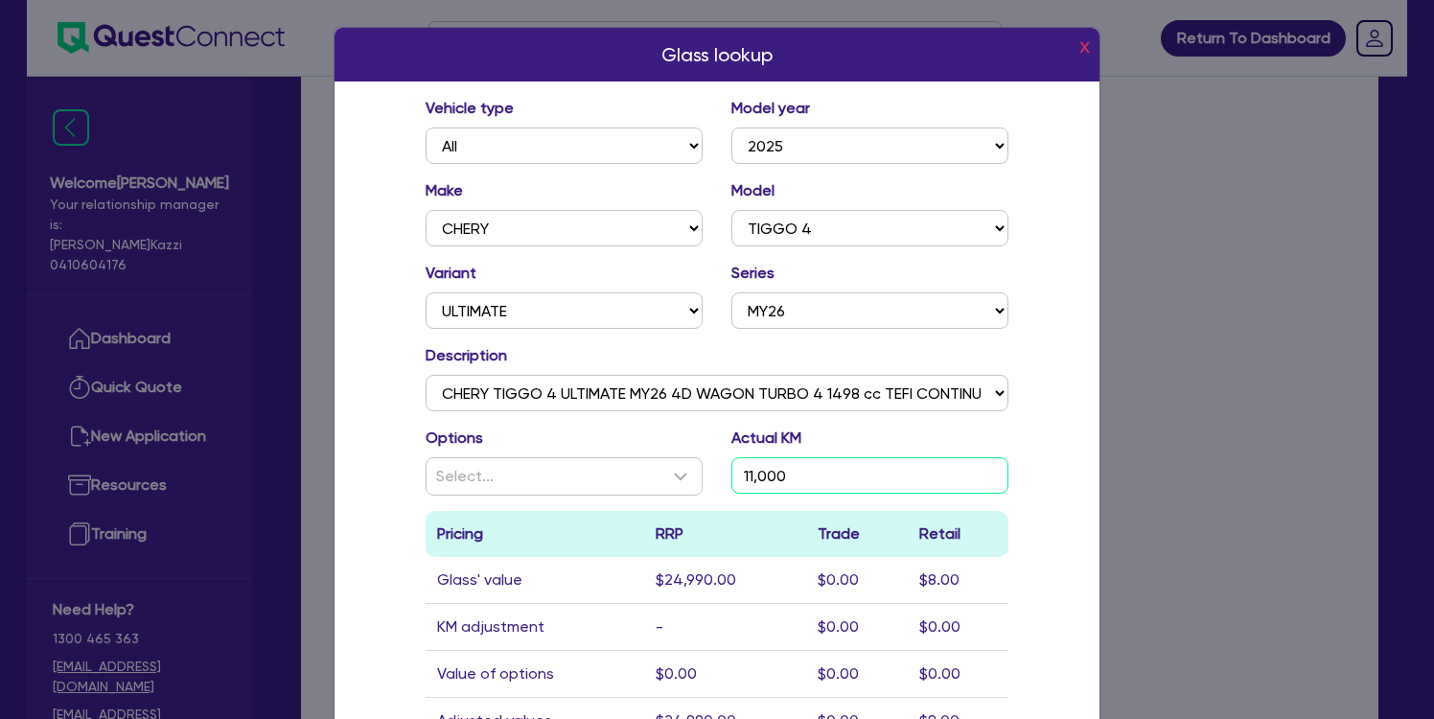
click at [800, 478] on input "11,000" at bounding box center [869, 475] width 277 height 36
click at [775, 475] on input "00" at bounding box center [869, 475] width 277 height 36
type input "0"
click at [563, 482] on div "Glass lookup x Vehicle type All Model year [DATE] 2024 2023 2022 2021 2020 2019…" at bounding box center [717, 435] width 767 height 816
click at [673, 481] on icon at bounding box center [680, 476] width 23 height 23
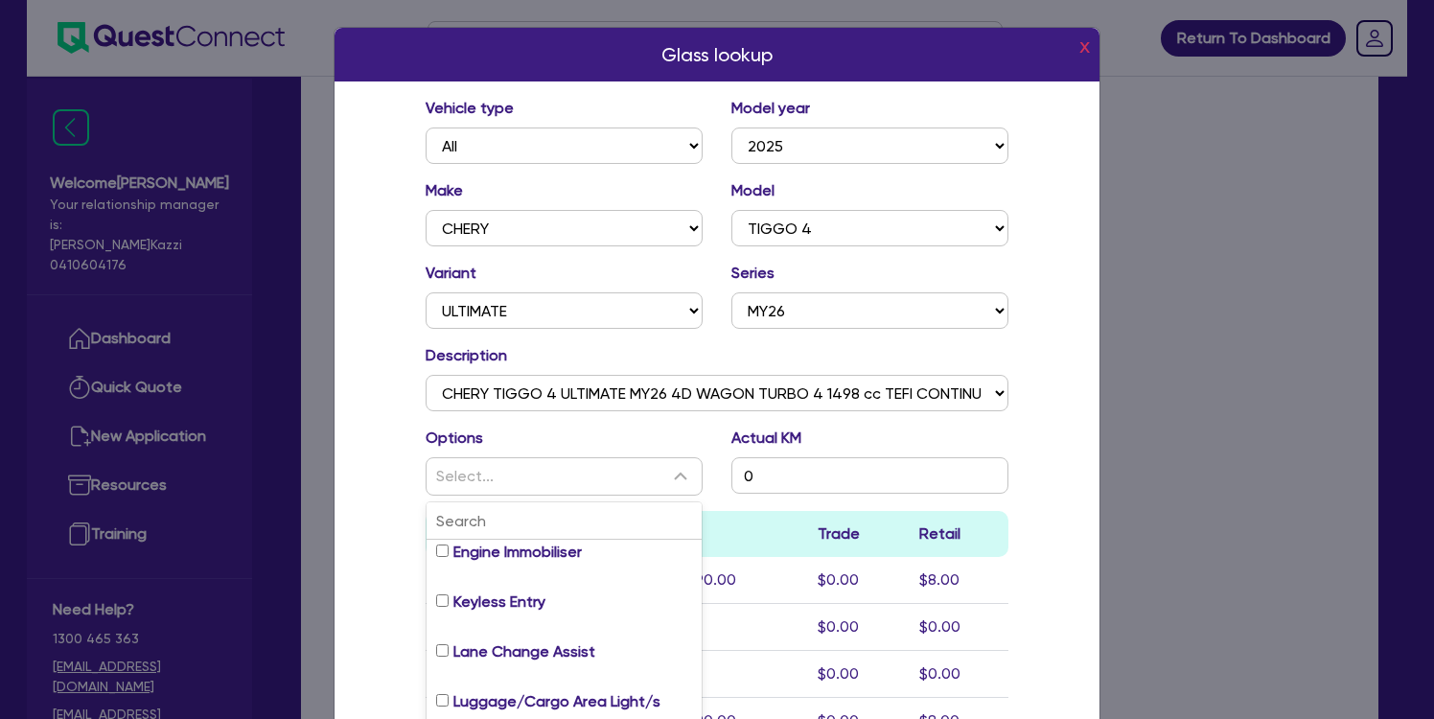
scroll to position [2634, 0]
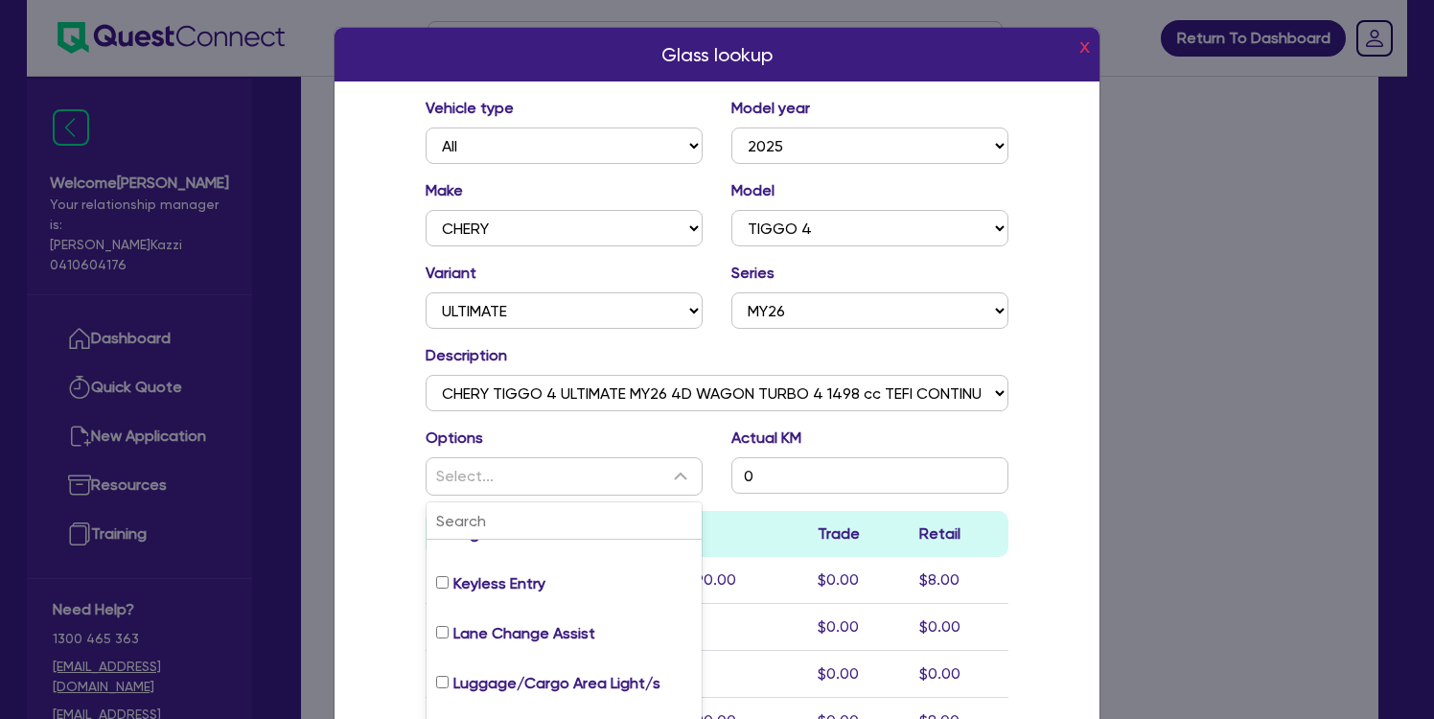
click at [364, 520] on div "Vehicle type All Model year [DATE] 2024 2023 2022 2021 2020 2019 2018 2017 2016…" at bounding box center [717, 427] width 765 height 693
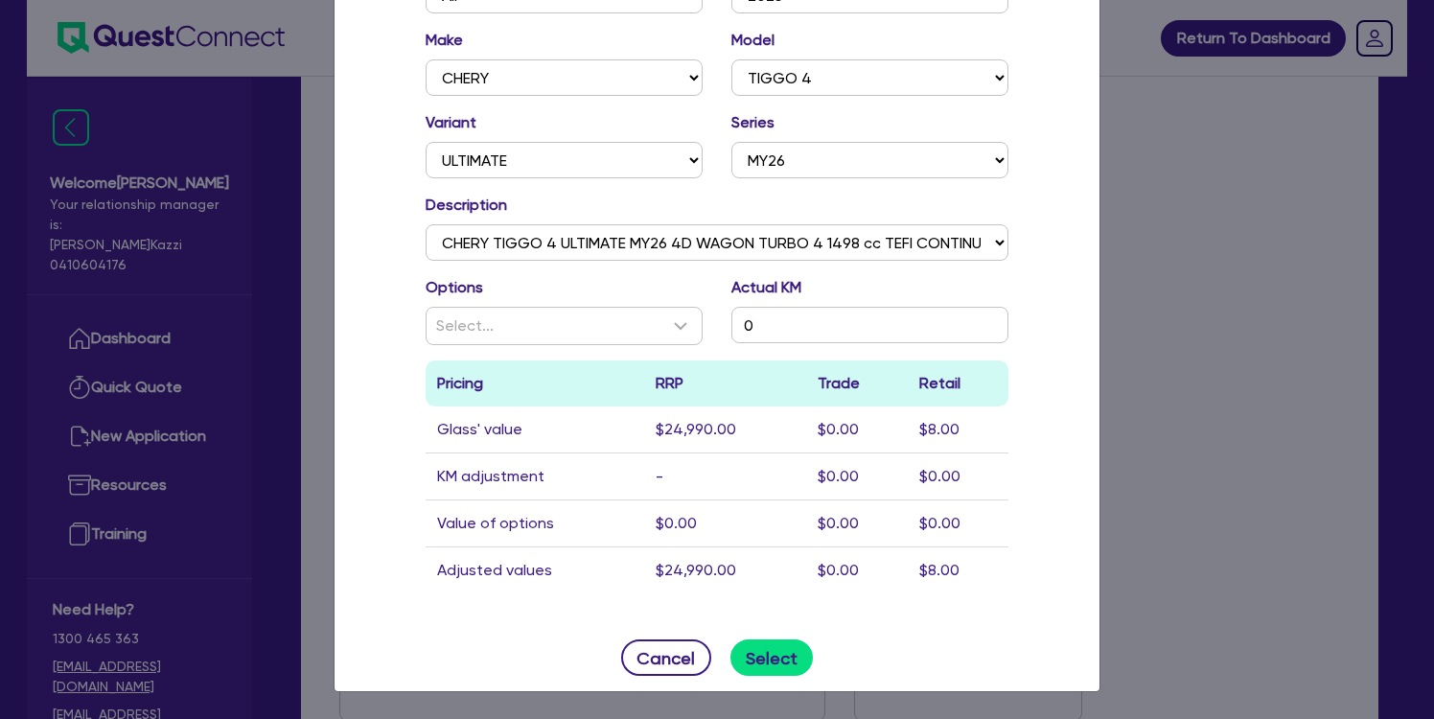
scroll to position [150, 0]
click at [771, 660] on button "Select" at bounding box center [771, 657] width 83 height 36
type input "CHERY"
type input "TIGGO 4"
type input "11,000"
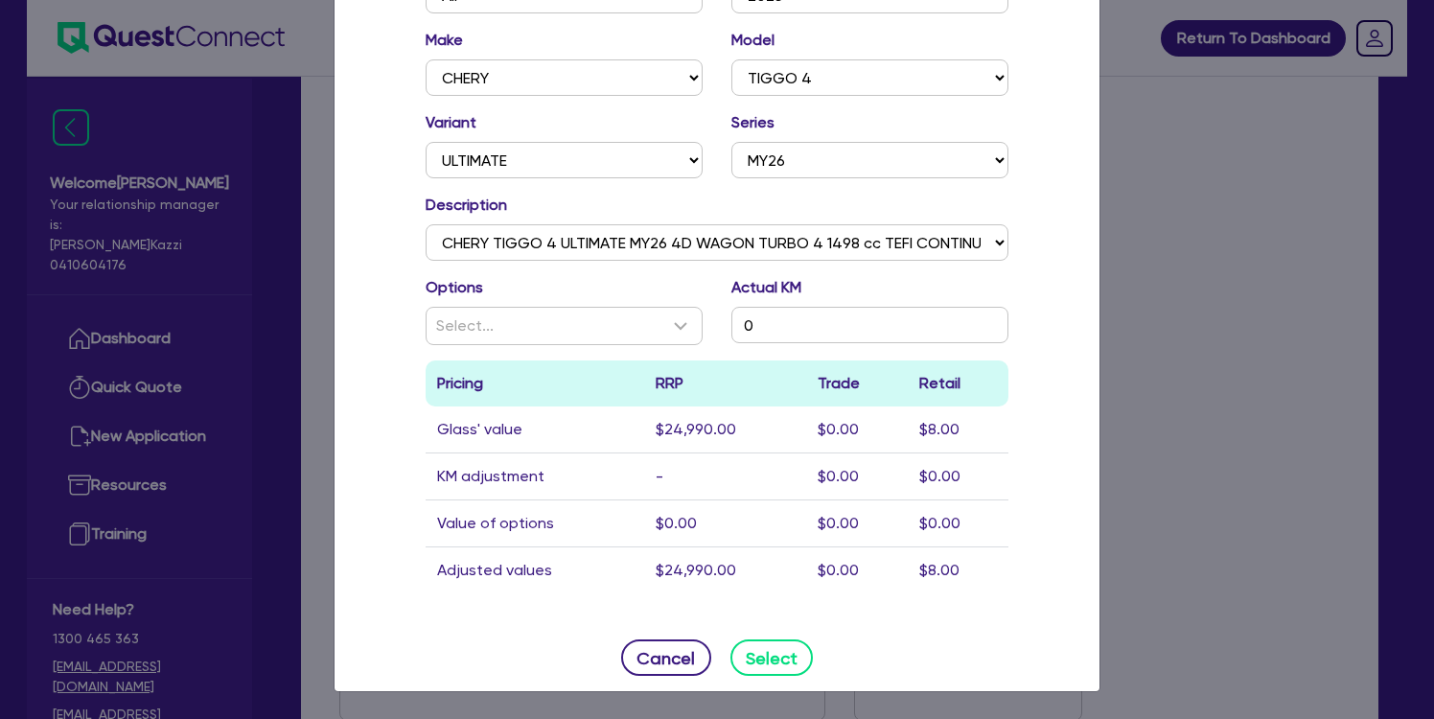
type input "$24,990"
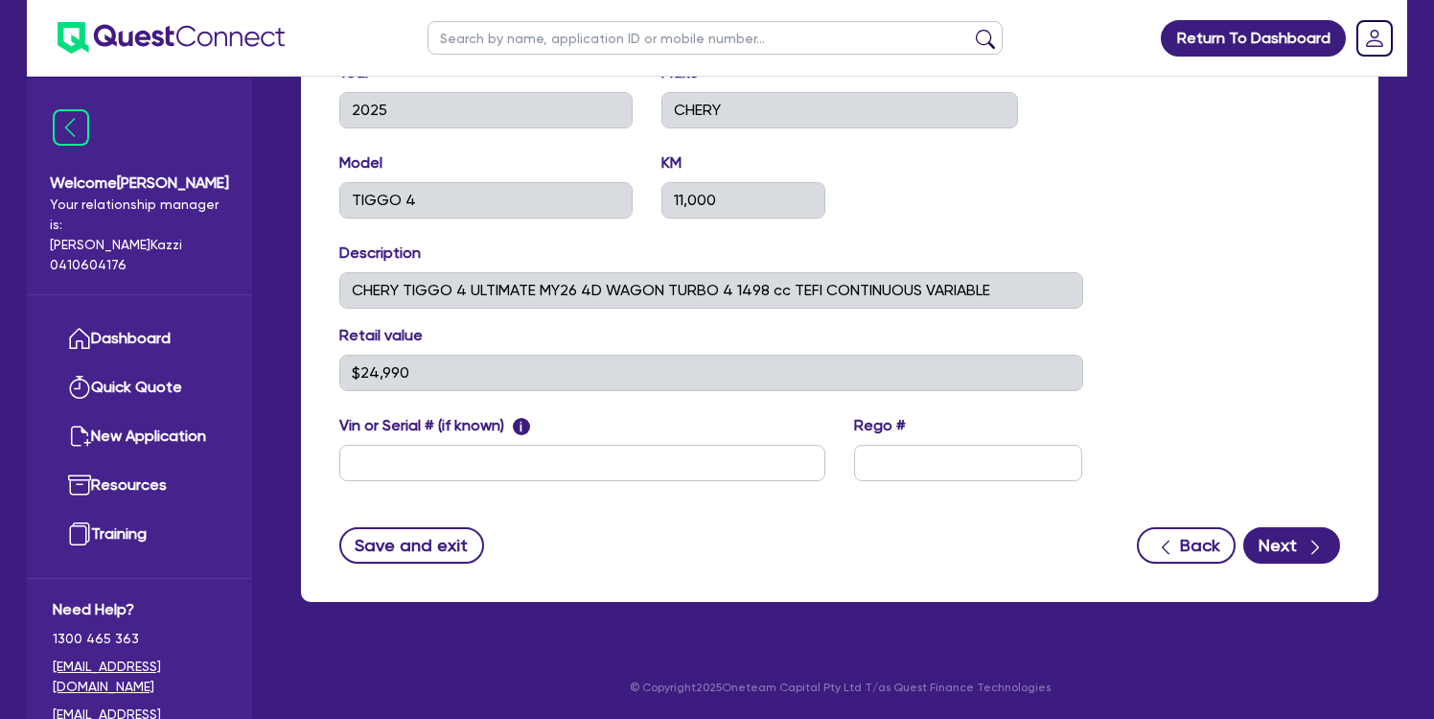
scroll to position [832, 0]
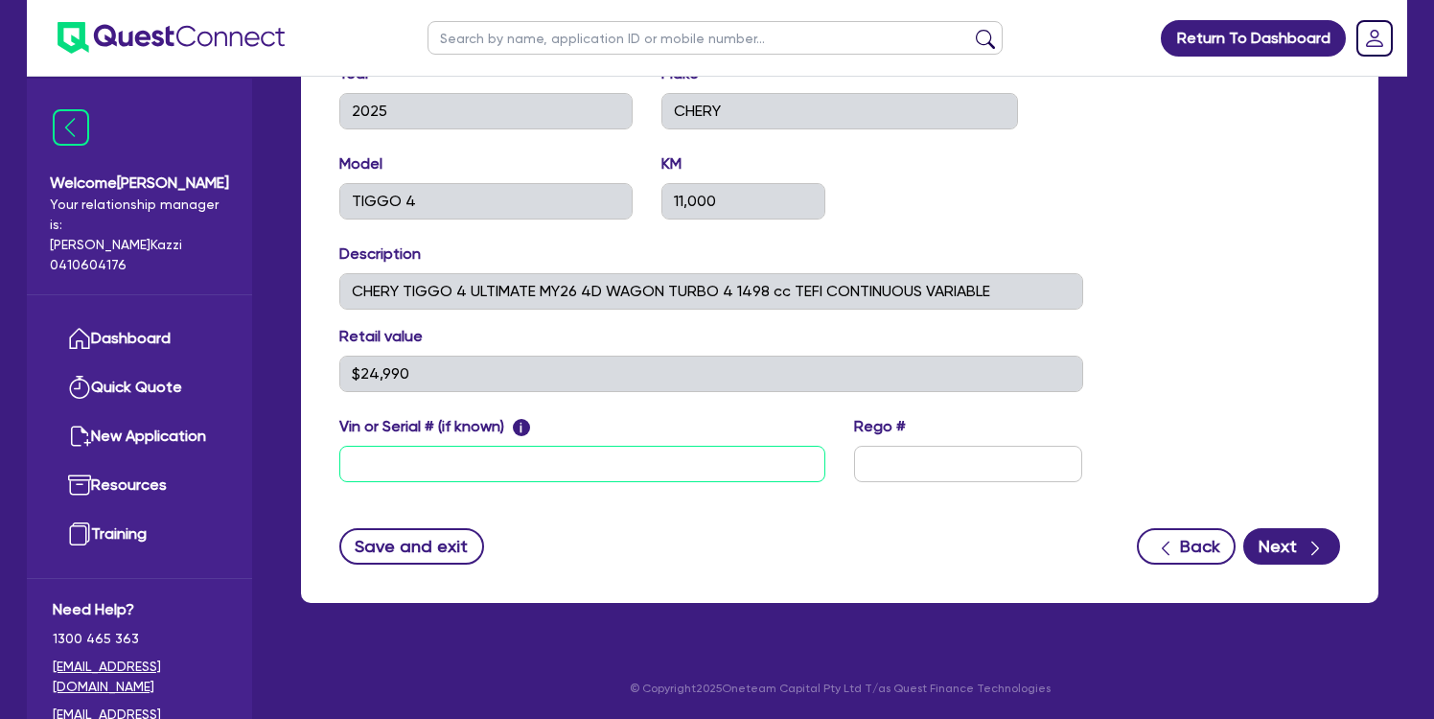
click at [377, 454] on input "text" at bounding box center [582, 464] width 486 height 36
paste input "[US_VEHICLE_IDENTIFICATION_NUMBER]"
type input "[US_VEHICLE_IDENTIFICATION_NUMBER]"
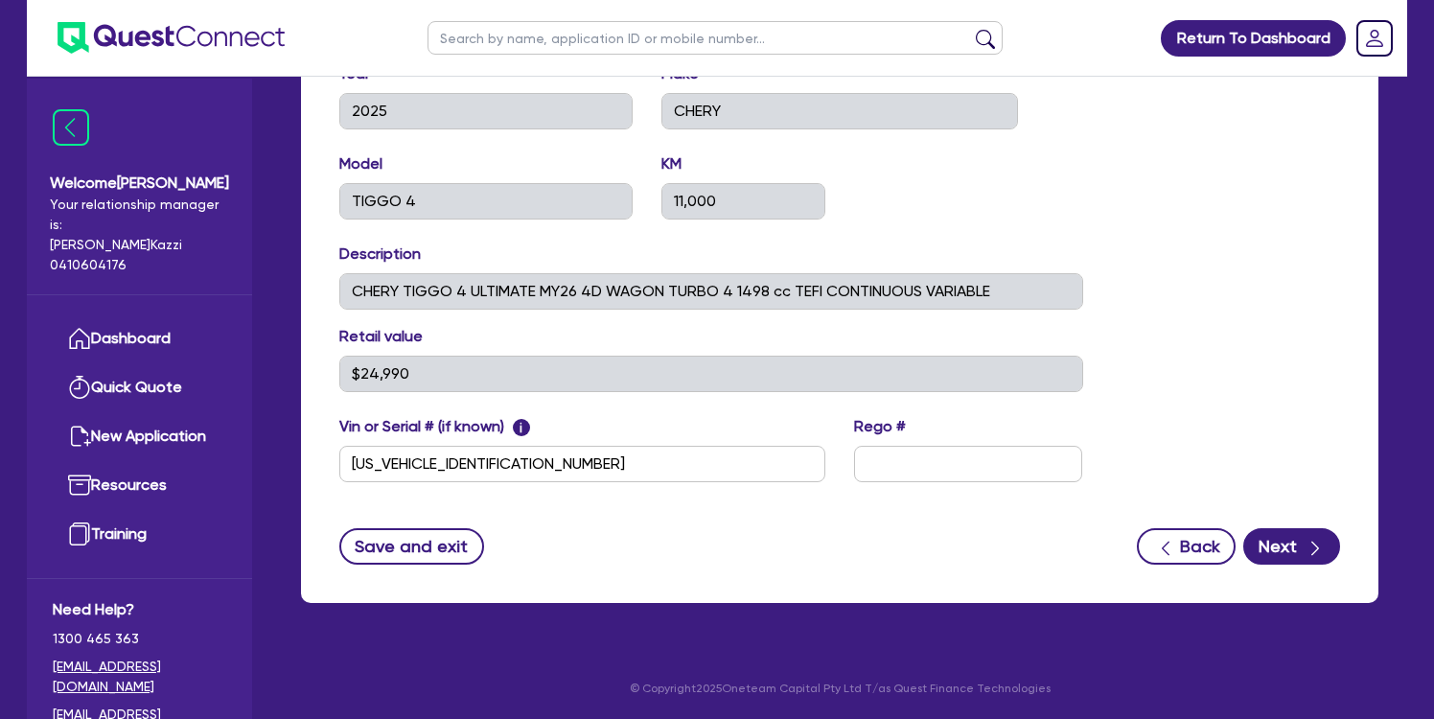
click at [1178, 312] on div "Asset type category Select Cars and light trucks Primary assets Secondary asset…" at bounding box center [840, 238] width 1030 height 533
click at [1295, 548] on button "Next" at bounding box center [1291, 546] width 97 height 36
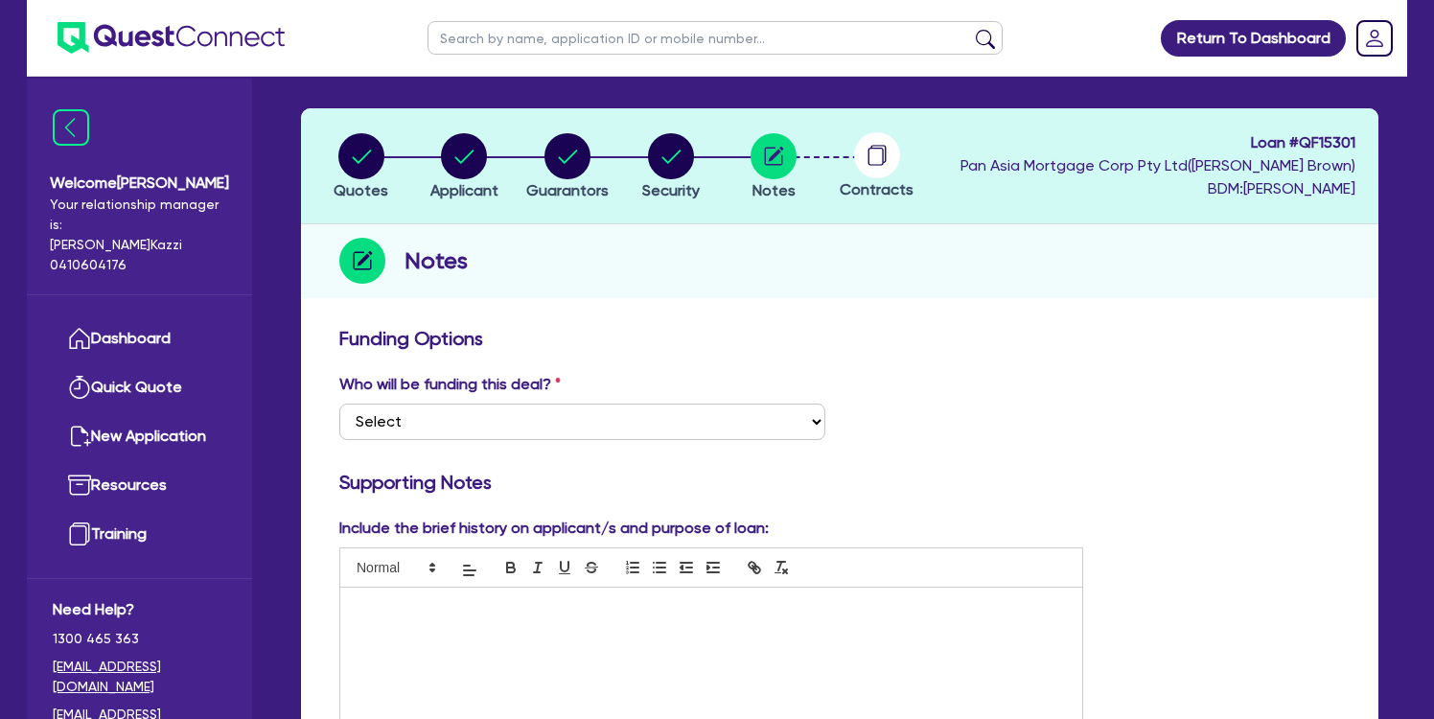
scroll to position [139, 0]
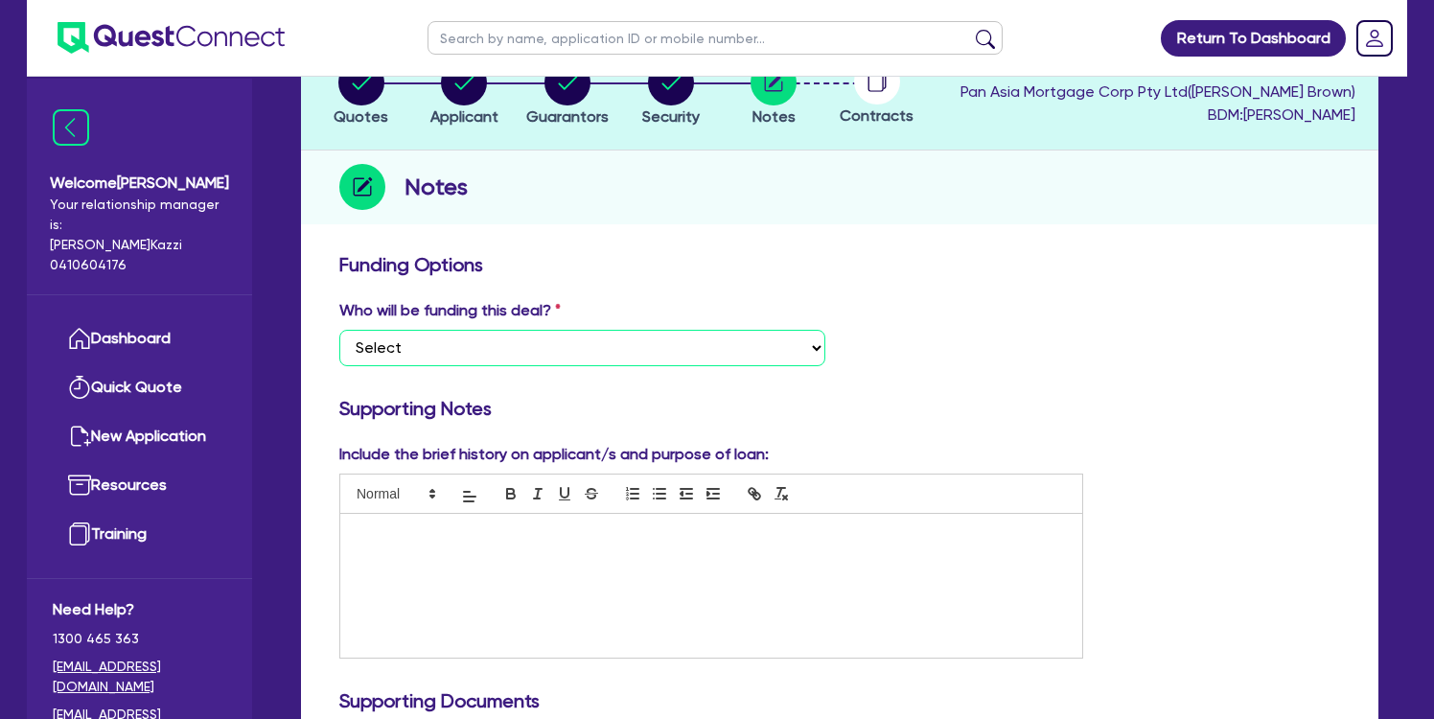
select select "Quest Finance - Platform Funding"
click at [1190, 484] on div "Include the brief history on applicant/s and purpose of loan:" at bounding box center [840, 559] width 1030 height 232
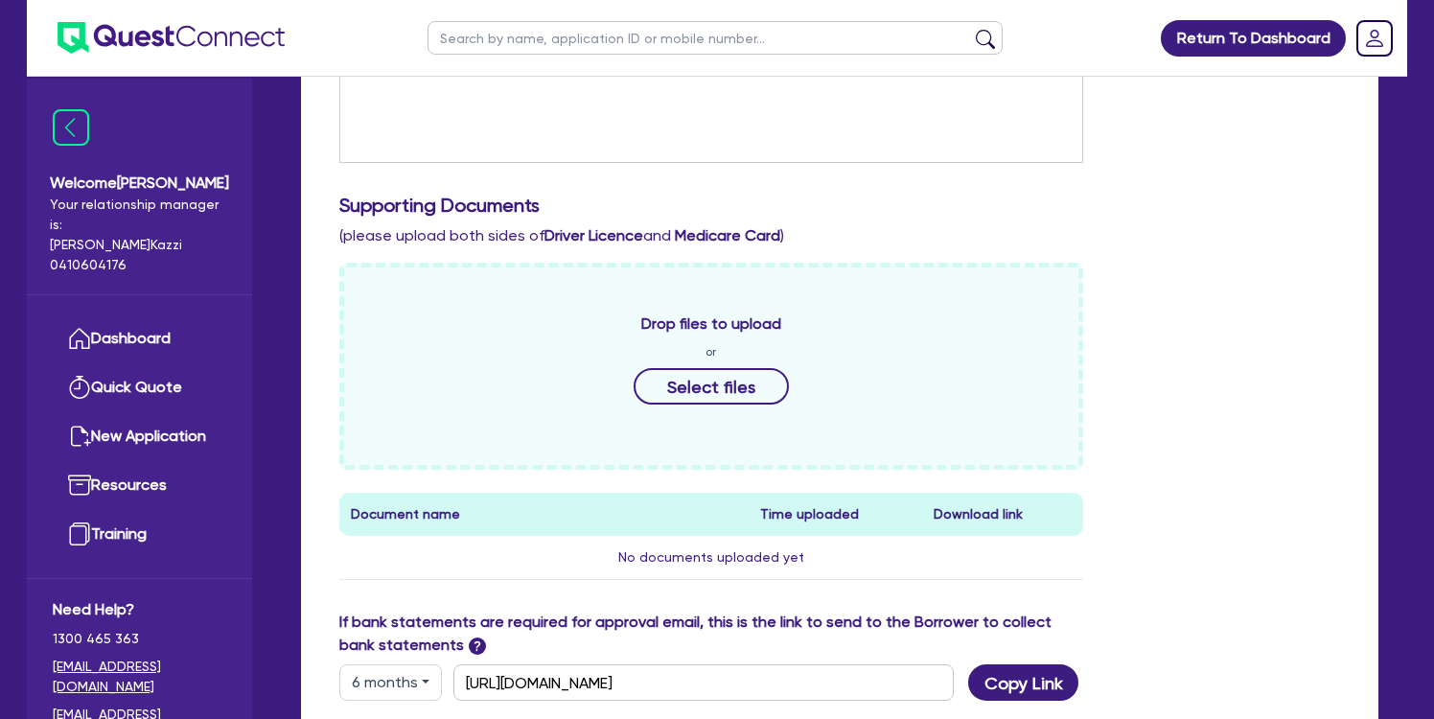
scroll to position [709, 0]
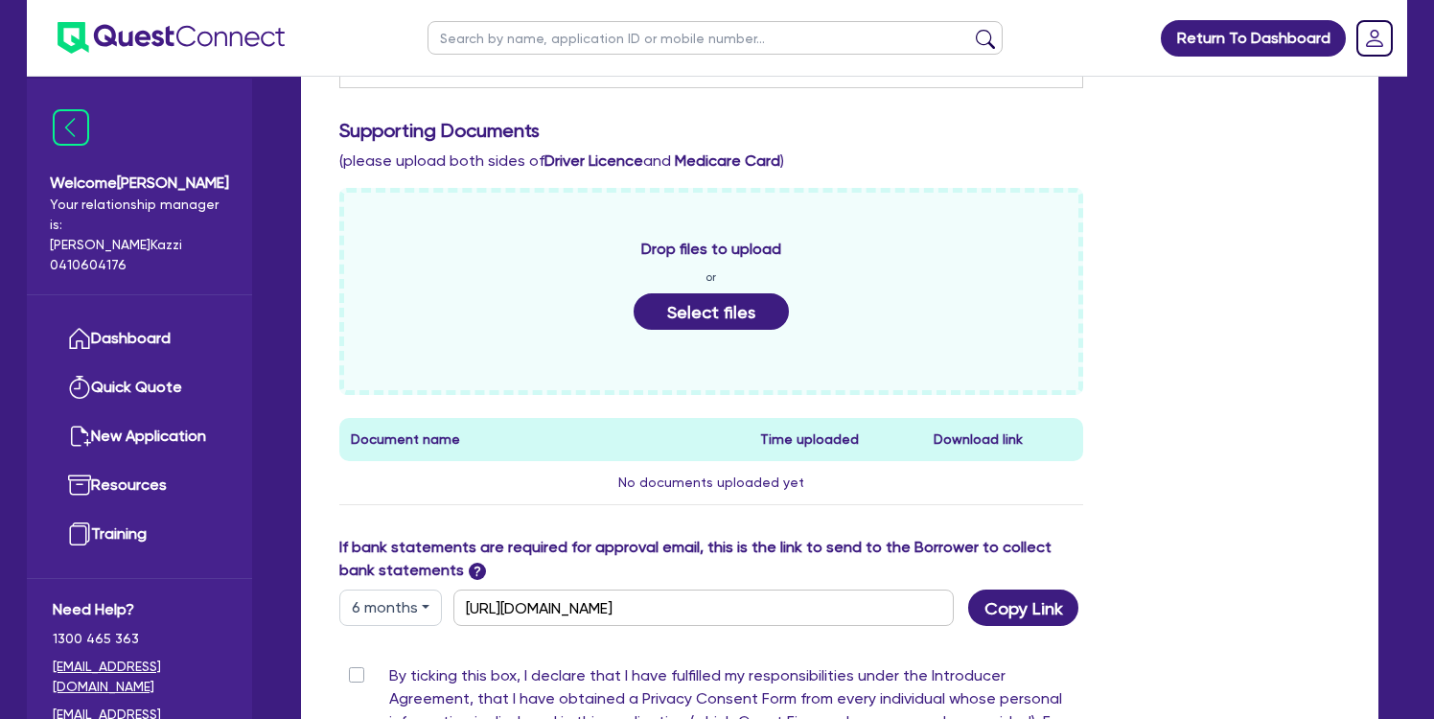
click at [717, 305] on button "Select files" at bounding box center [711, 311] width 155 height 36
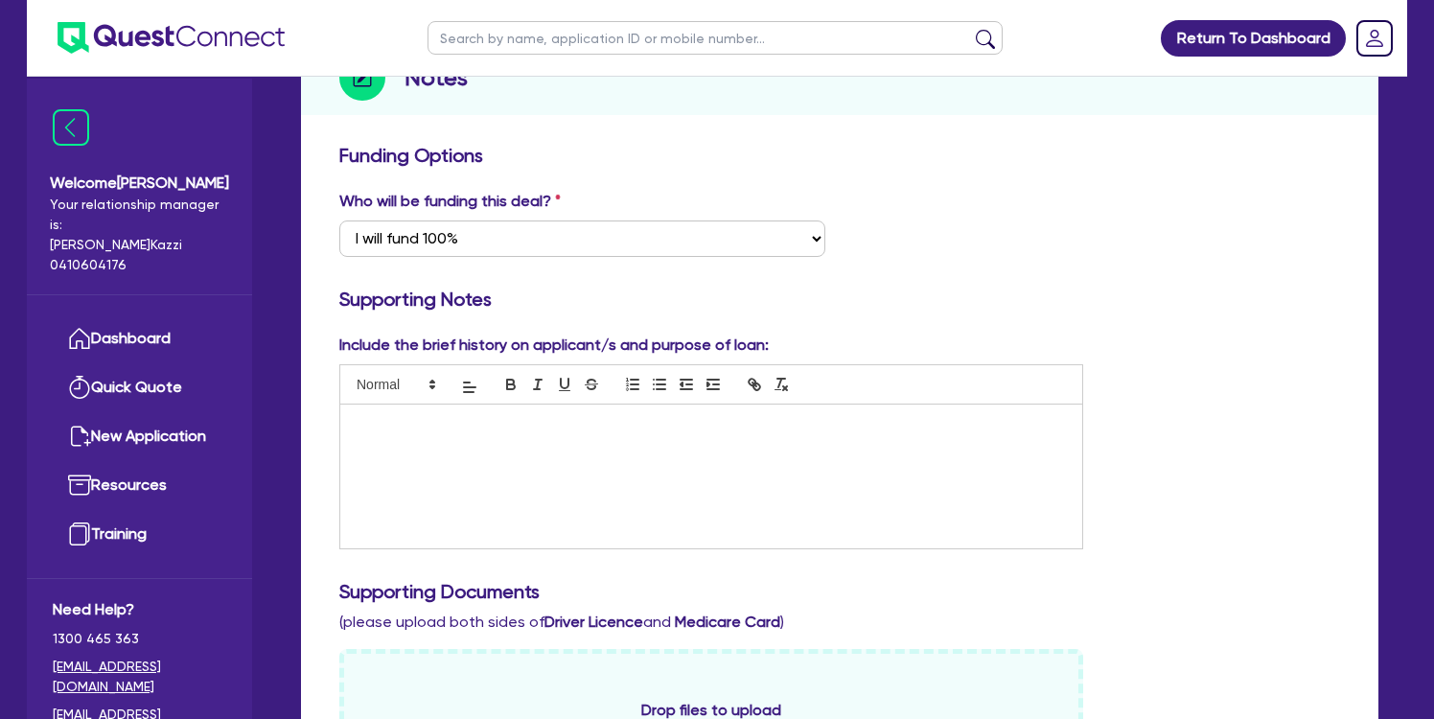
scroll to position [240, 0]
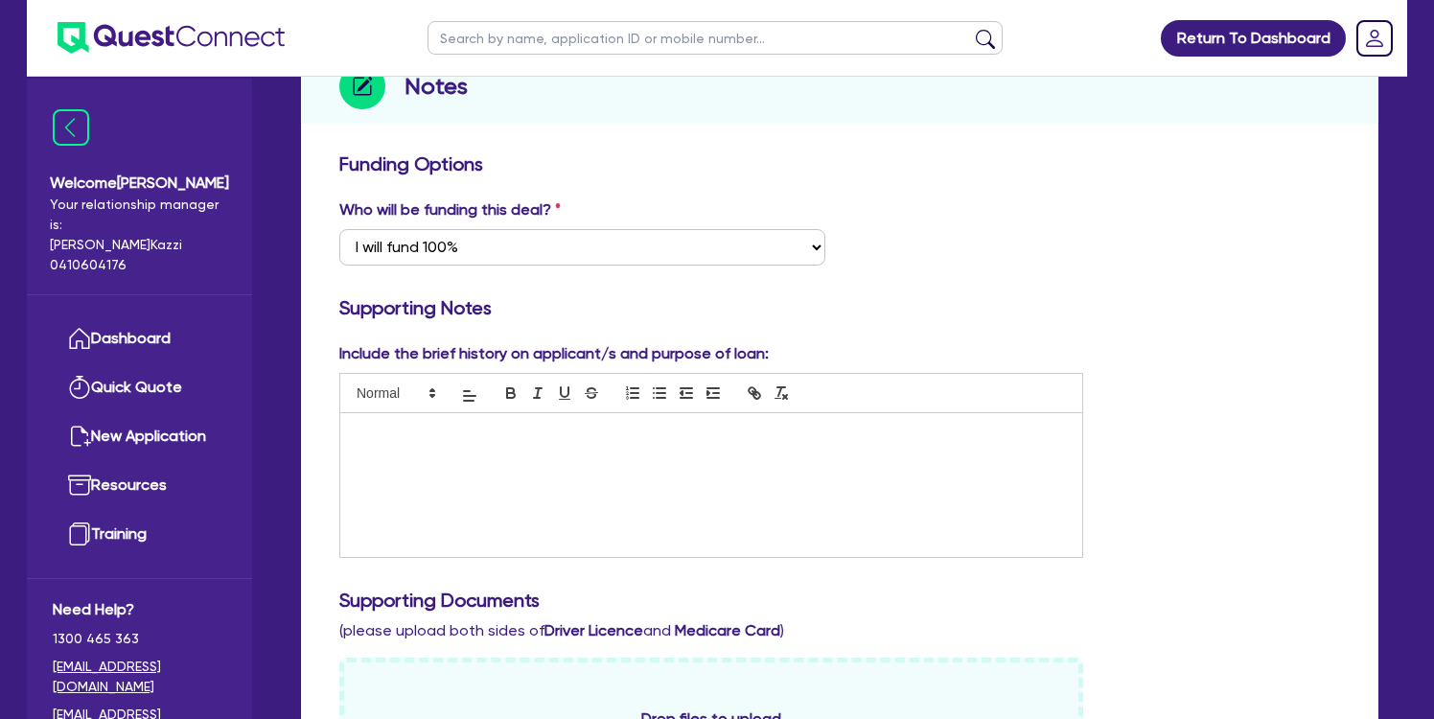
click at [447, 463] on div at bounding box center [711, 485] width 742 height 144
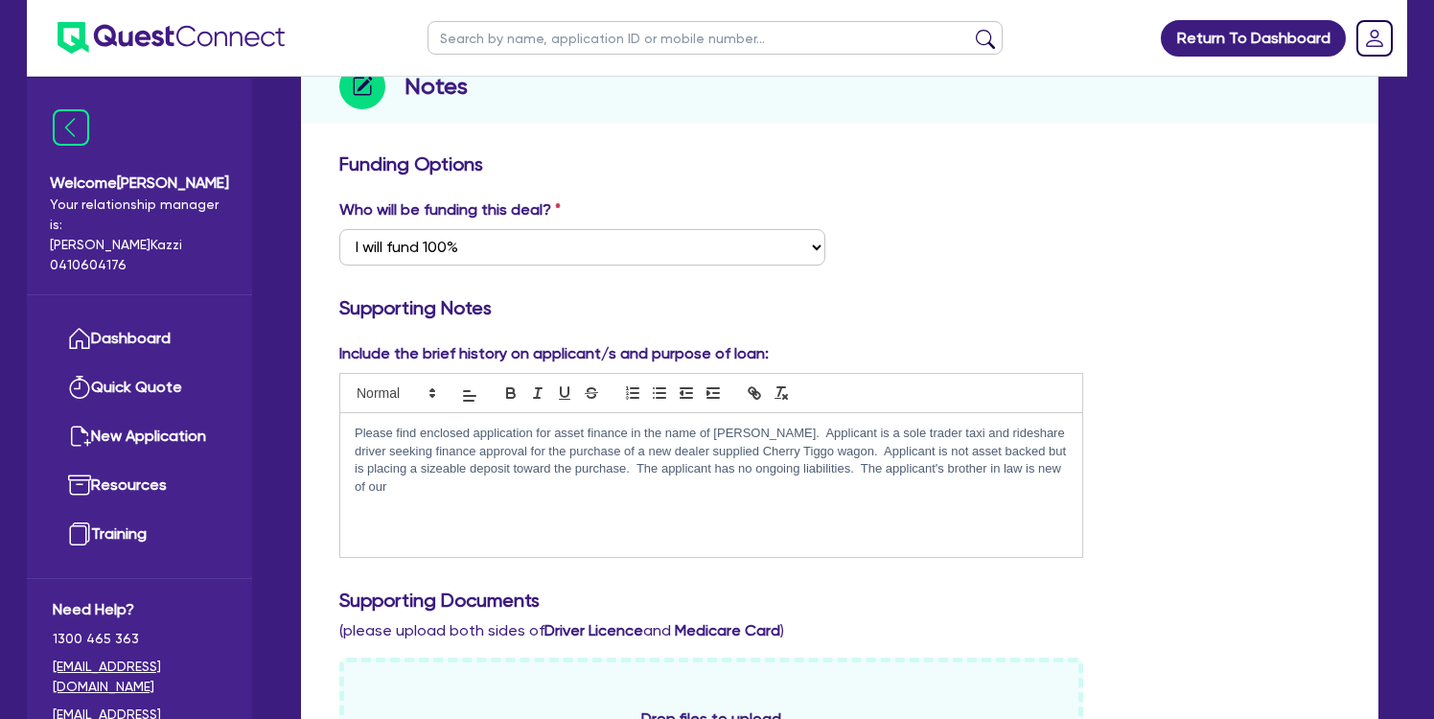
click at [1062, 468] on p "Please find enclosed application for asset finance in the name of [PERSON_NAME]…" at bounding box center [711, 460] width 713 height 71
click at [466, 486] on p "Please find enclosed application for asset finance in the name of [PERSON_NAME]…" at bounding box center [711, 460] width 713 height 71
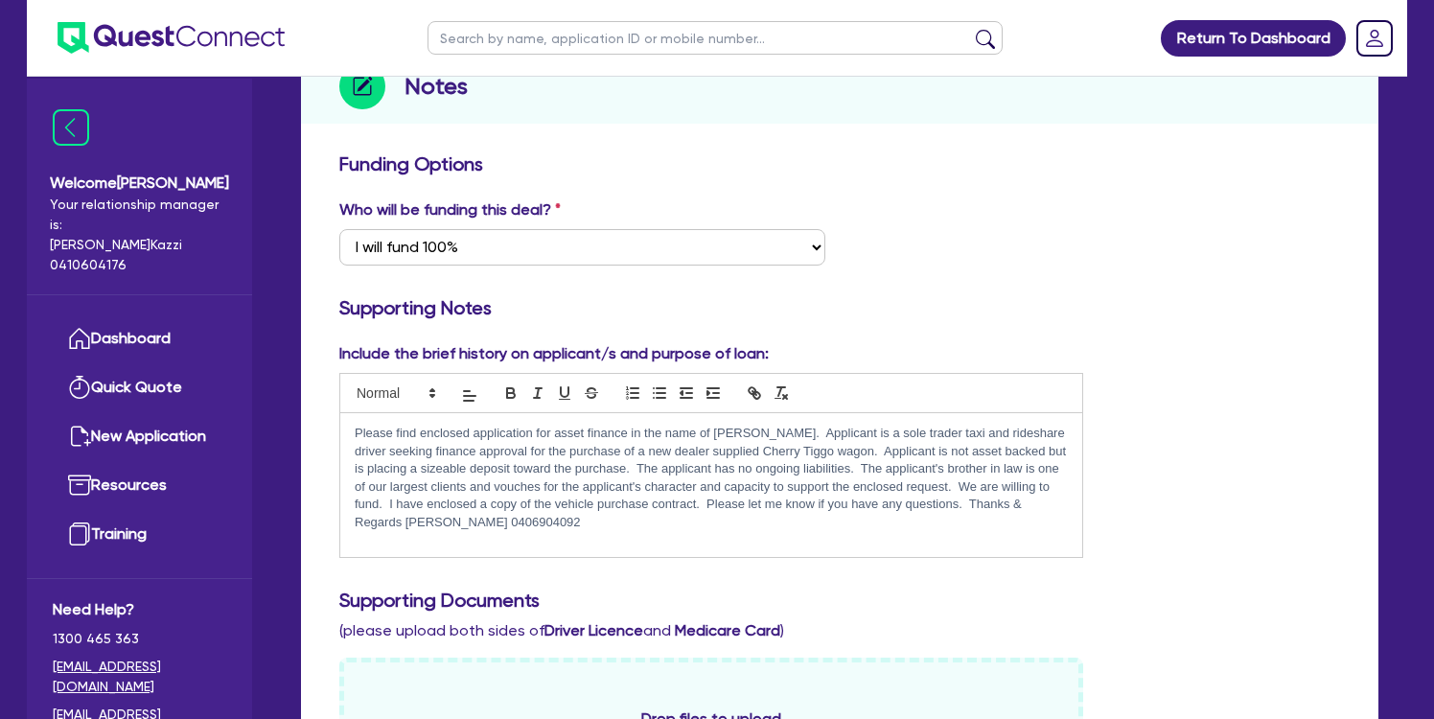
click at [1229, 505] on div "Include the brief history on applicant/s and purpose of loan: Please find enclo…" at bounding box center [840, 458] width 1030 height 232
click at [591, 530] on div "Please find enclosed application for asset finance in the name of [PERSON_NAME]…" at bounding box center [711, 485] width 742 height 144
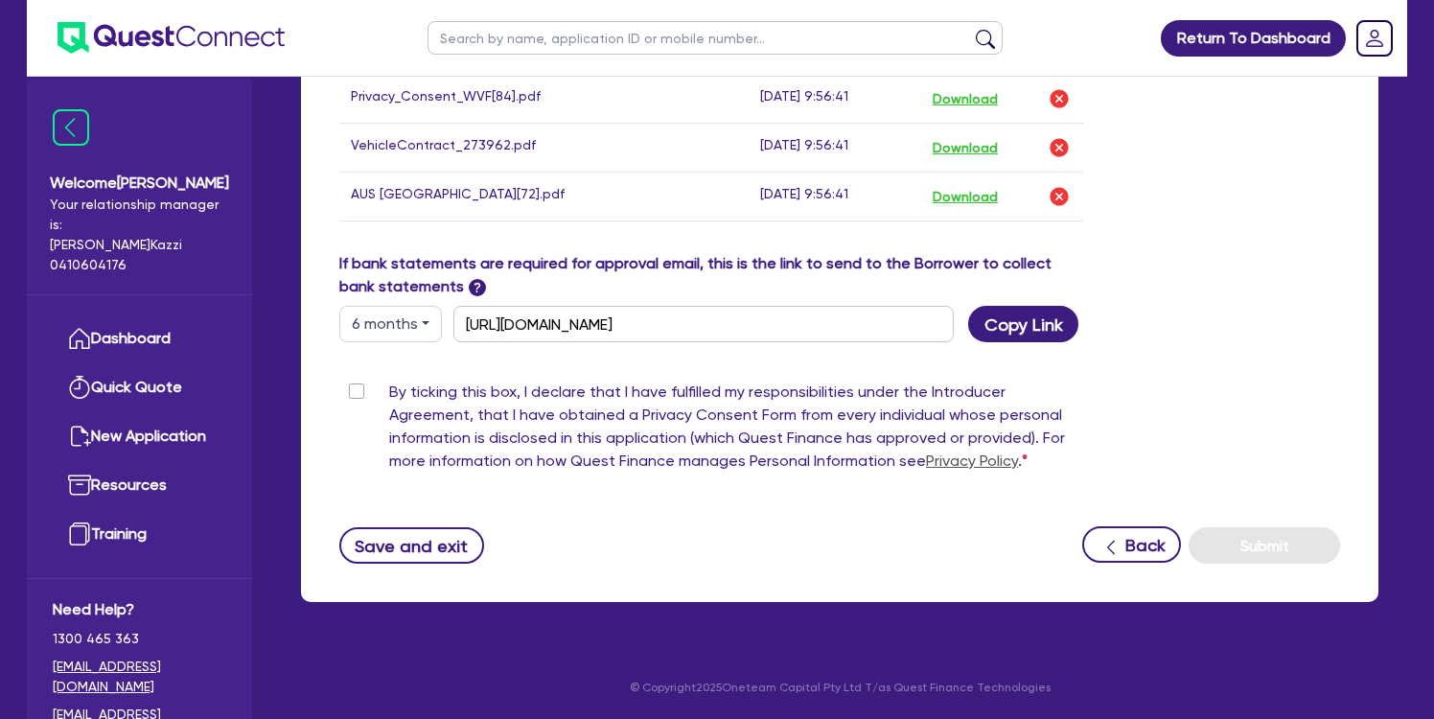
scroll to position [1192, 0]
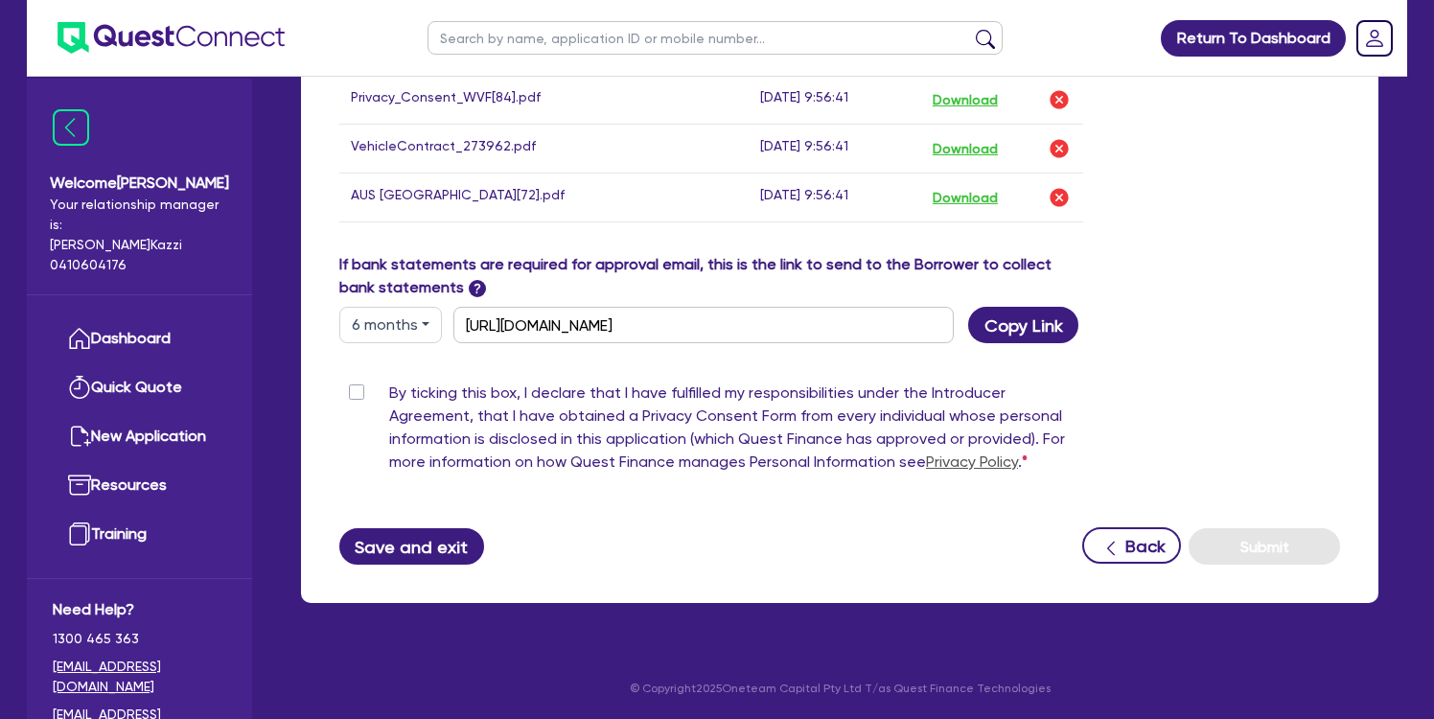
click at [435, 547] on button "Save and exit" at bounding box center [411, 546] width 145 height 36
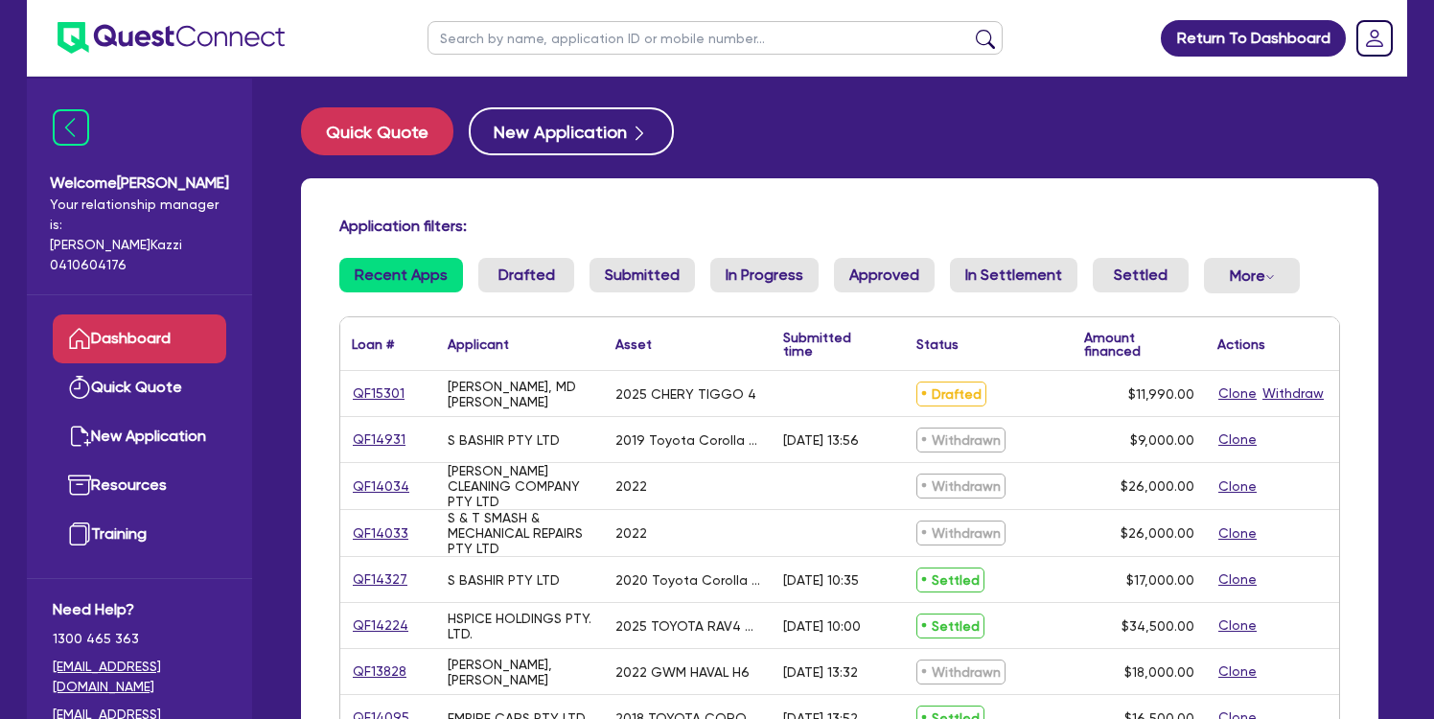
click at [376, 389] on link "QF15301" at bounding box center [379, 393] width 54 height 22
select select "CARS_AND_LIGHT_TRUCKS"
select select "PASSENGER_VEHICLES"
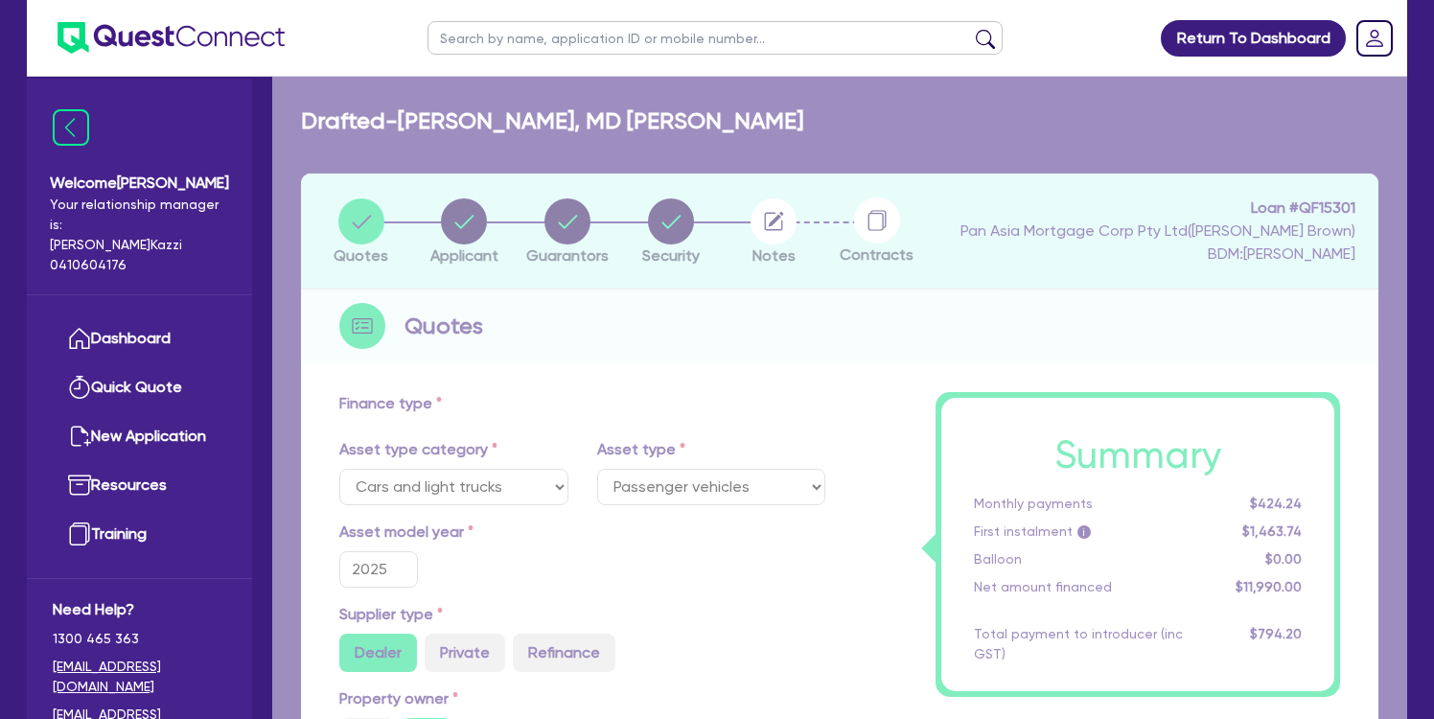
type input "27,490"
type input "15,500"
type input "3.10"
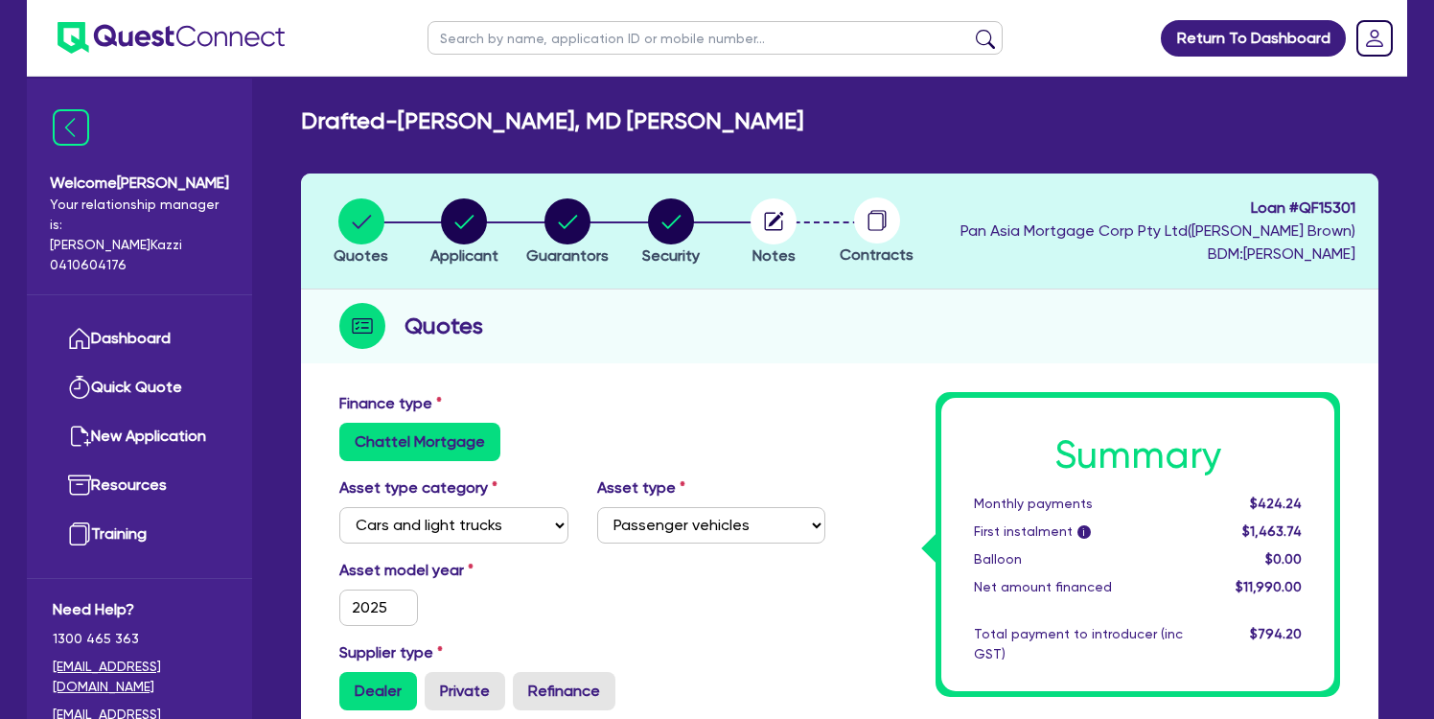
click at [775, 222] on icon "button" at bounding box center [776, 219] width 15 height 15
select select "Quest Finance - Platform Funding"
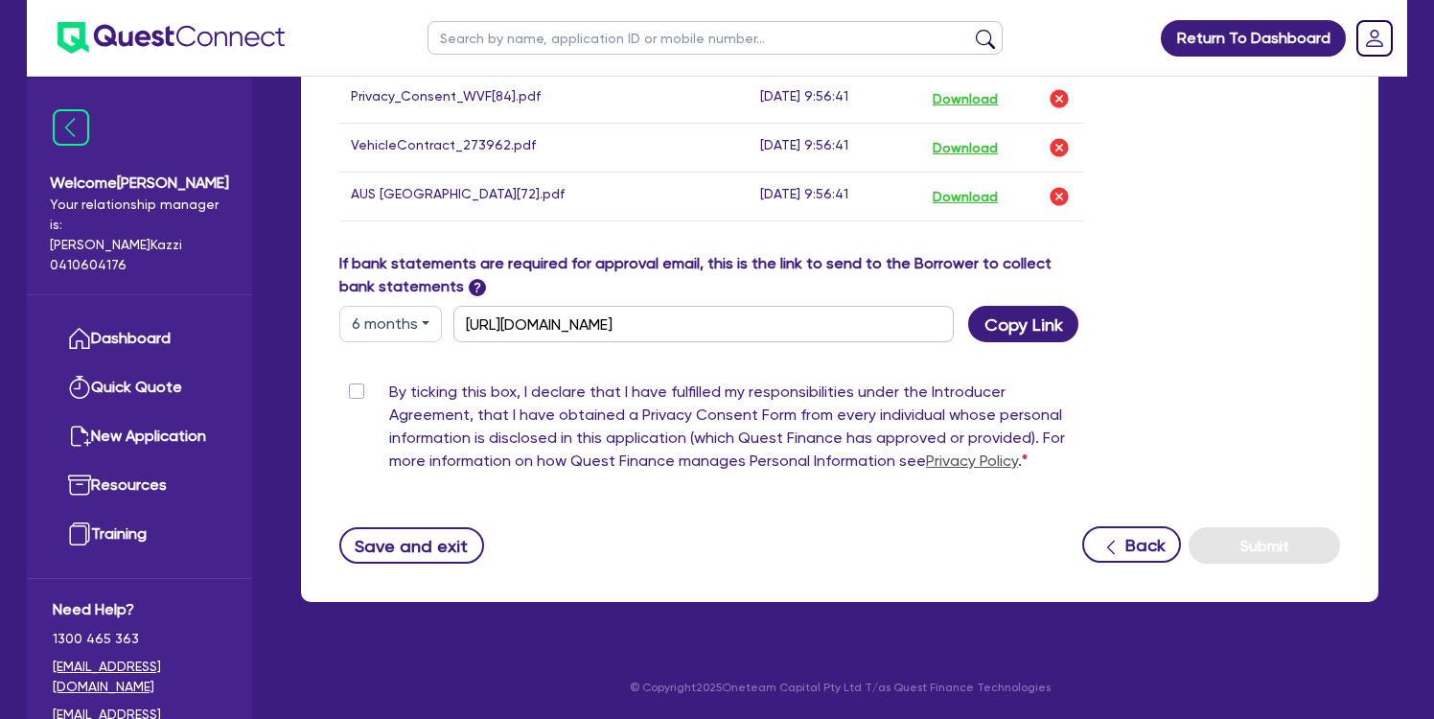
scroll to position [1194, 0]
click at [389, 386] on label "By ticking this box, I declare that I have fulfilled my responsibilities under …" at bounding box center [736, 431] width 694 height 100
click at [355, 386] on input "By ticking this box, I declare that I have fulfilled my responsibilities under …" at bounding box center [346, 390] width 15 height 18
checkbox input "true"
click at [1276, 543] on button "Submit" at bounding box center [1264, 545] width 151 height 36
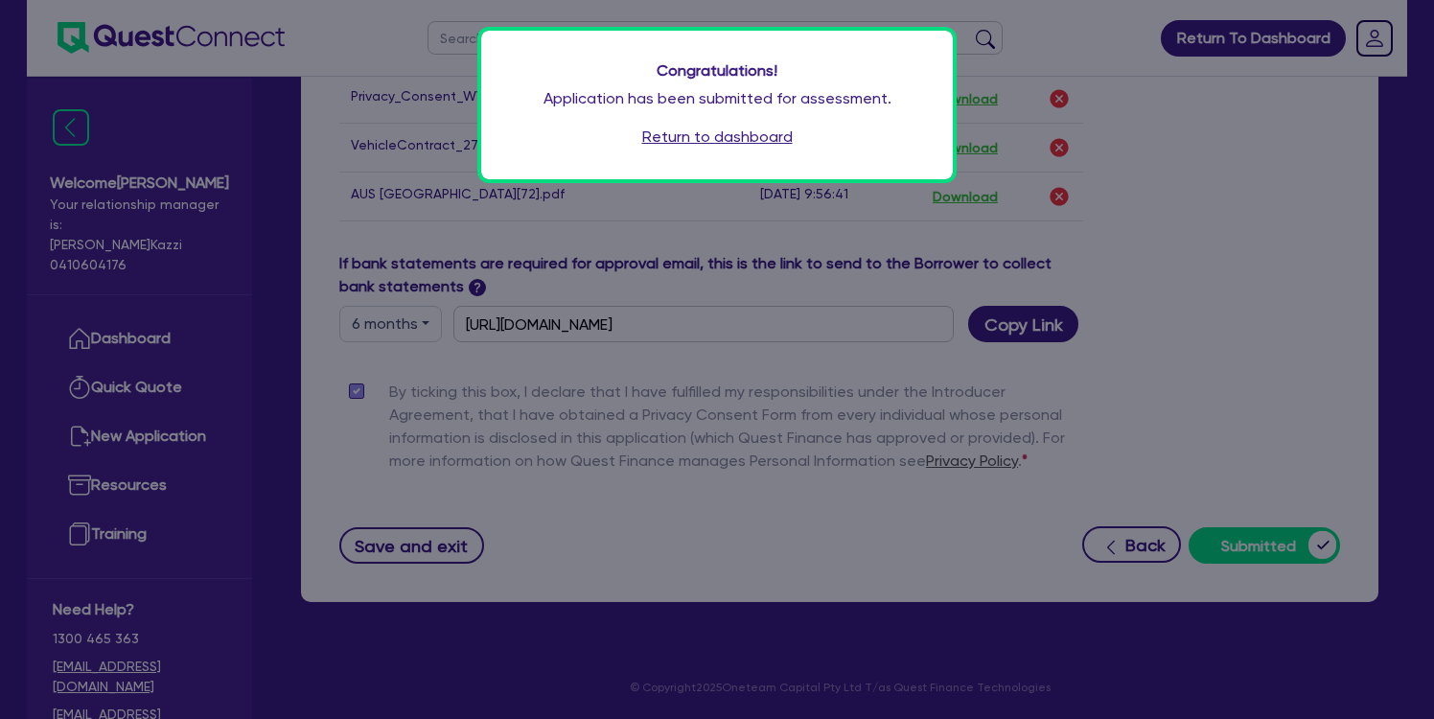
click at [708, 137] on link "Return to dashboard" at bounding box center [717, 137] width 150 height 23
